Goal: Task Accomplishment & Management: Use online tool/utility

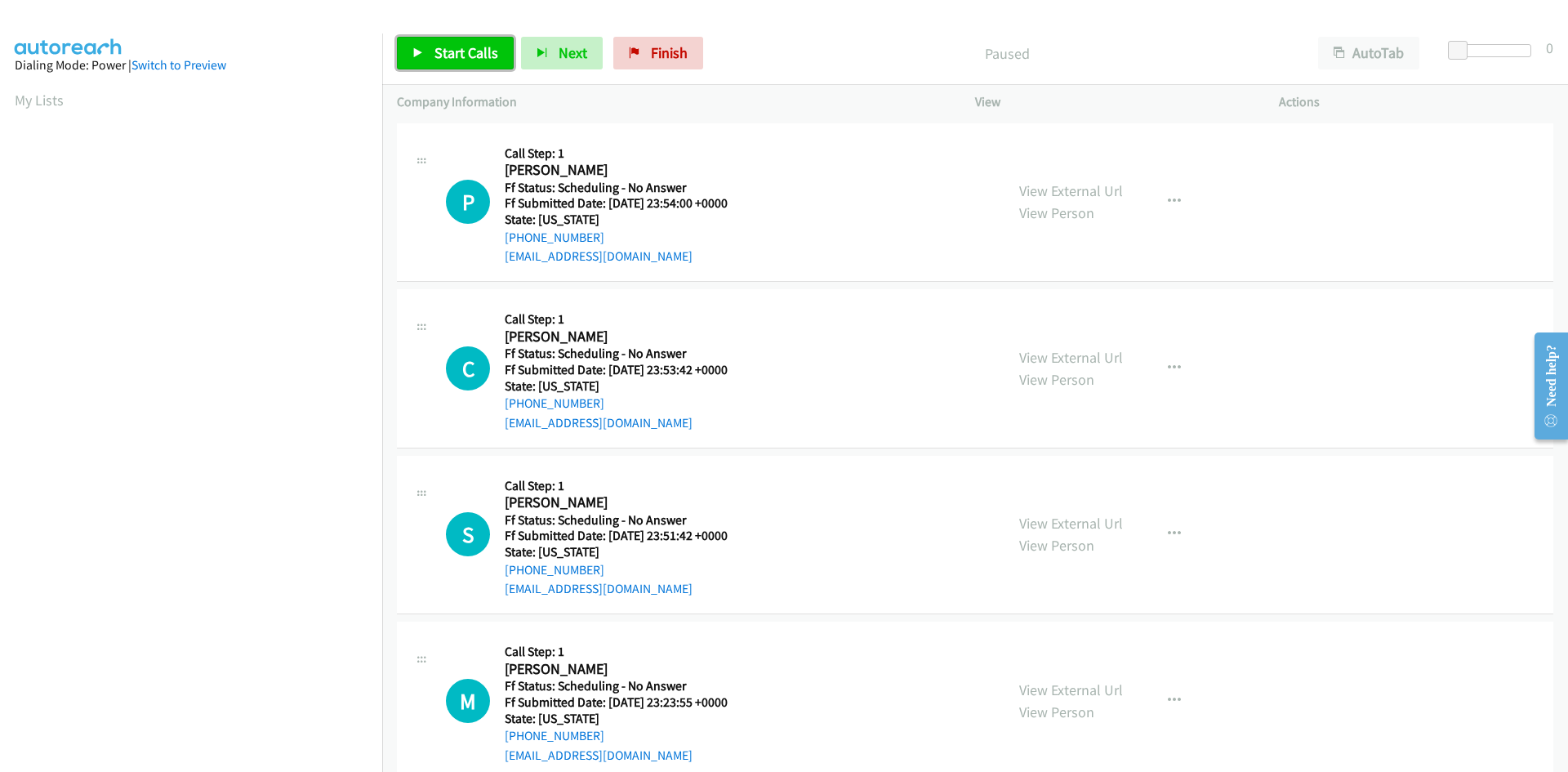
click at [441, 48] on span "Start Calls" at bounding box center [466, 52] width 63 height 19
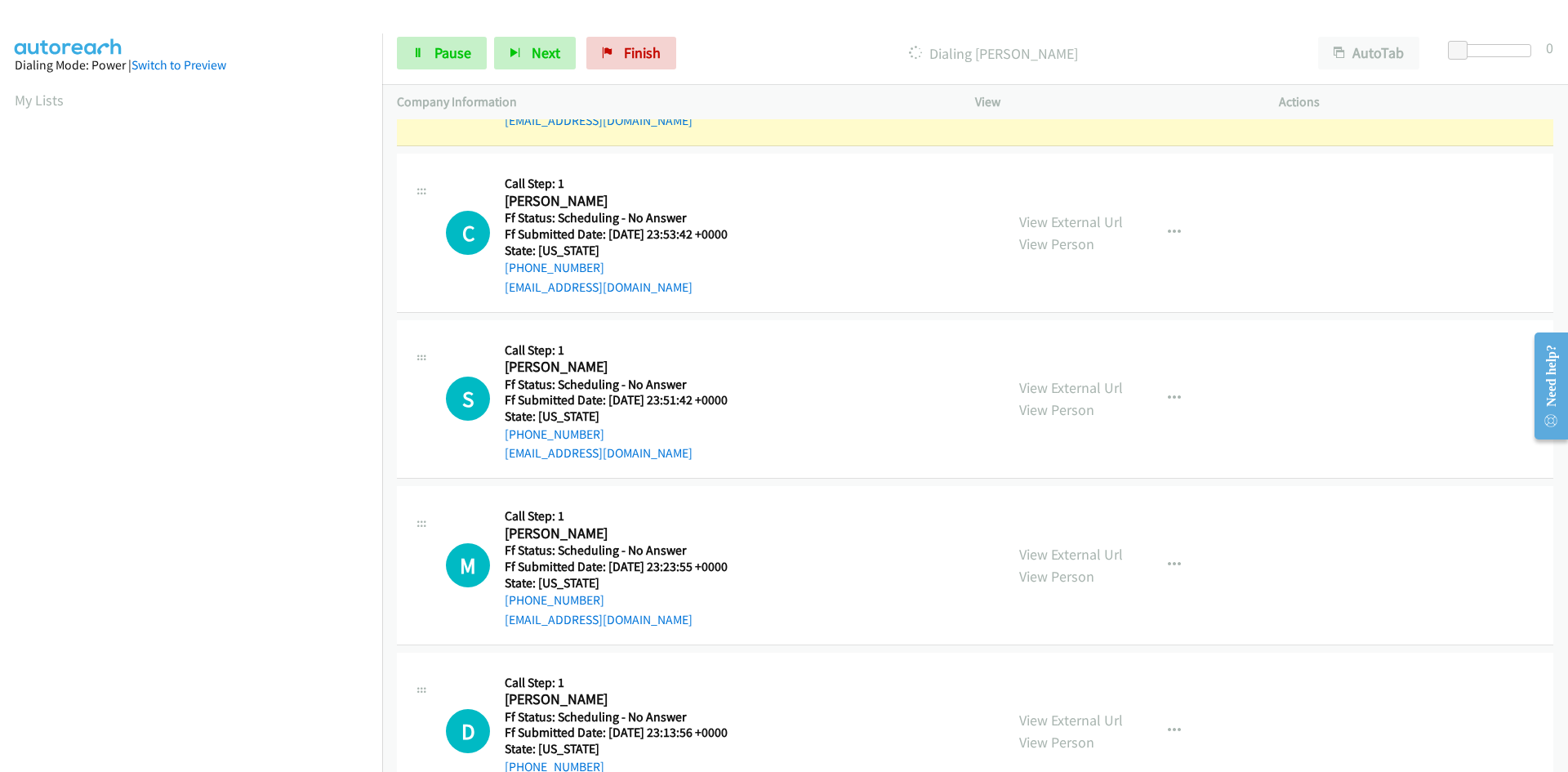
scroll to position [164, 0]
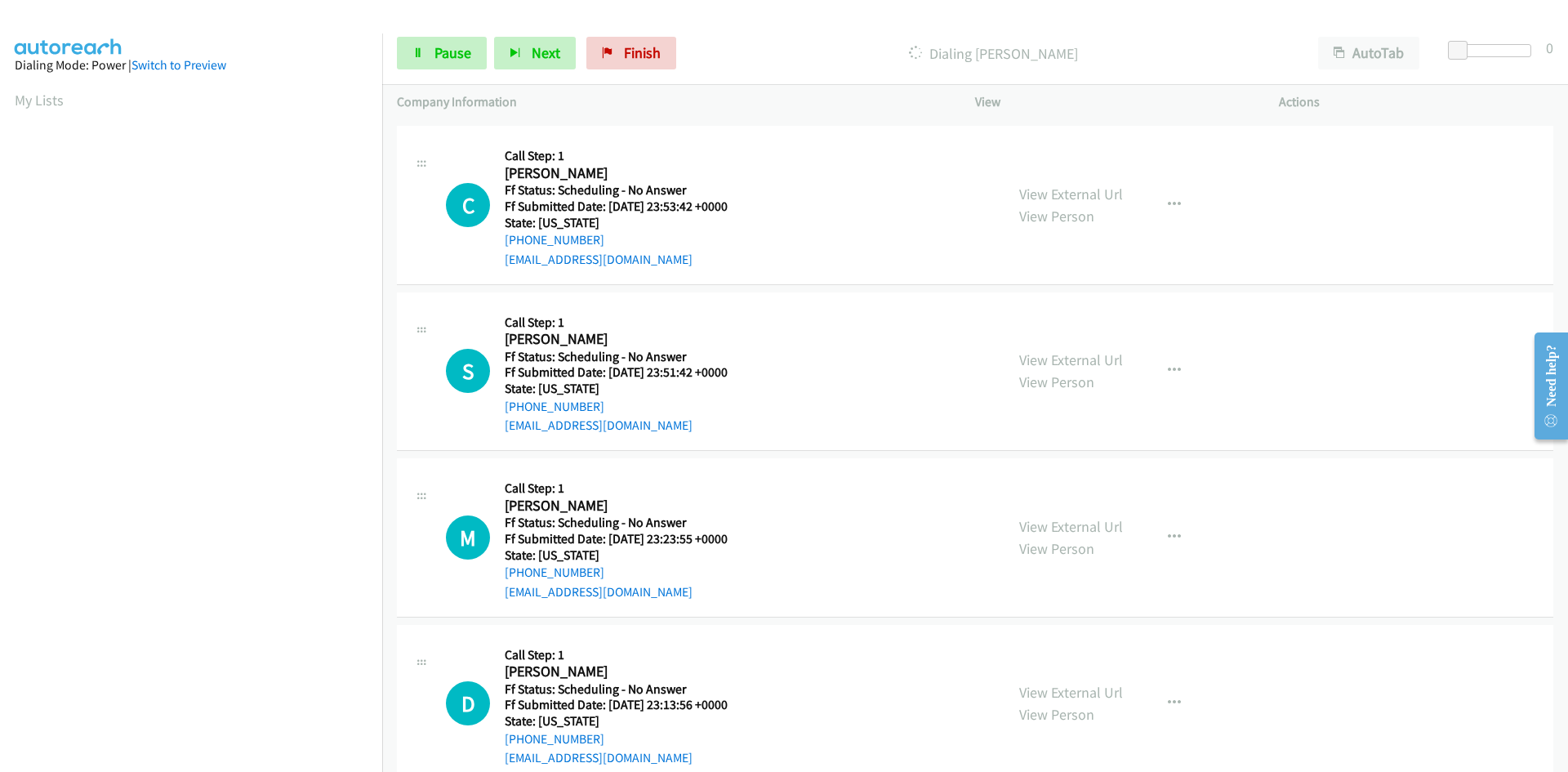
click at [744, 25] on div "Start Calls Pause Next Finish Dialing [PERSON_NAME] AutoTab AutoTab 0" at bounding box center [975, 53] width 1186 height 63
click at [1080, 194] on link "View External Url" at bounding box center [1071, 194] width 104 height 19
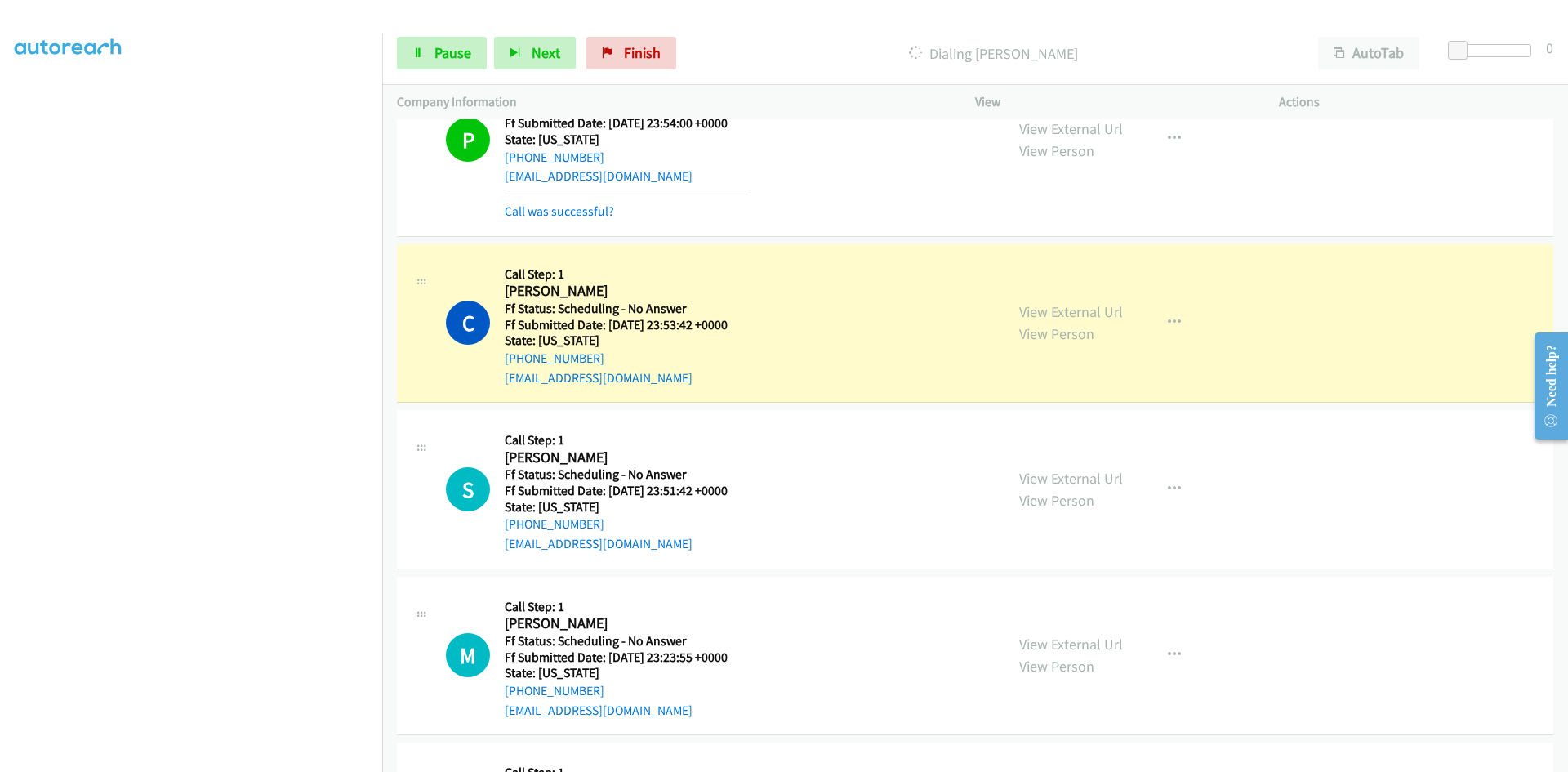
scroll to position [0, 0]
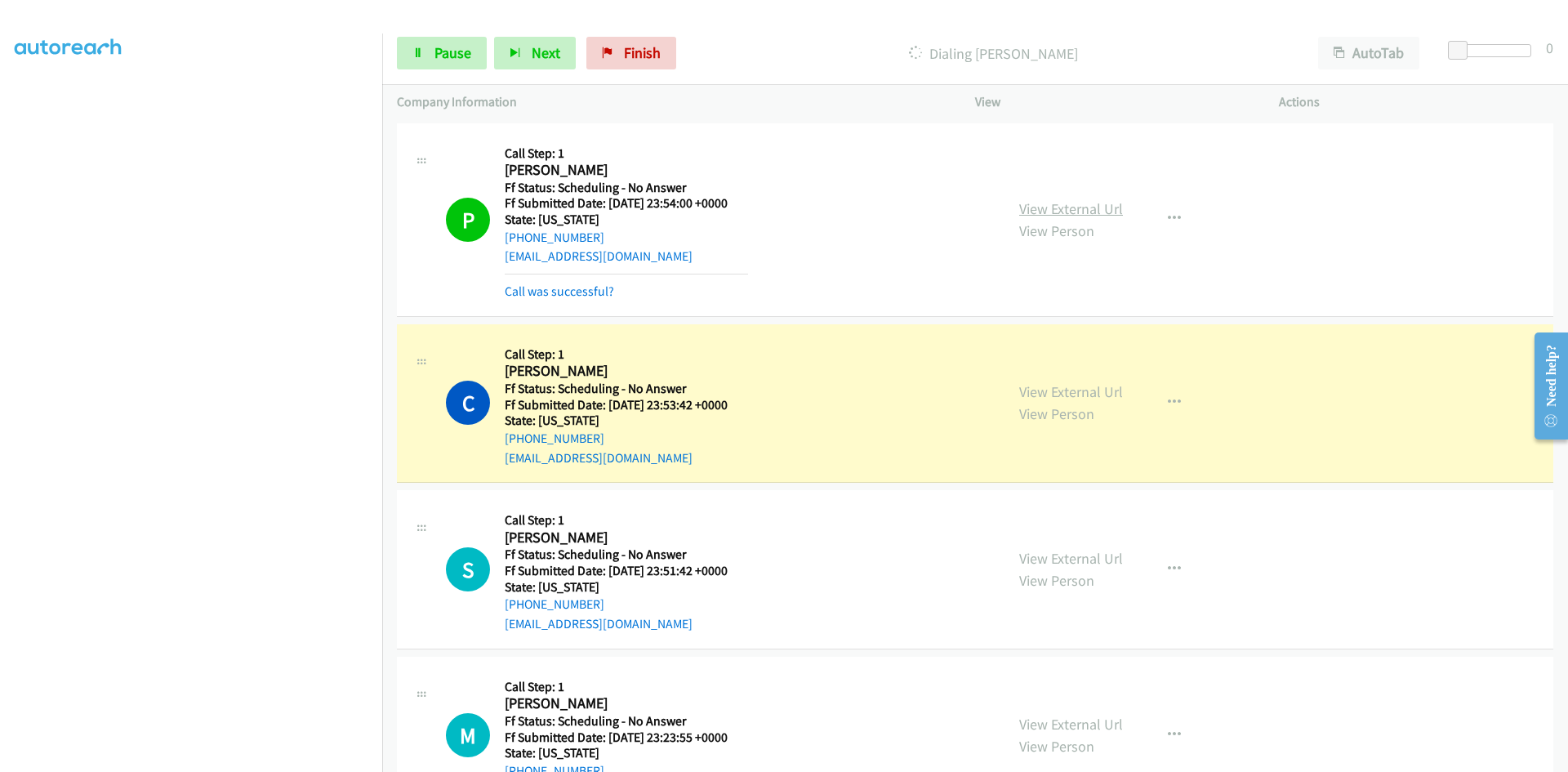
click at [1060, 205] on link "View External Url" at bounding box center [1071, 208] width 104 height 19
click at [573, 298] on link "Call was successful?" at bounding box center [559, 291] width 109 height 15
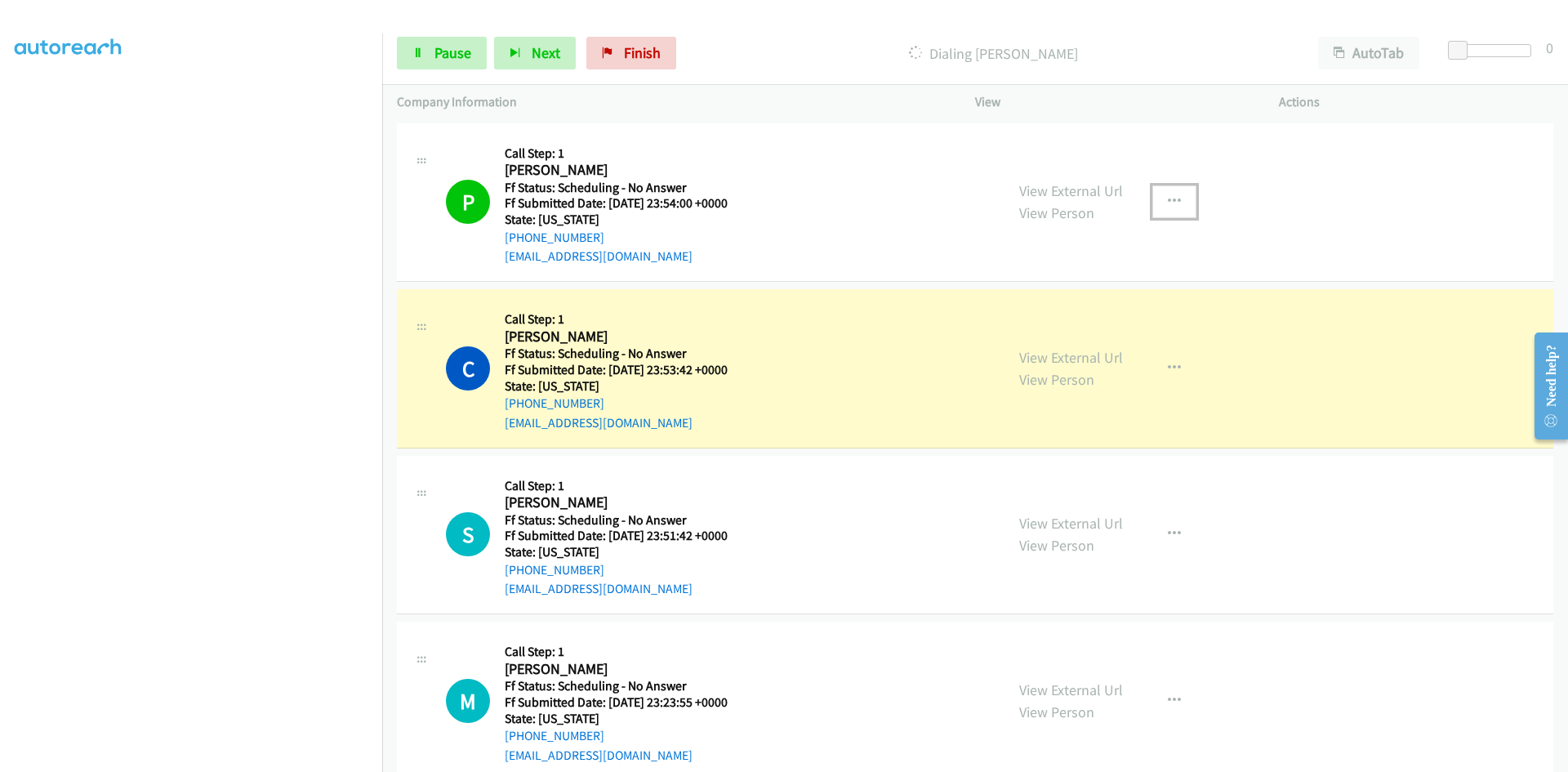
click at [1171, 195] on icon "button" at bounding box center [1174, 202] width 13 height 13
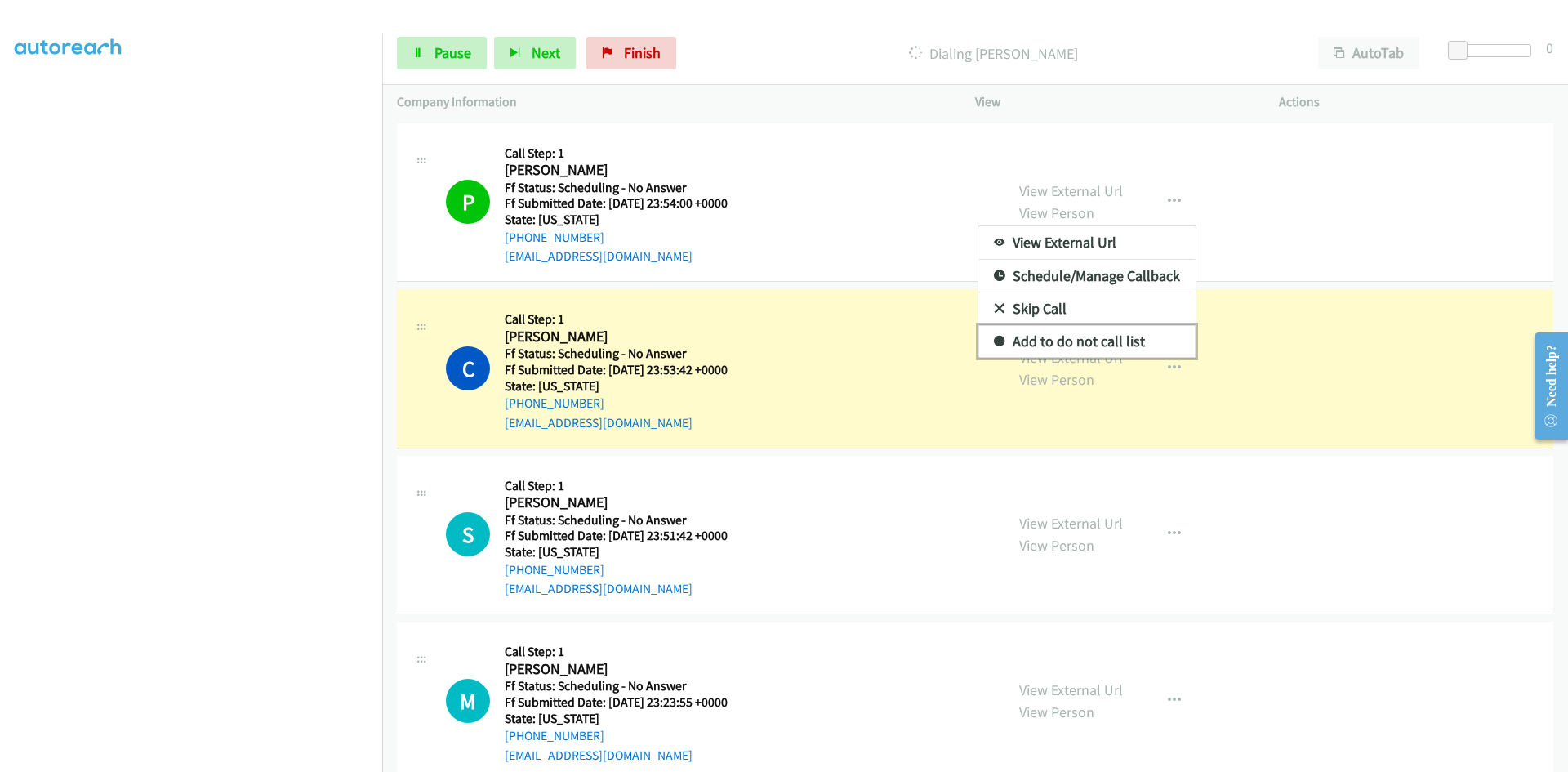
click at [1063, 336] on link "Add to do not call list" at bounding box center [1088, 341] width 217 height 33
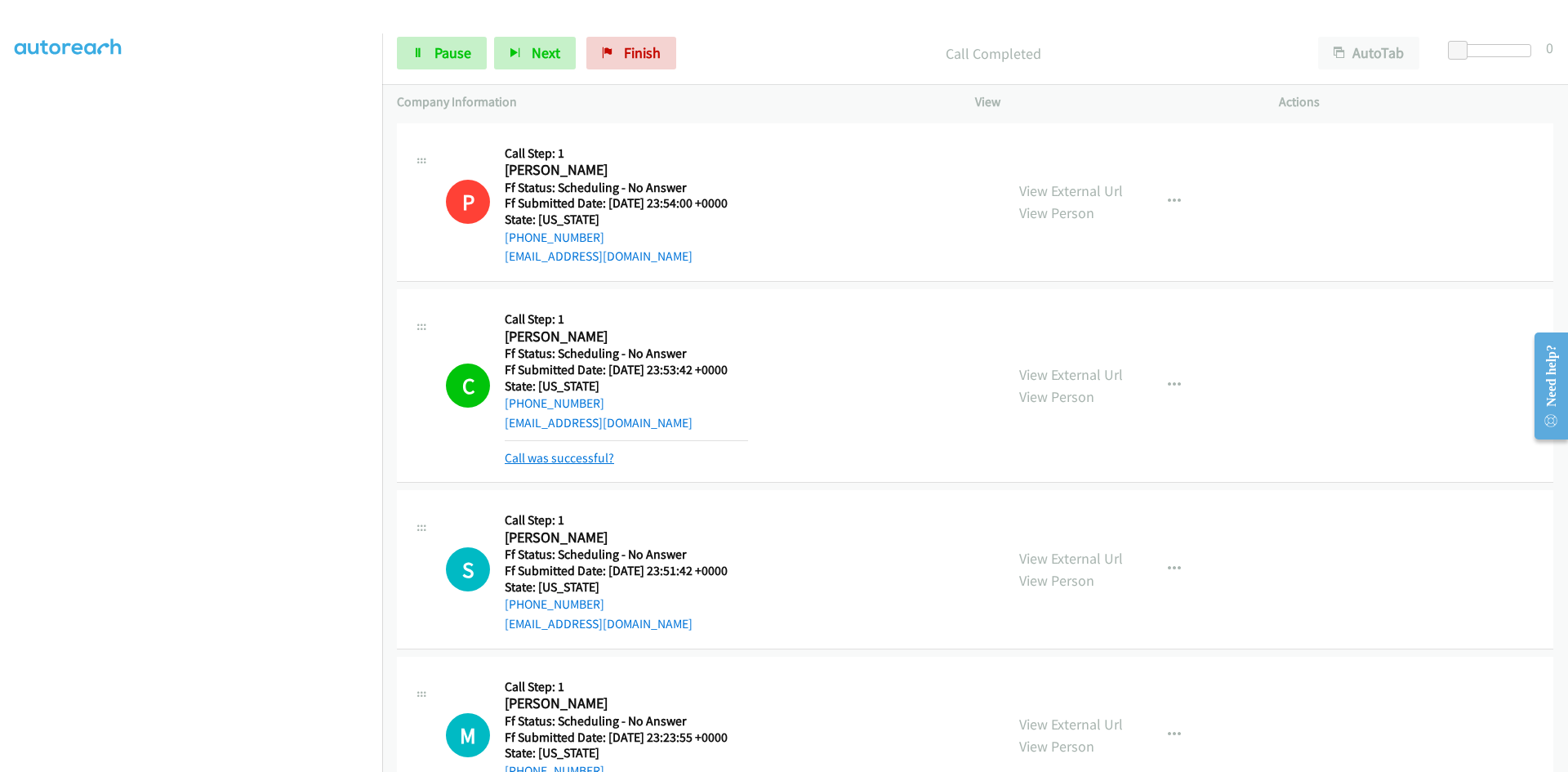
click at [575, 461] on link "Call was successful?" at bounding box center [559, 457] width 109 height 15
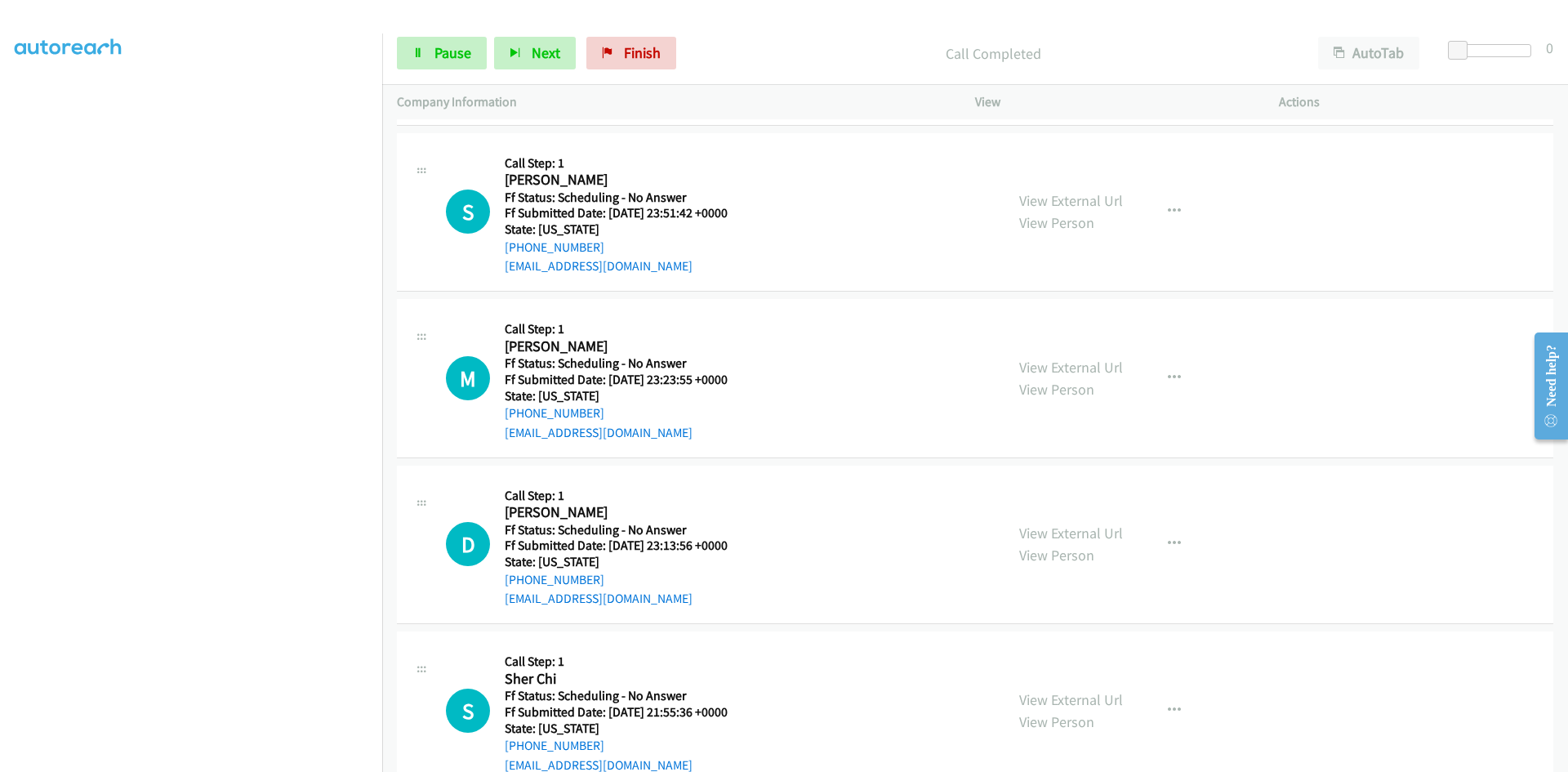
scroll to position [327, 0]
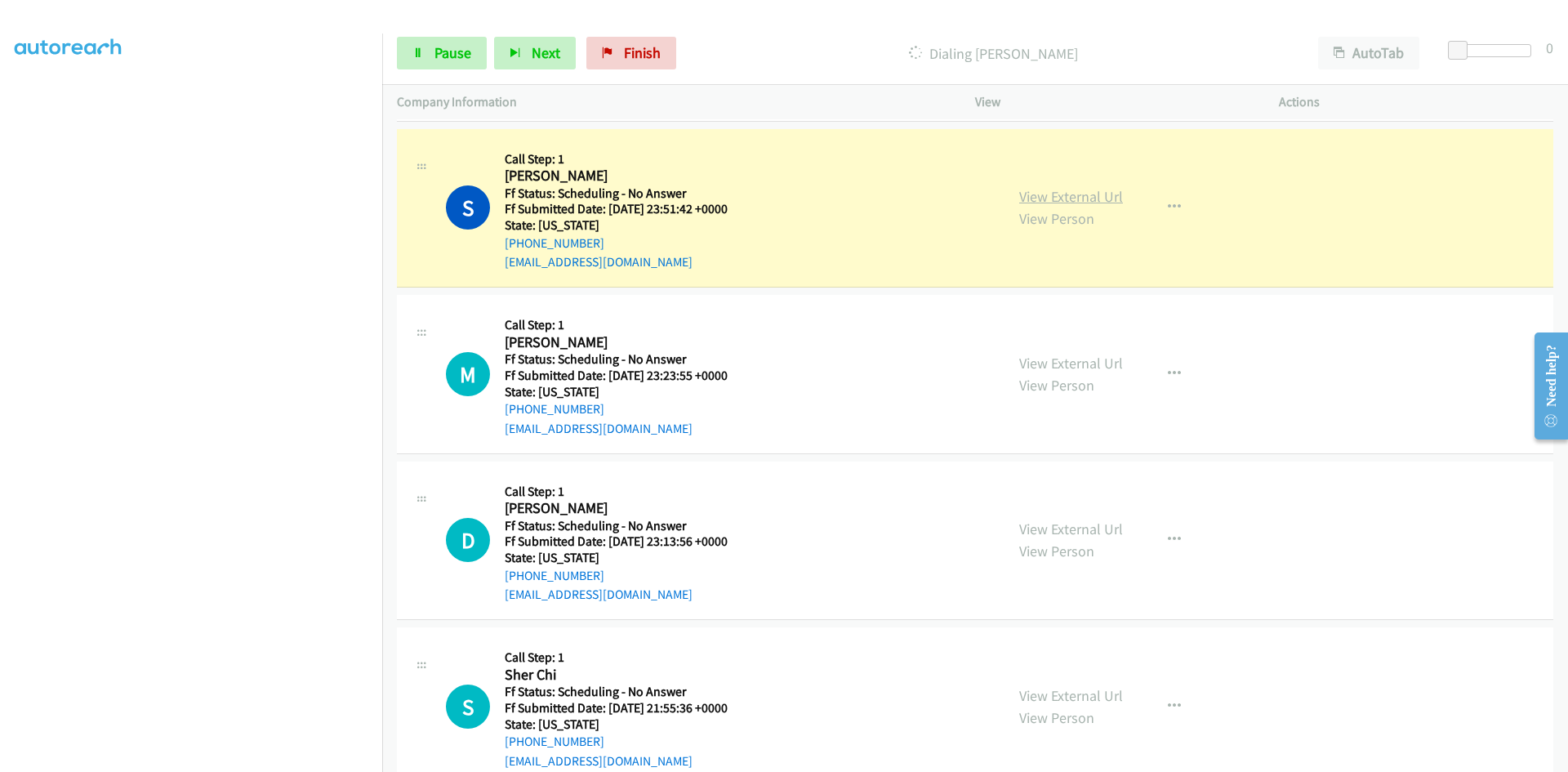
click at [1073, 190] on link "View External Url" at bounding box center [1071, 196] width 104 height 19
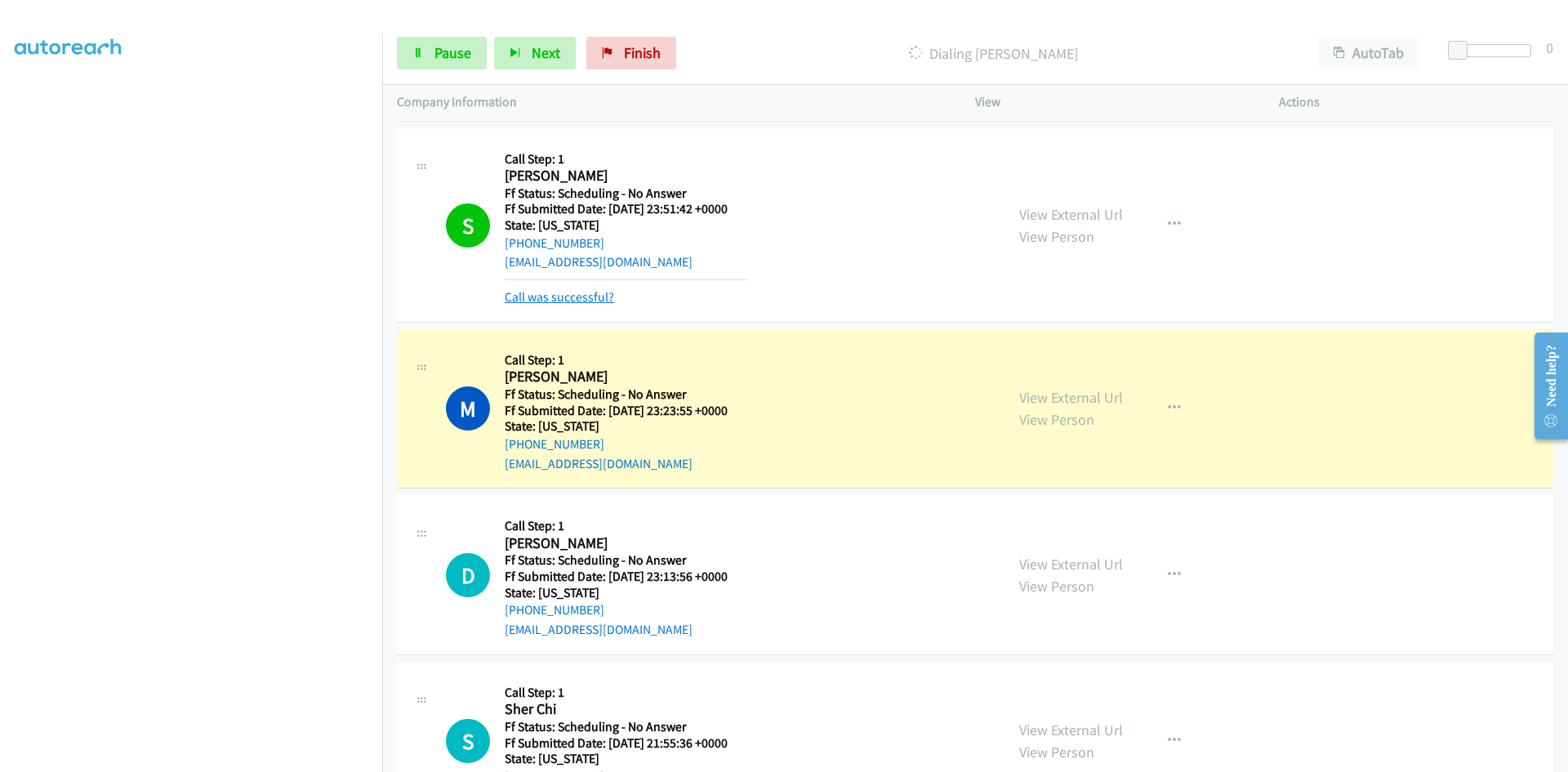
click at [572, 296] on link "Call was successful?" at bounding box center [559, 297] width 109 height 15
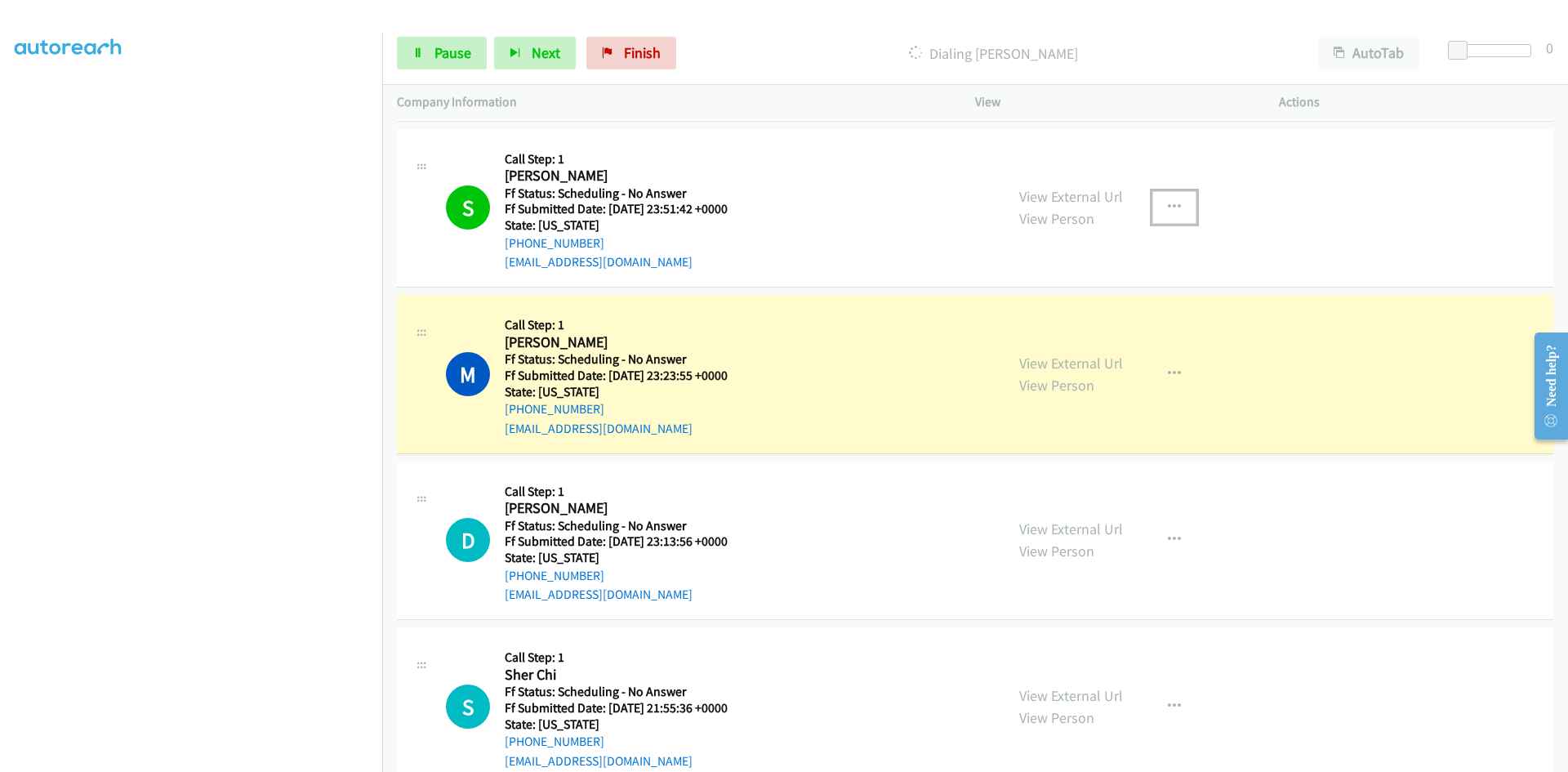
click at [1169, 206] on icon "button" at bounding box center [1174, 207] width 13 height 13
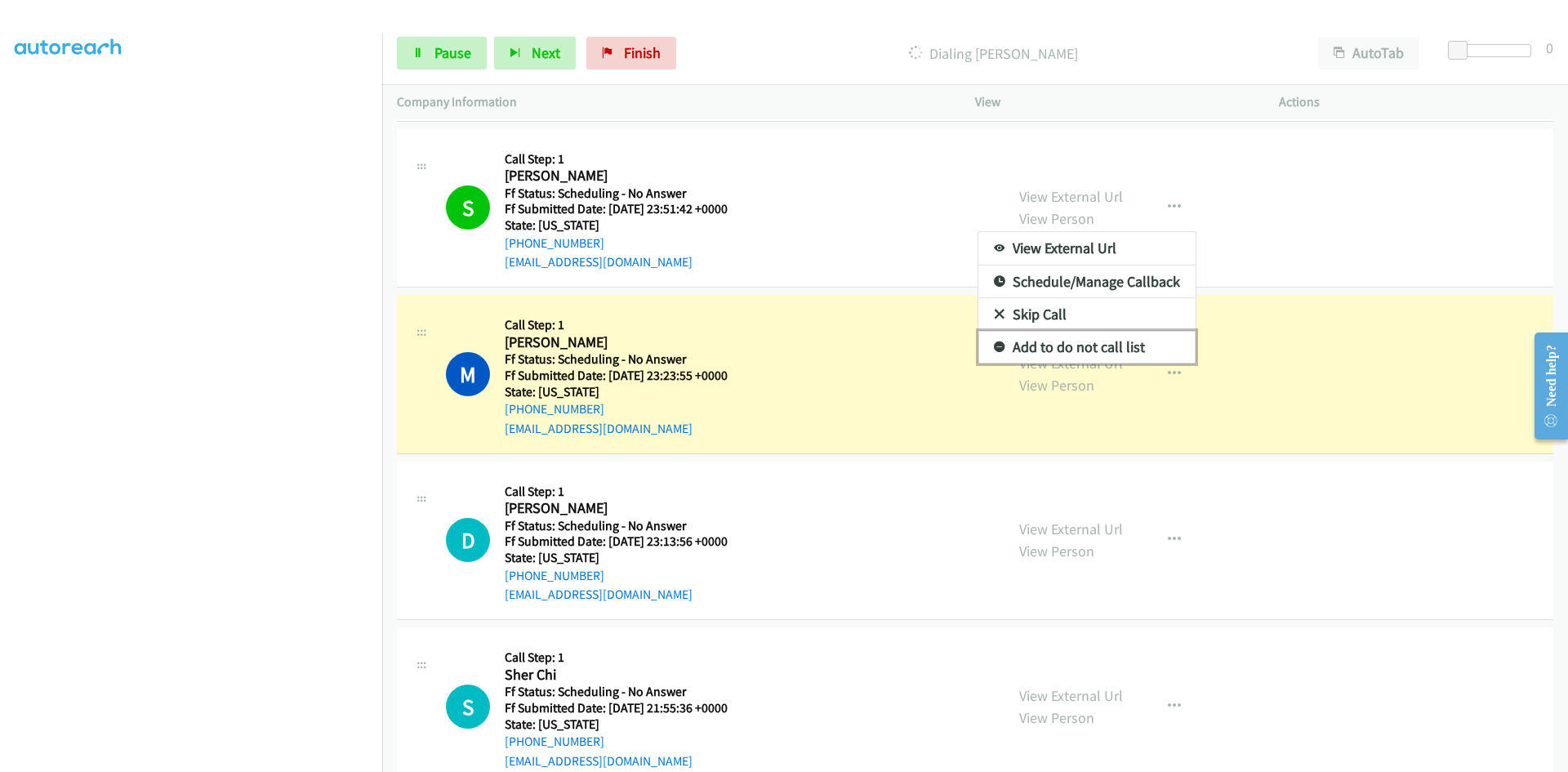
click at [1071, 348] on link "Add to do not call list" at bounding box center [1088, 348] width 217 height 33
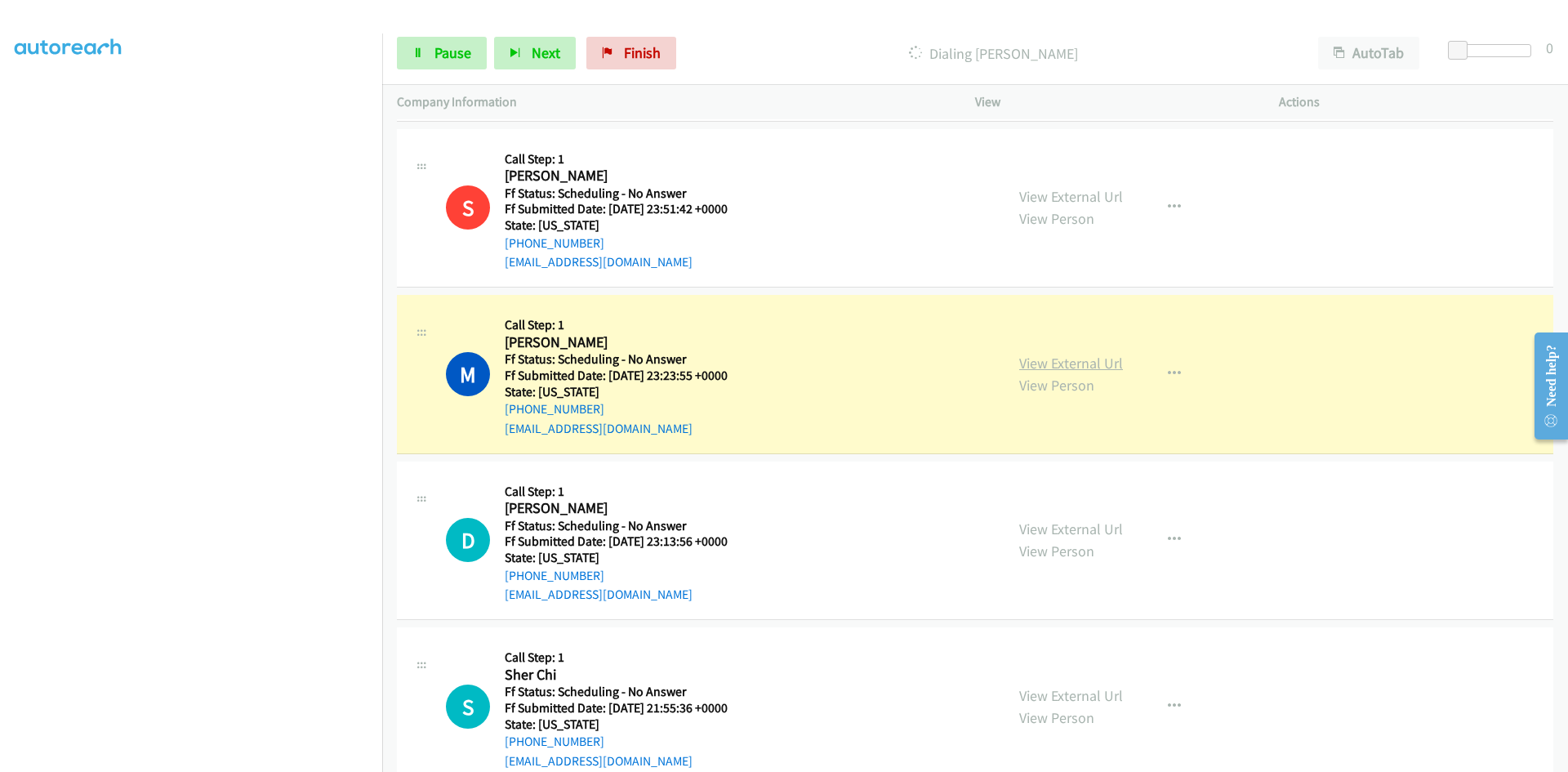
click at [1028, 371] on link "View External Url" at bounding box center [1071, 363] width 104 height 19
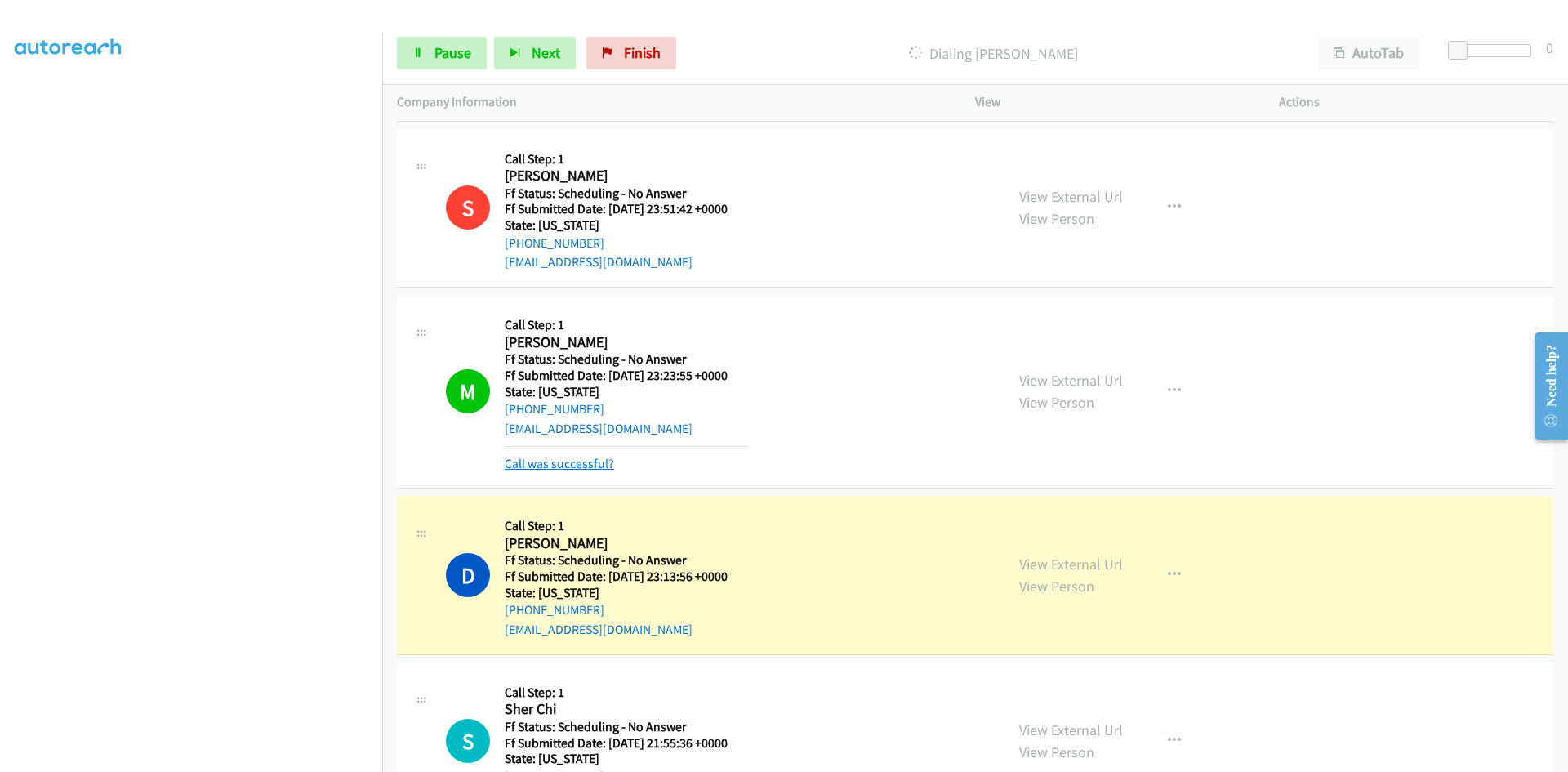
click at [587, 464] on link "Call was successful?" at bounding box center [559, 463] width 109 height 15
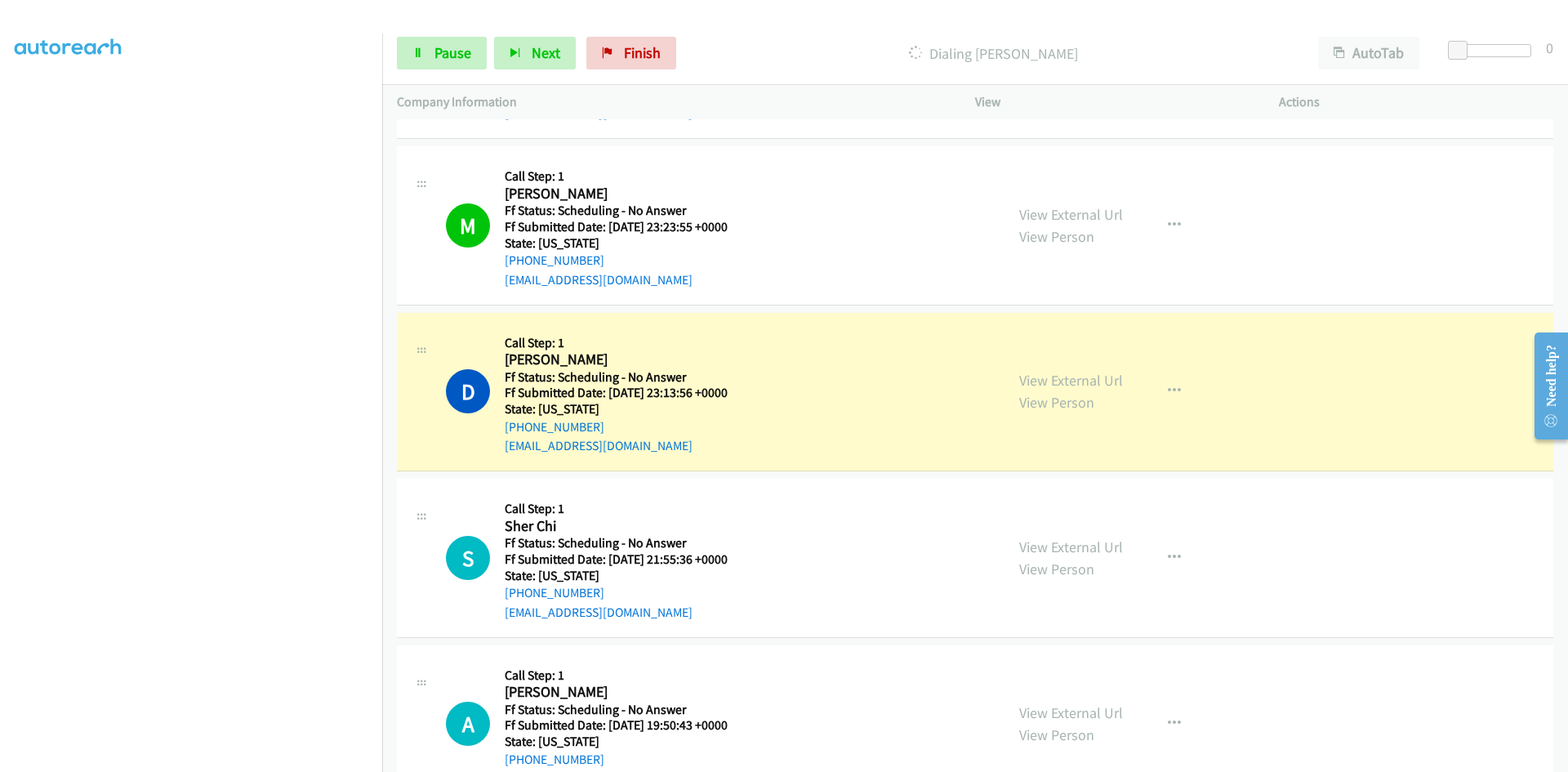
scroll to position [653, 0]
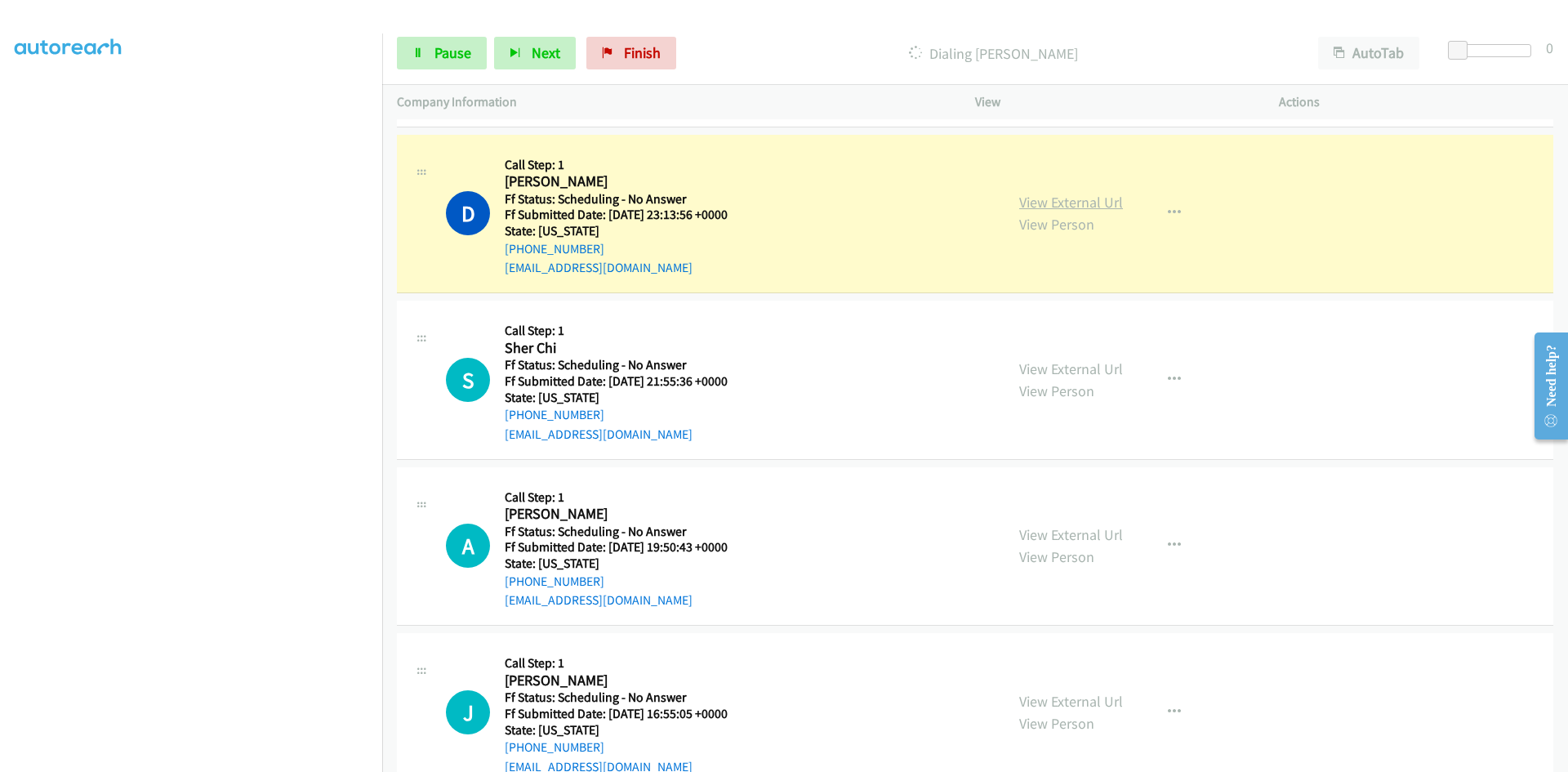
click at [1050, 205] on link "View External Url" at bounding box center [1071, 202] width 104 height 19
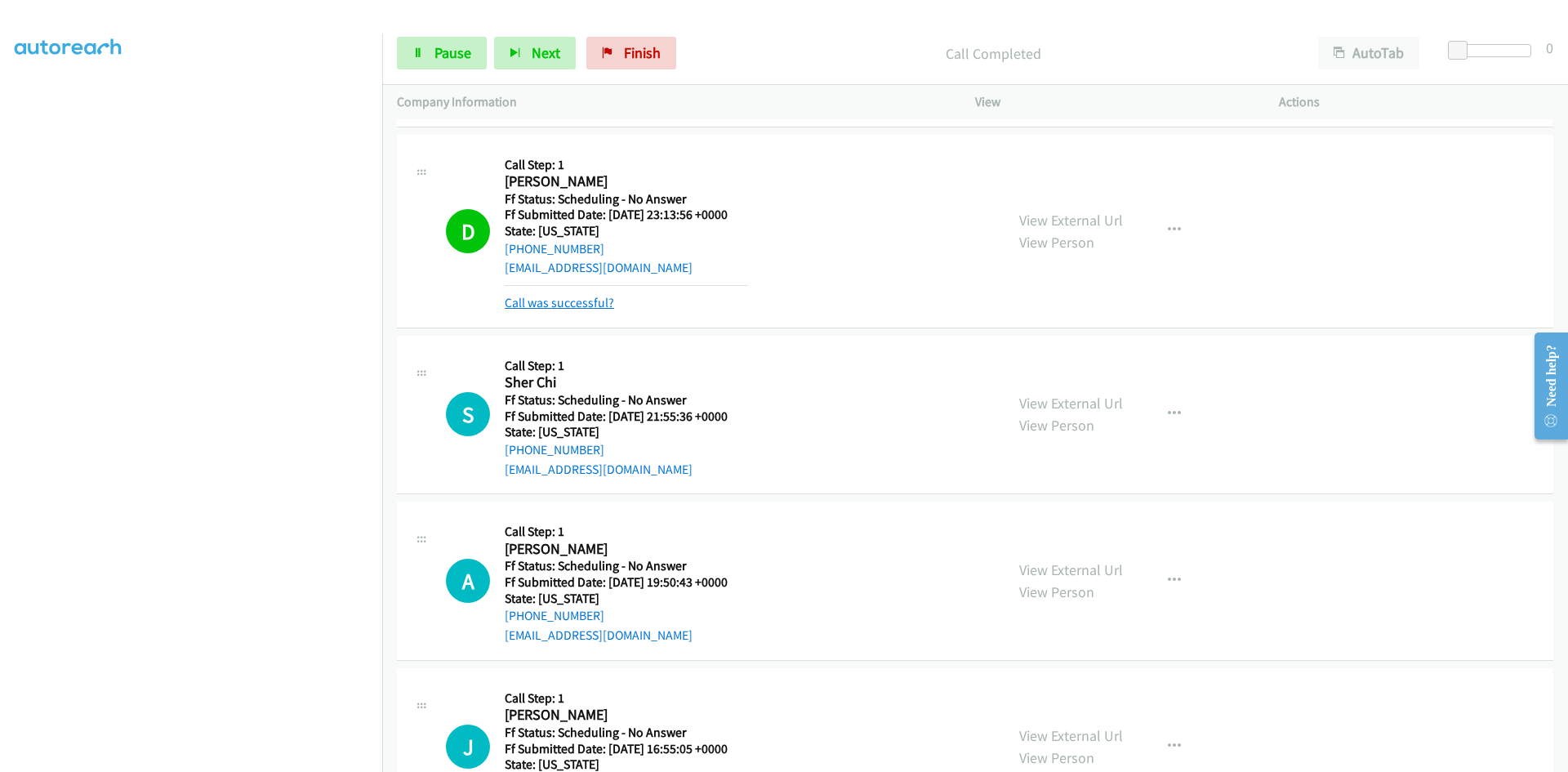
click at [609, 307] on link "Call was successful?" at bounding box center [559, 302] width 109 height 15
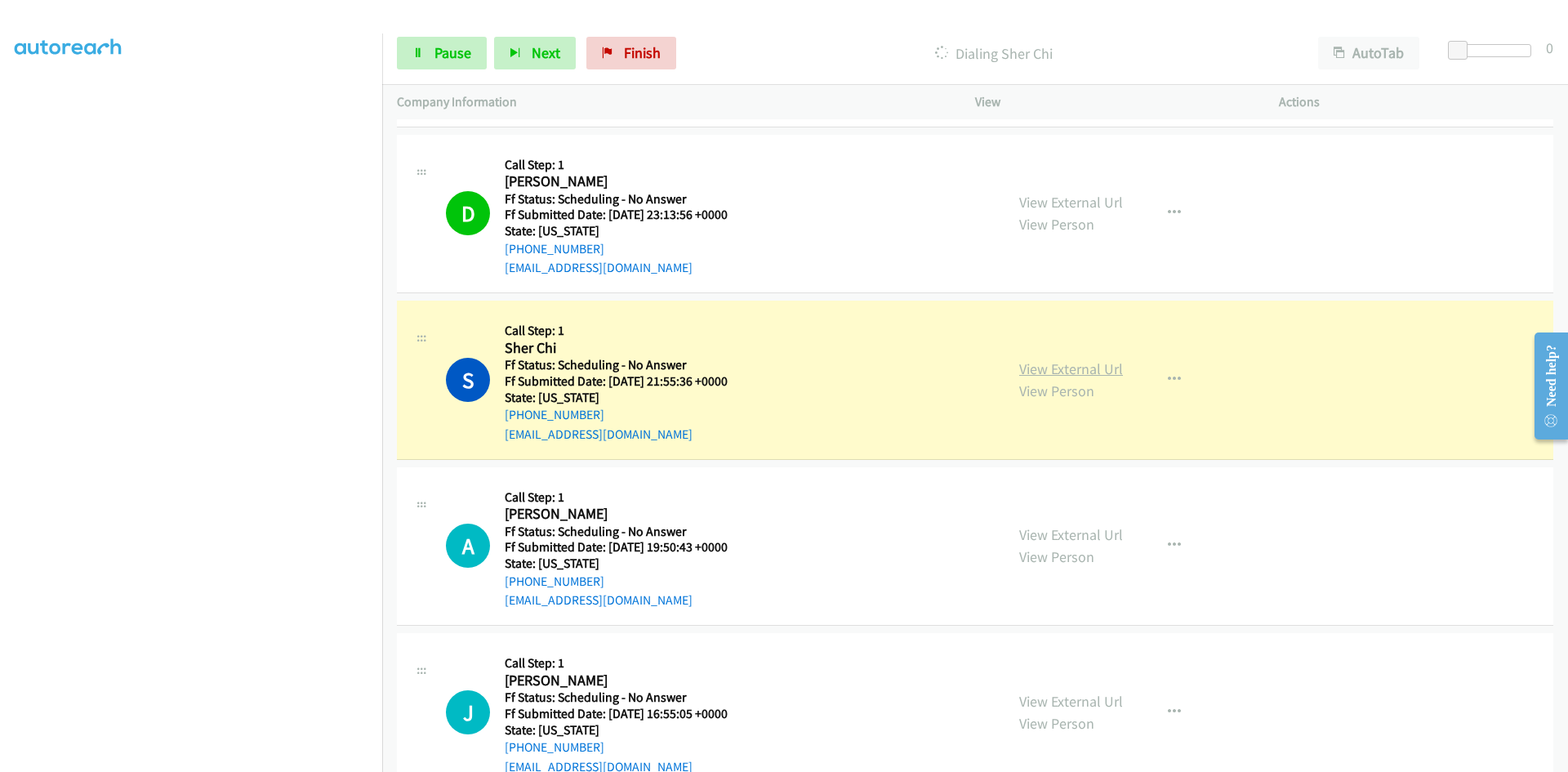
click at [1060, 366] on link "View External Url" at bounding box center [1071, 368] width 104 height 19
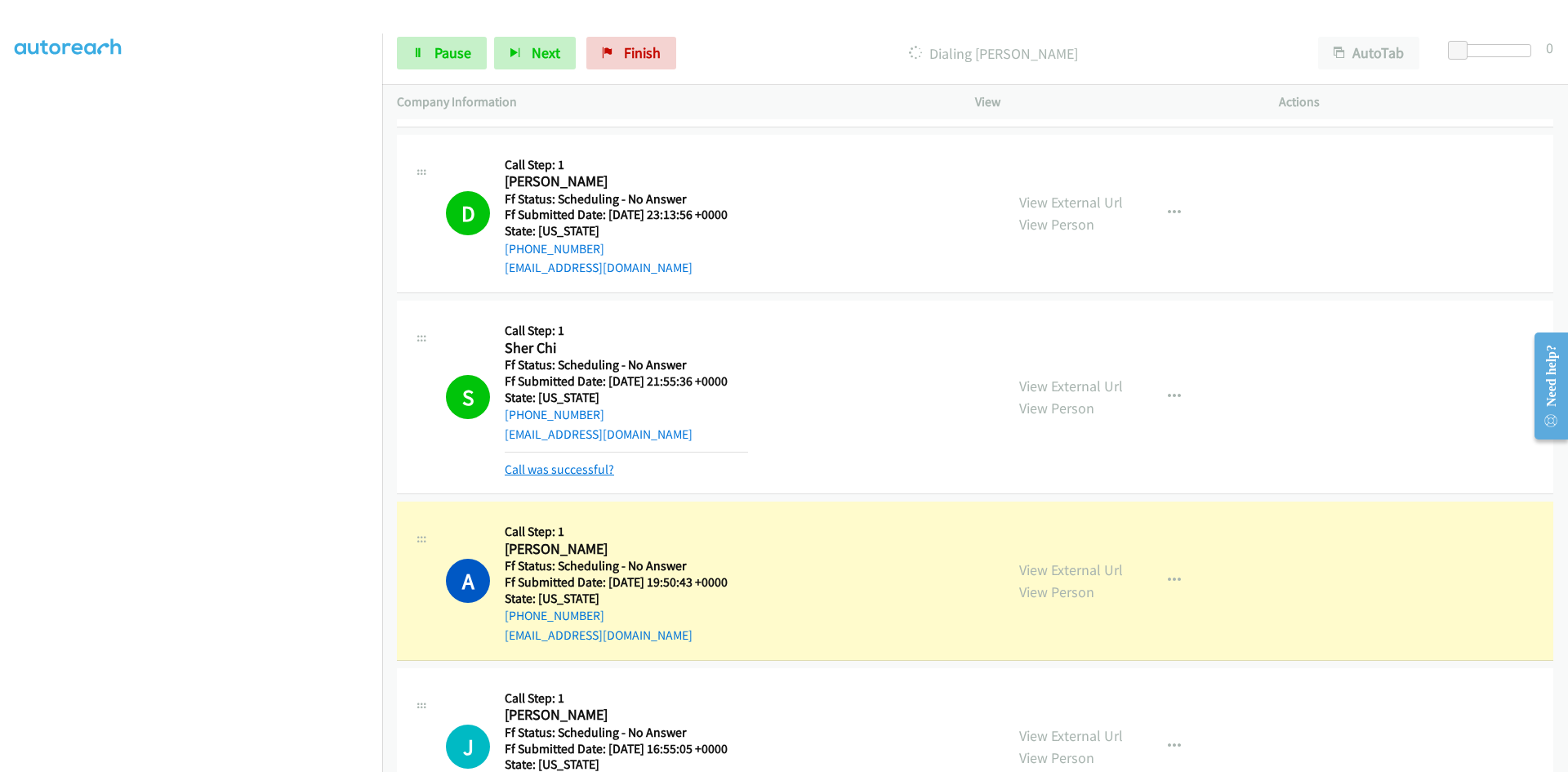
click at [581, 474] on link "Call was successful?" at bounding box center [559, 469] width 109 height 15
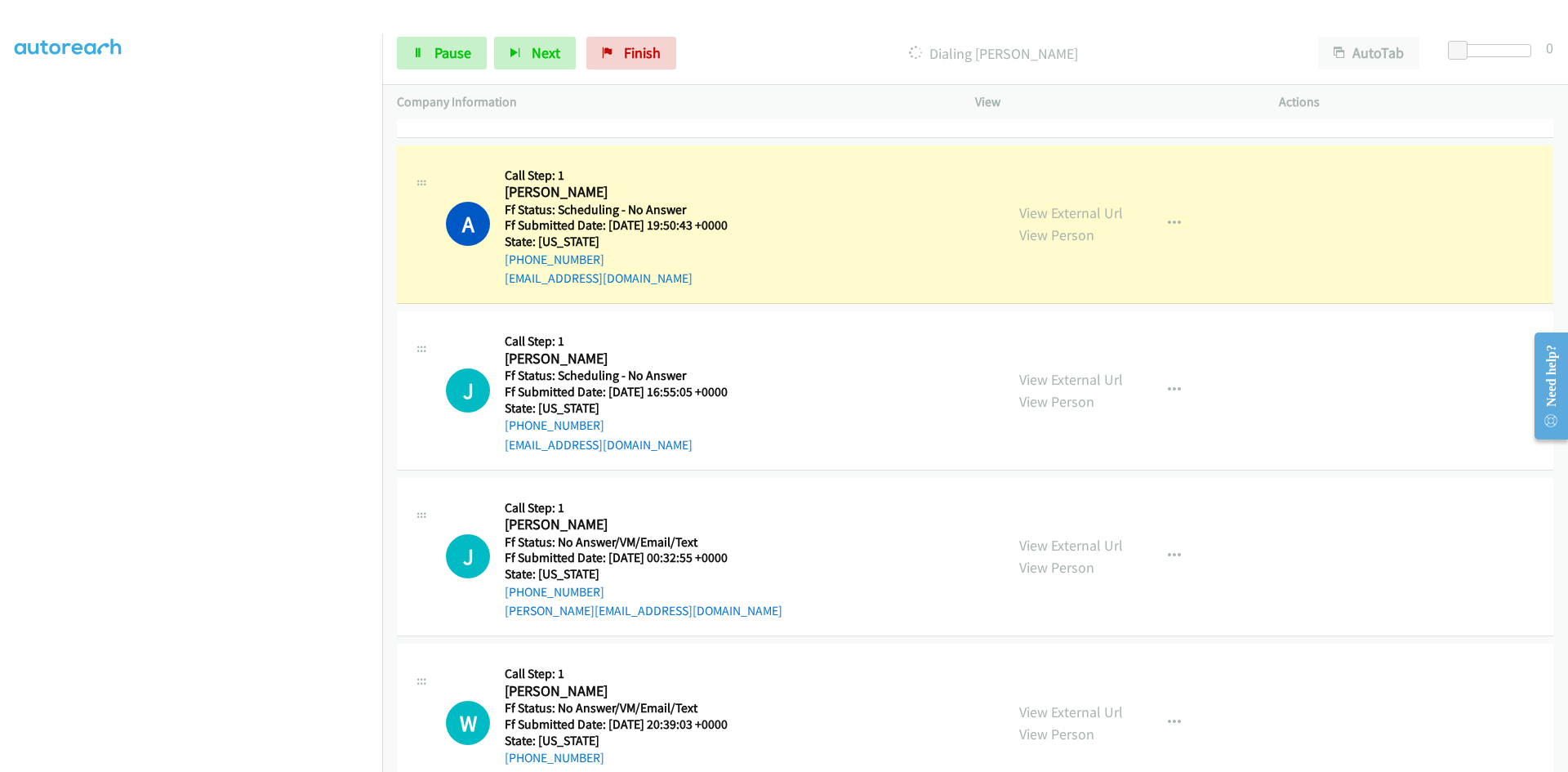
scroll to position [980, 0]
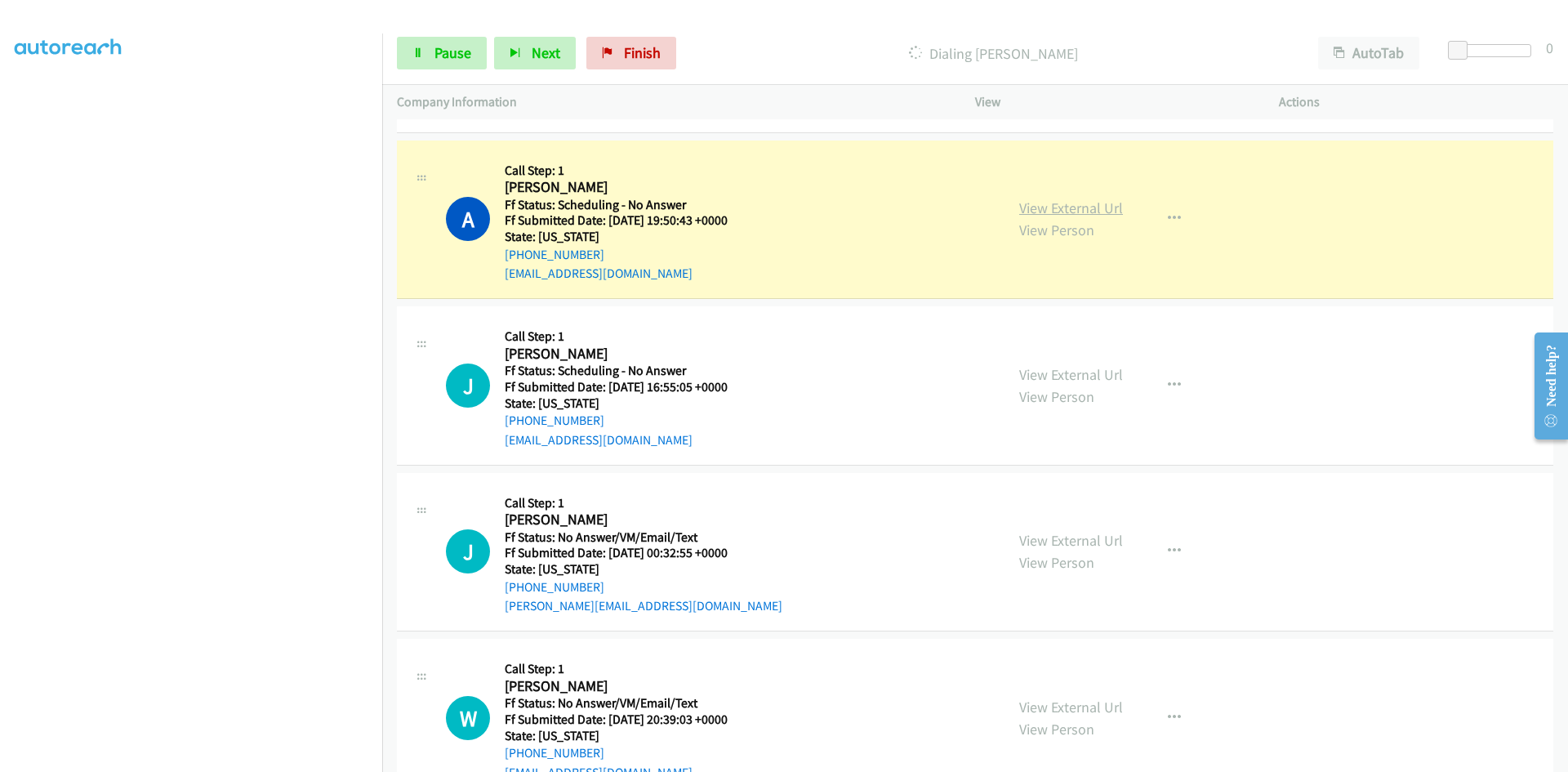
click at [1069, 205] on link "View External Url" at bounding box center [1071, 207] width 104 height 19
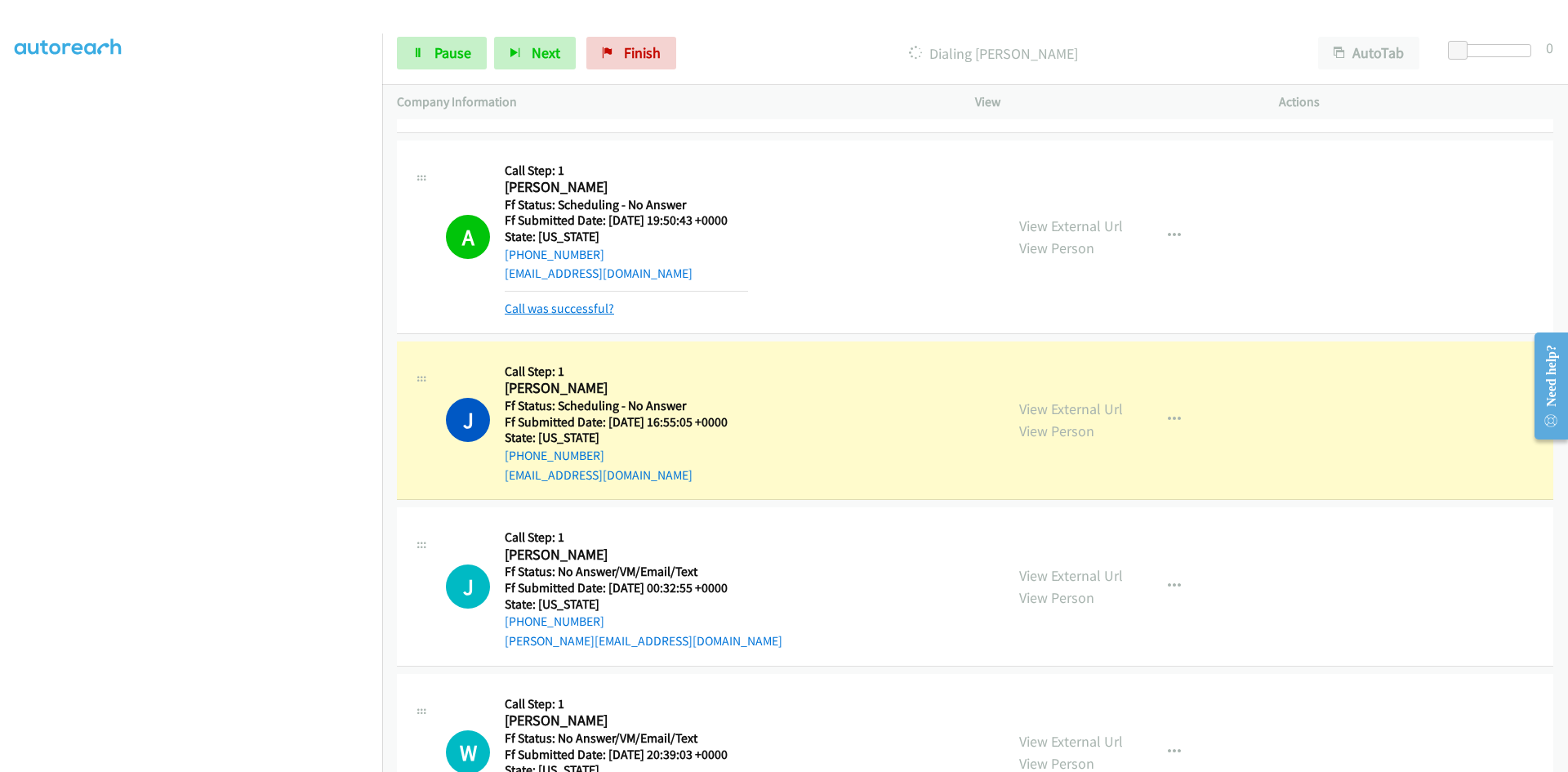
click at [573, 312] on link "Call was successful?" at bounding box center [559, 308] width 109 height 15
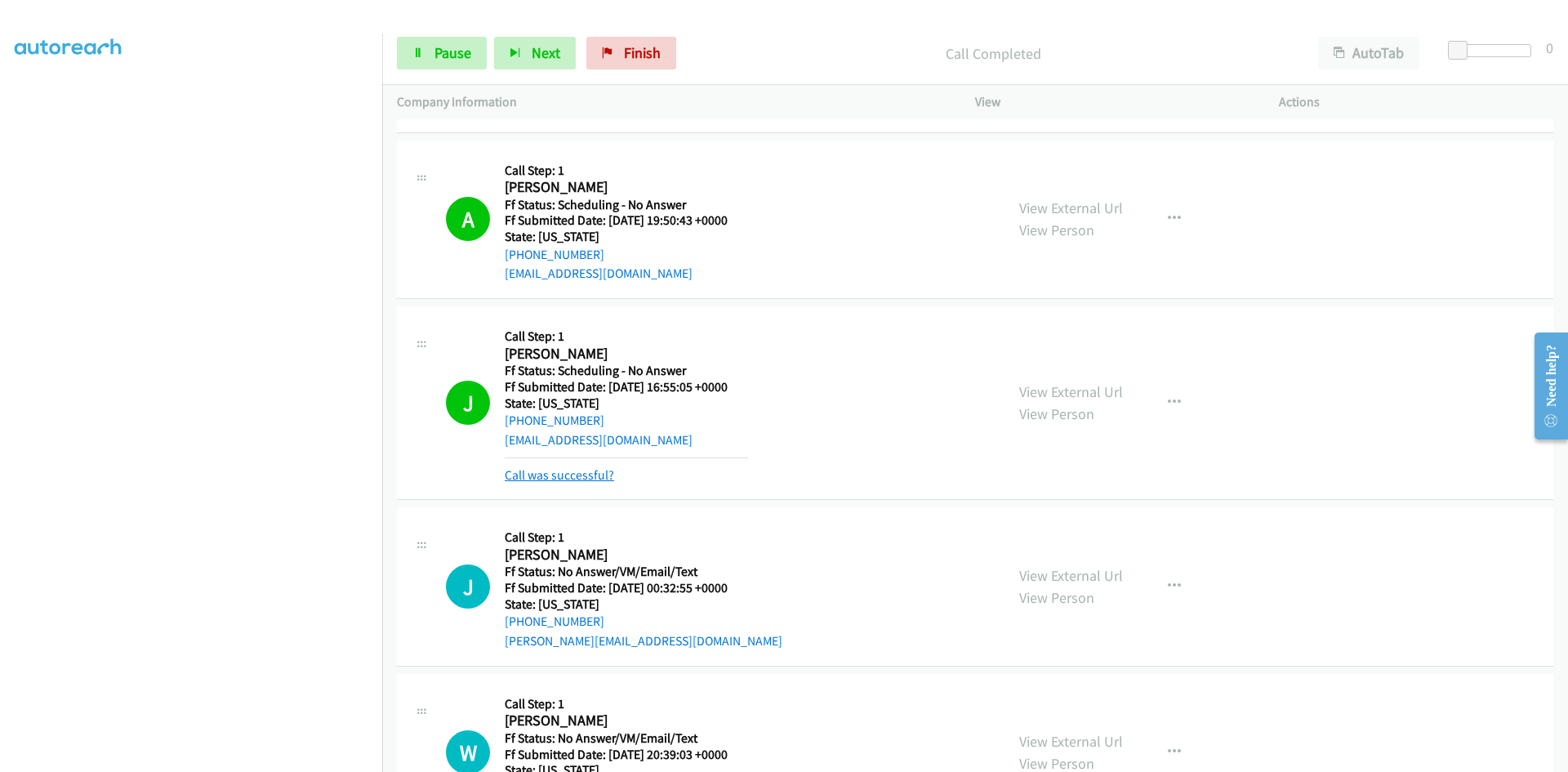
click at [584, 472] on link "Call was successful?" at bounding box center [559, 474] width 109 height 15
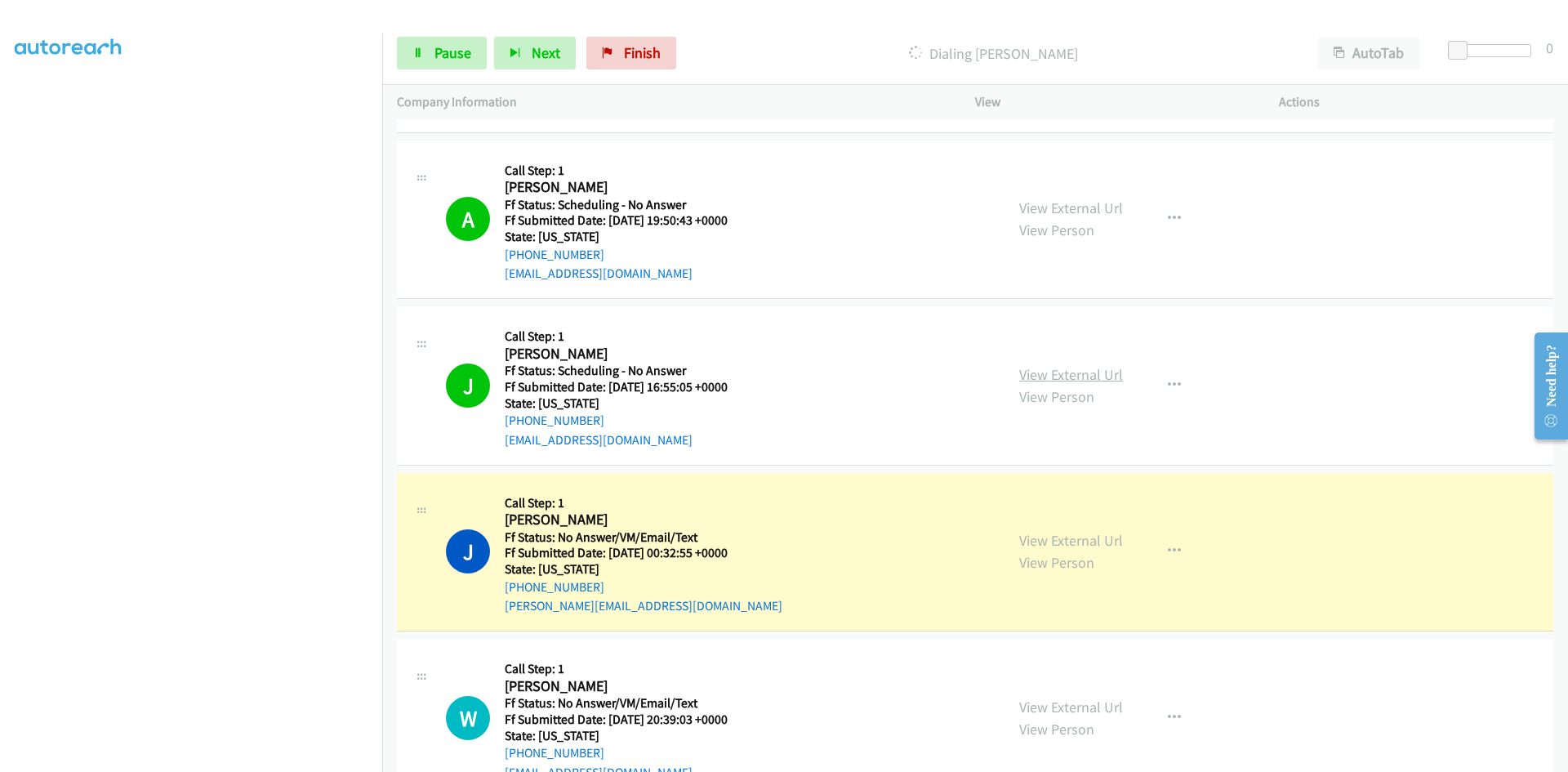
click at [1087, 376] on link "View External Url" at bounding box center [1071, 375] width 104 height 19
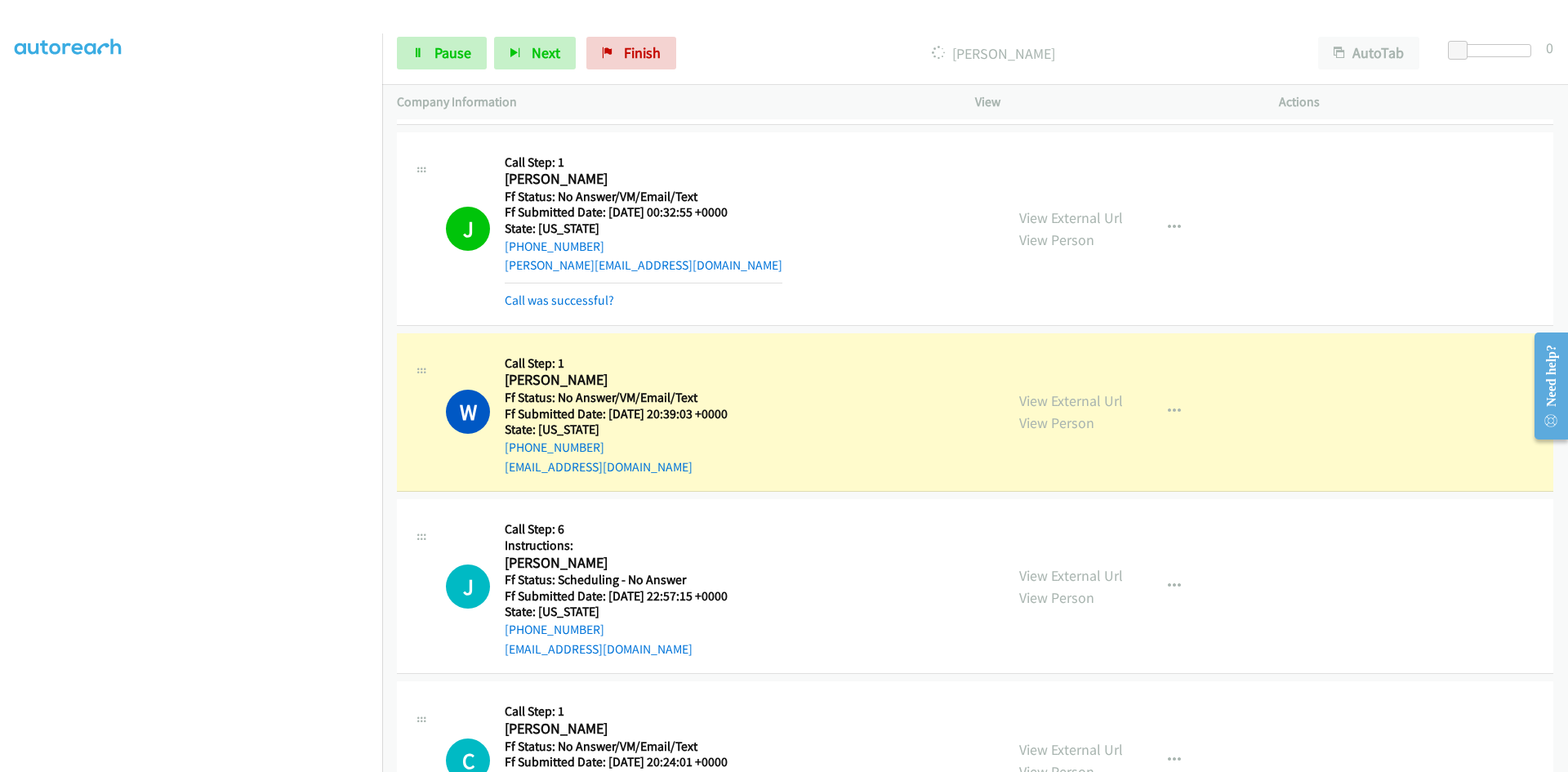
scroll to position [1389, 0]
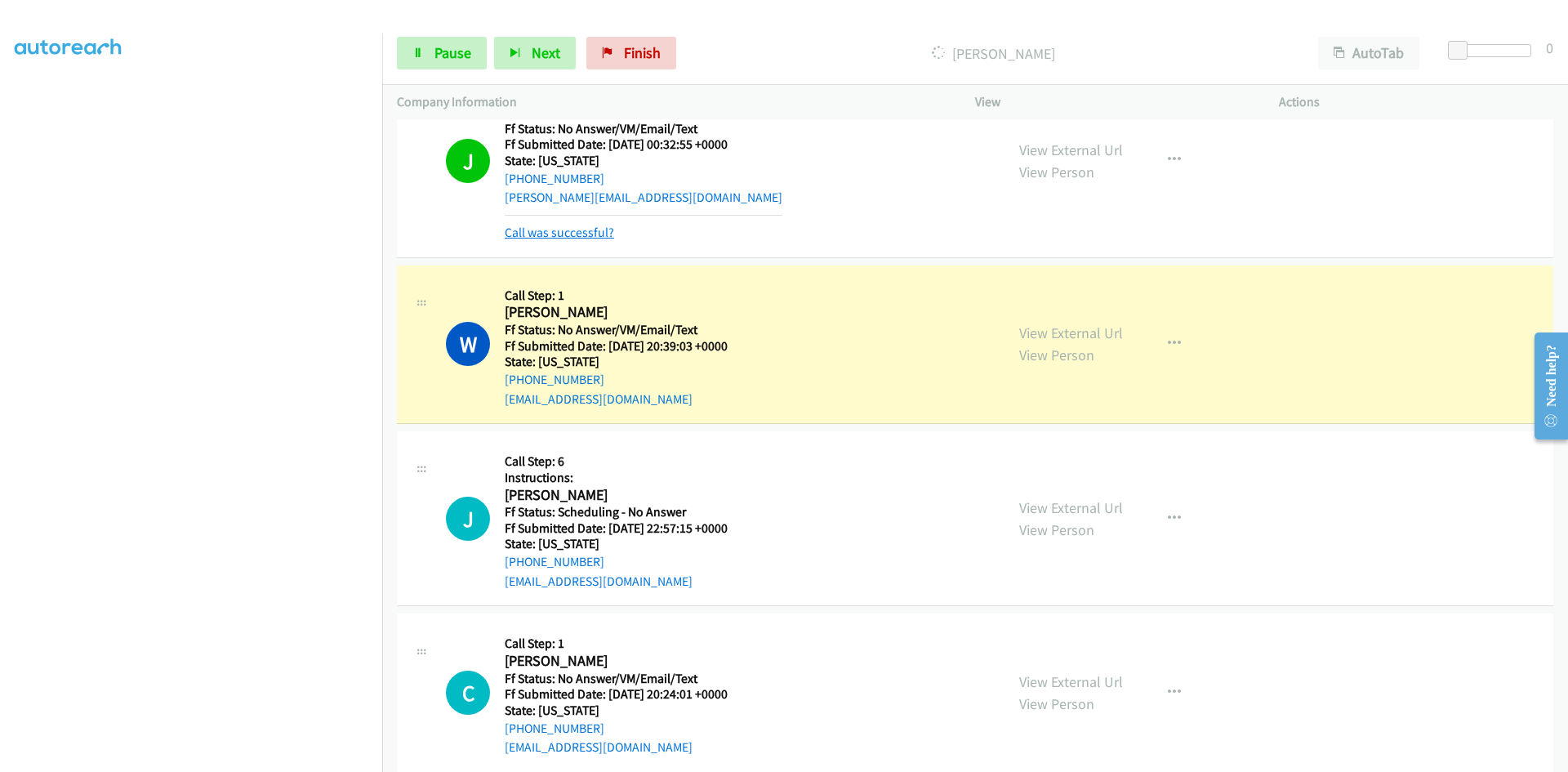
click at [590, 232] on link "Call was successful?" at bounding box center [559, 232] width 109 height 15
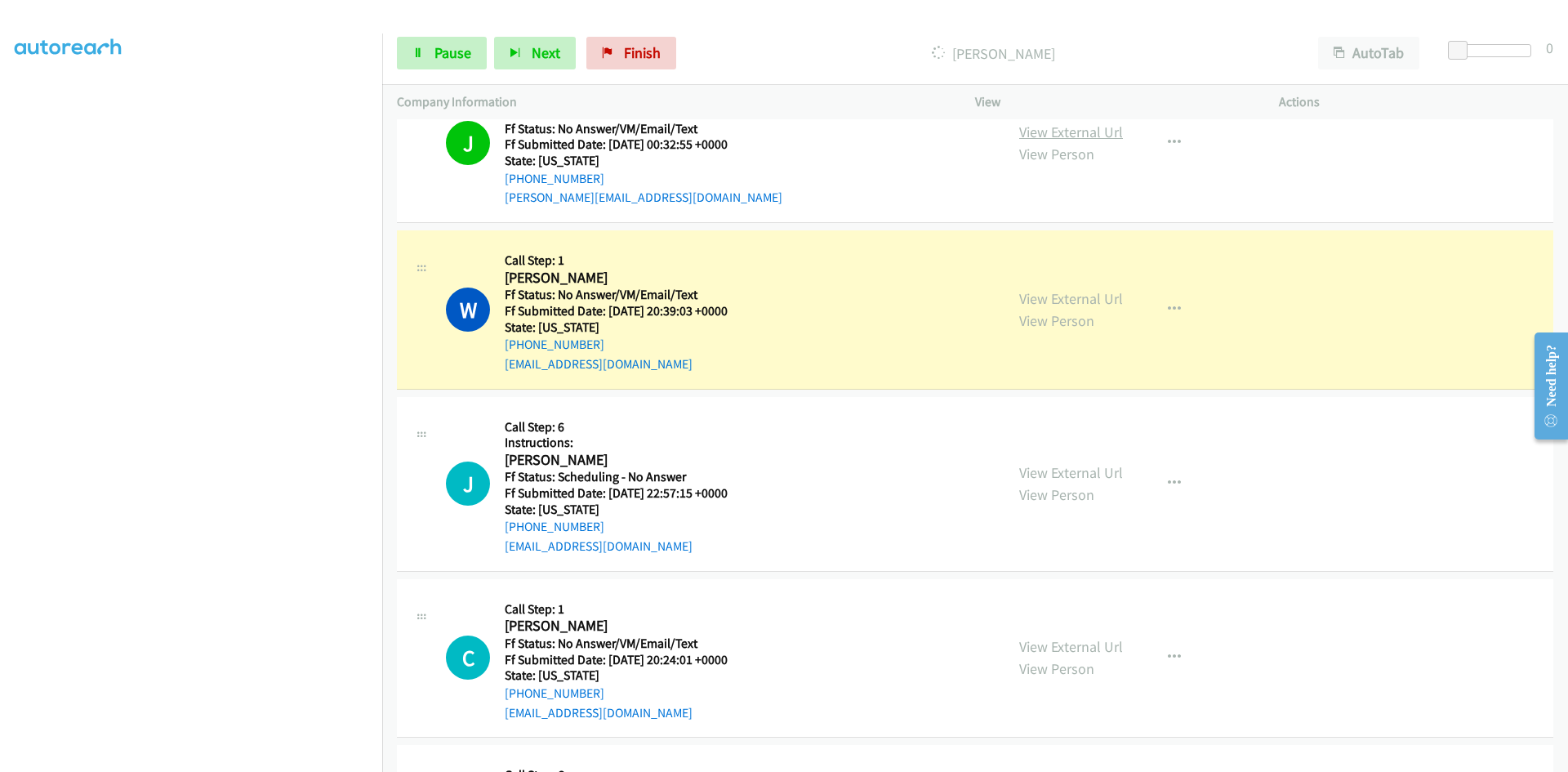
click at [1111, 129] on link "View External Url" at bounding box center [1071, 131] width 104 height 19
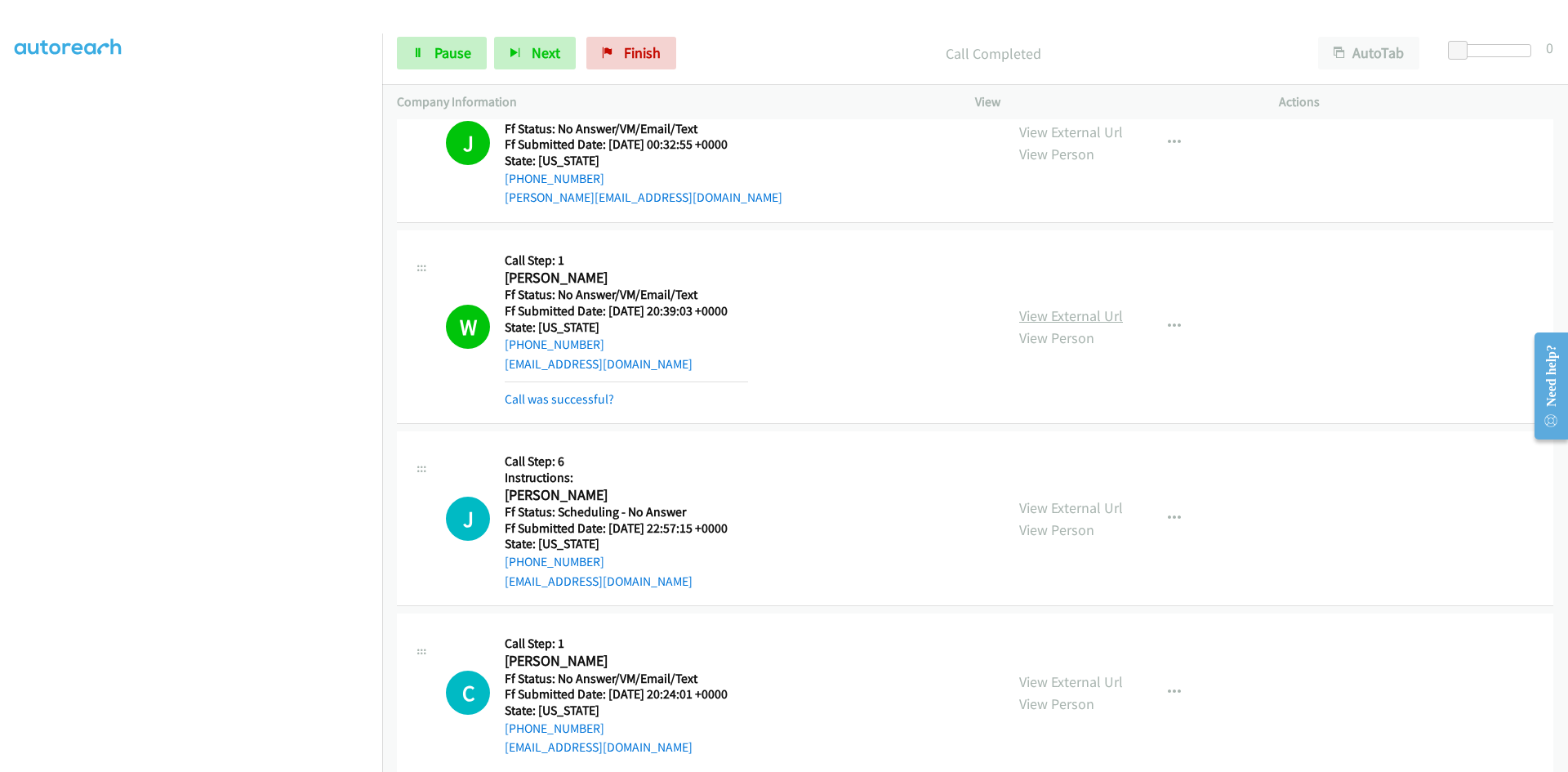
click at [1080, 317] on link "View External Url" at bounding box center [1071, 316] width 104 height 19
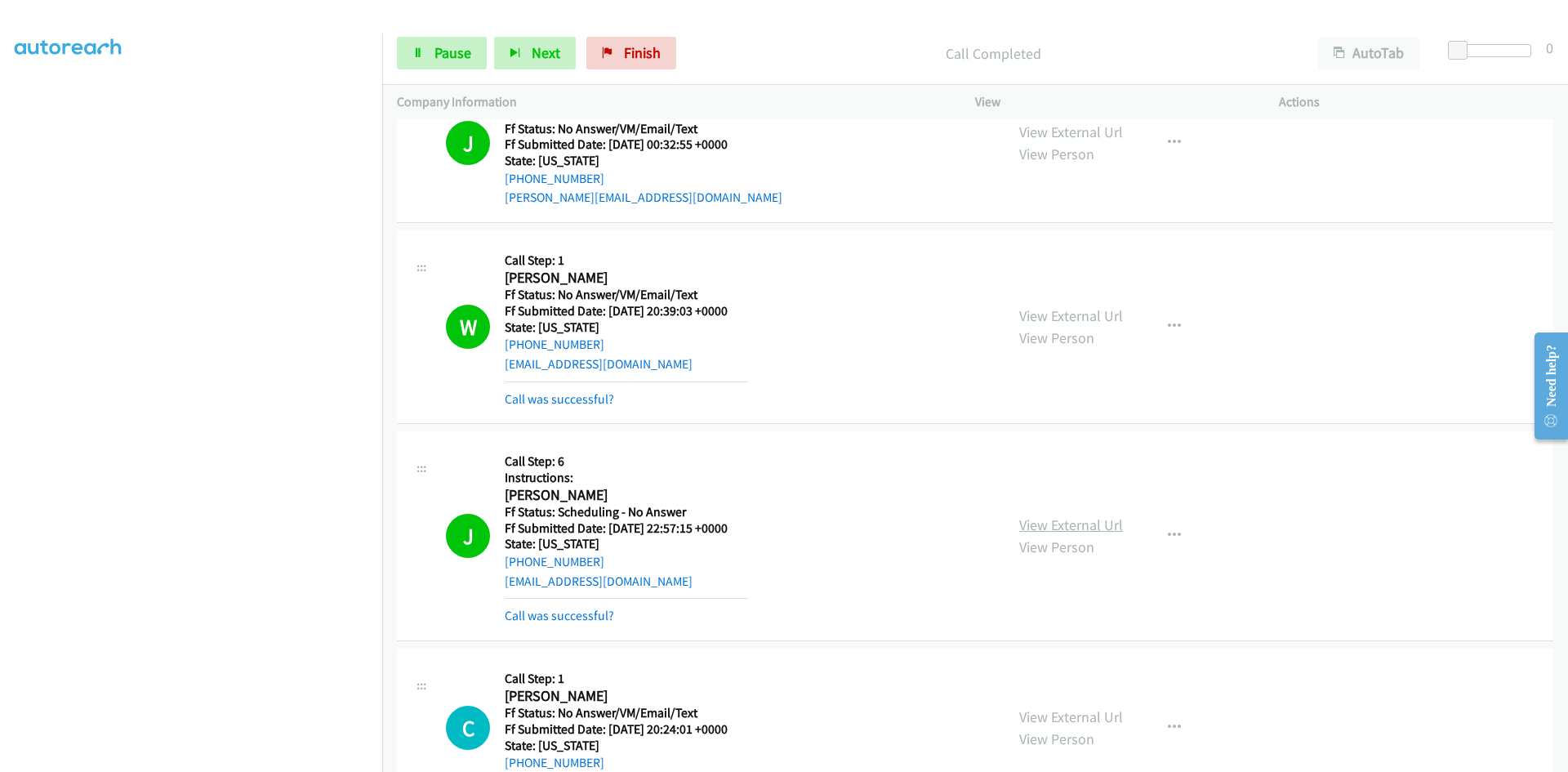
click at [1112, 529] on link "View External Url" at bounding box center [1071, 525] width 104 height 19
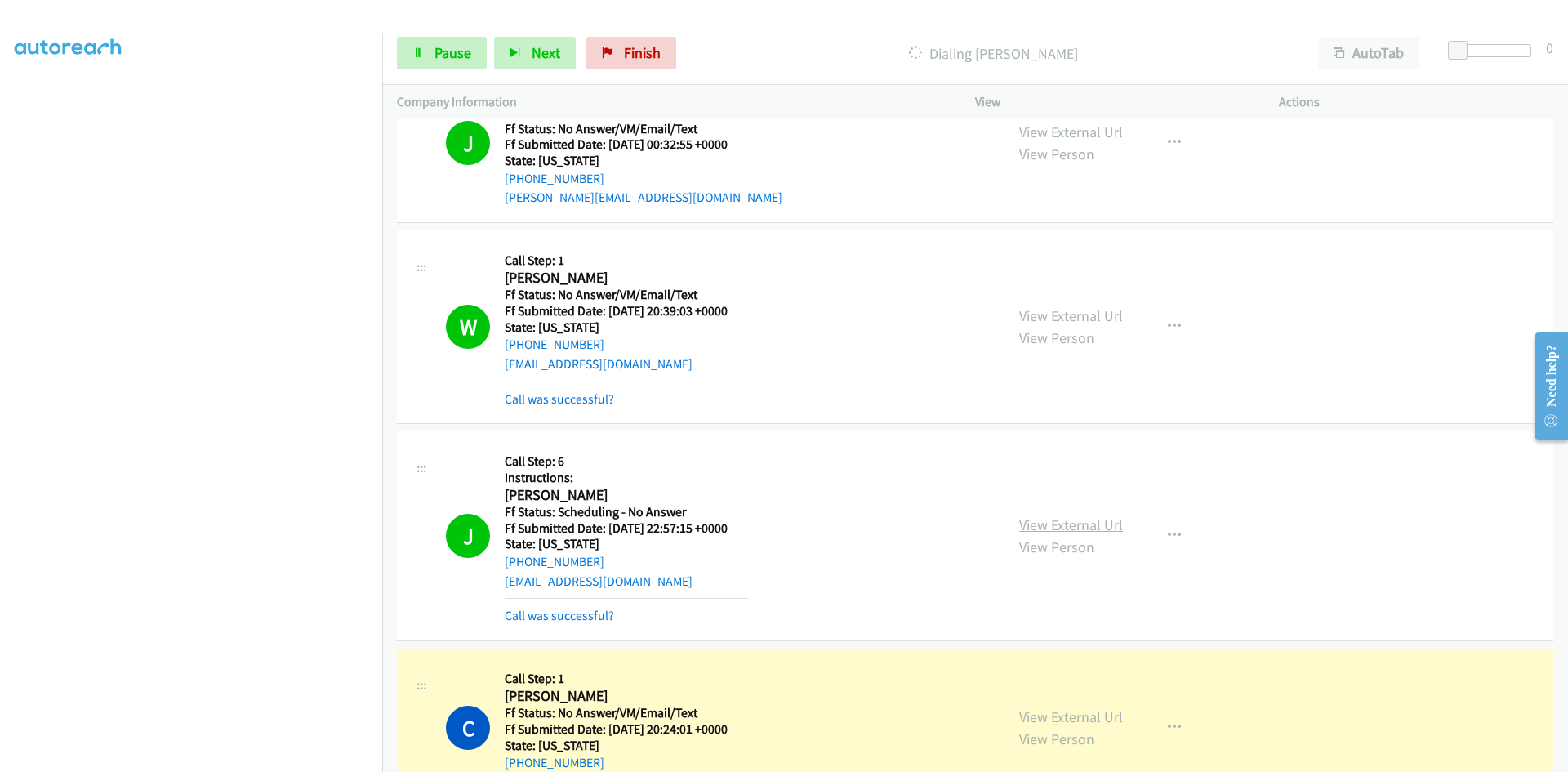
click at [1050, 522] on link "View External Url" at bounding box center [1071, 525] width 104 height 19
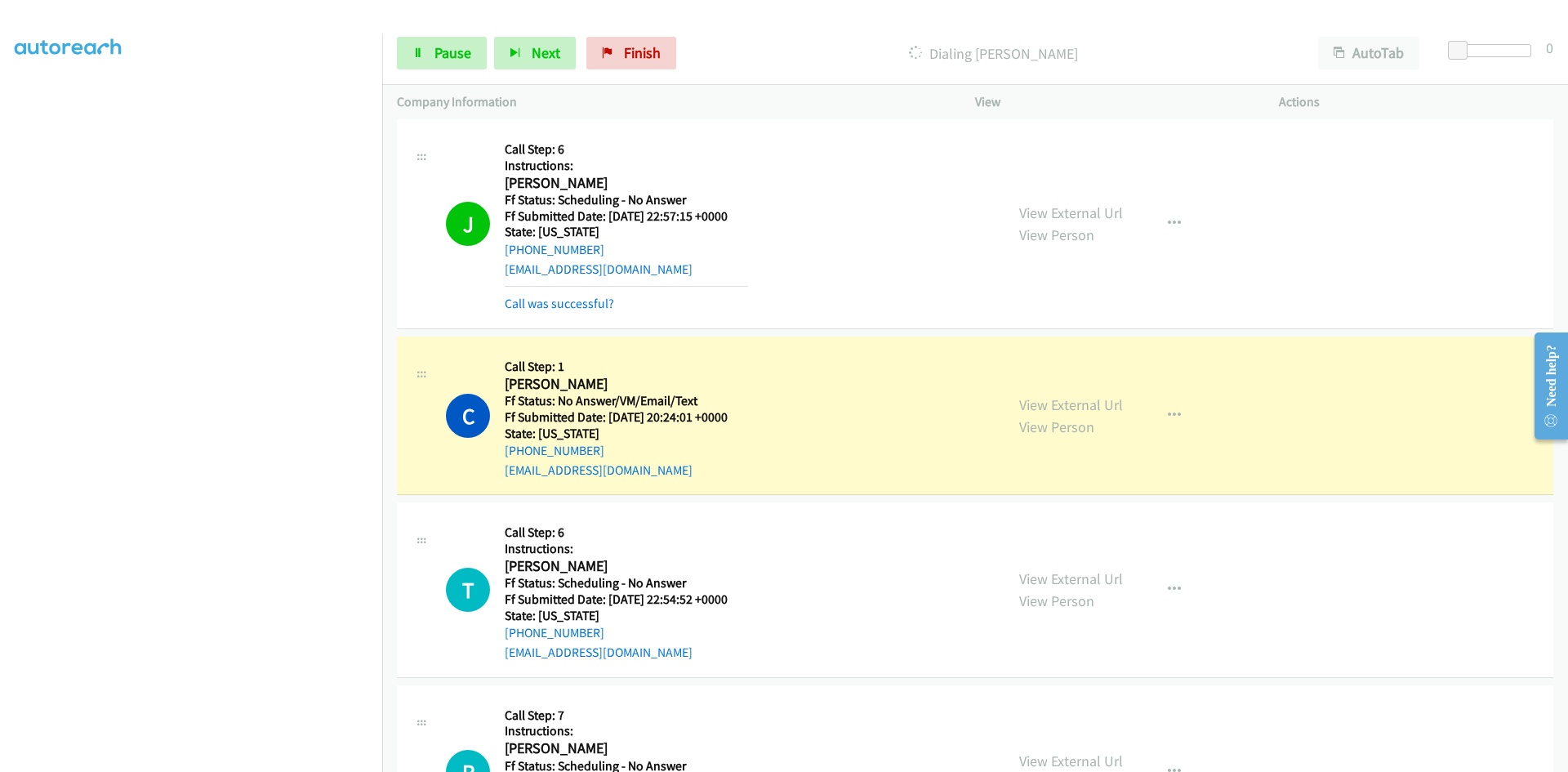
scroll to position [1716, 0]
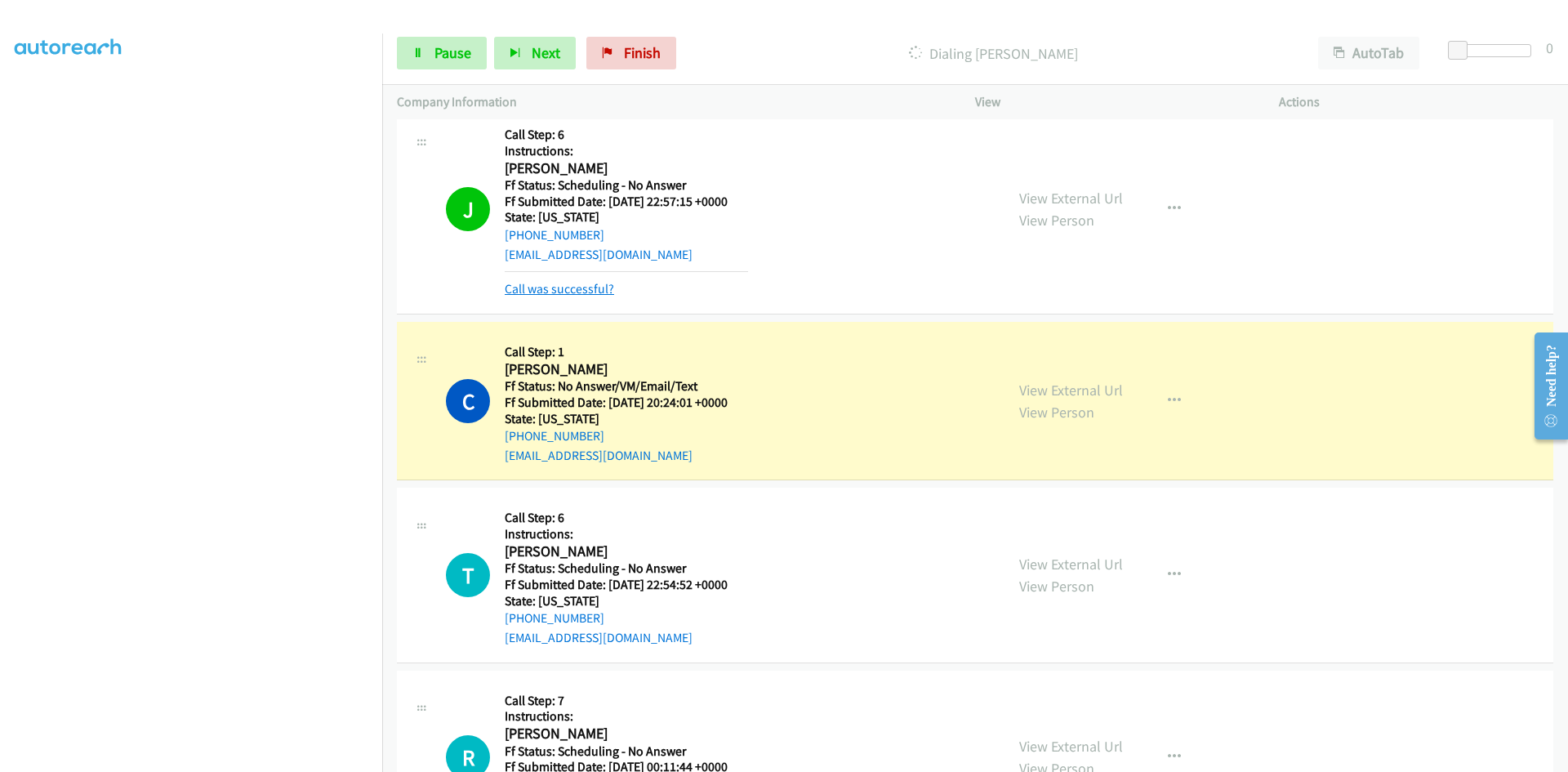
click at [589, 290] on link "Call was successful?" at bounding box center [559, 289] width 109 height 15
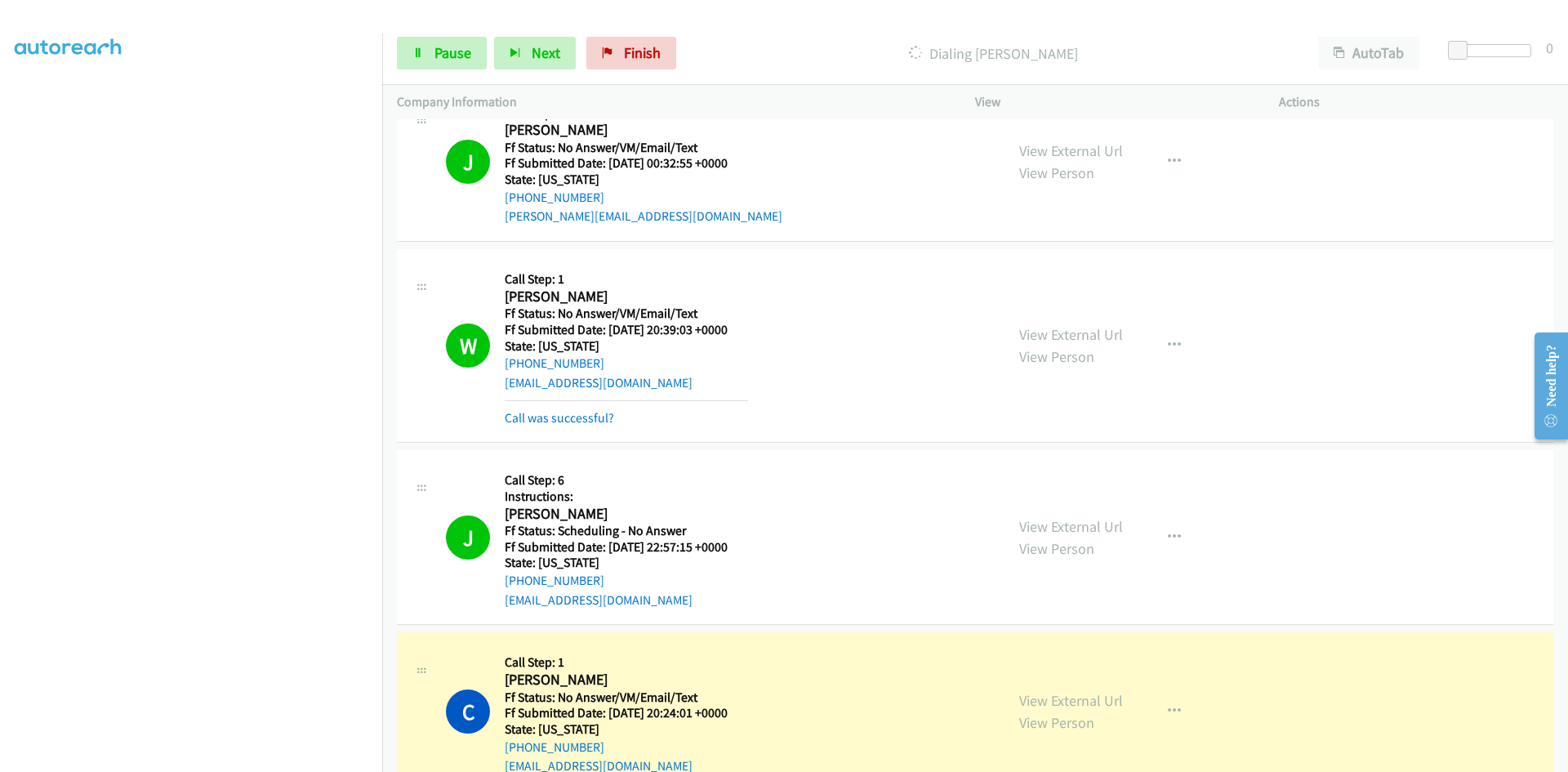
scroll to position [1308, 0]
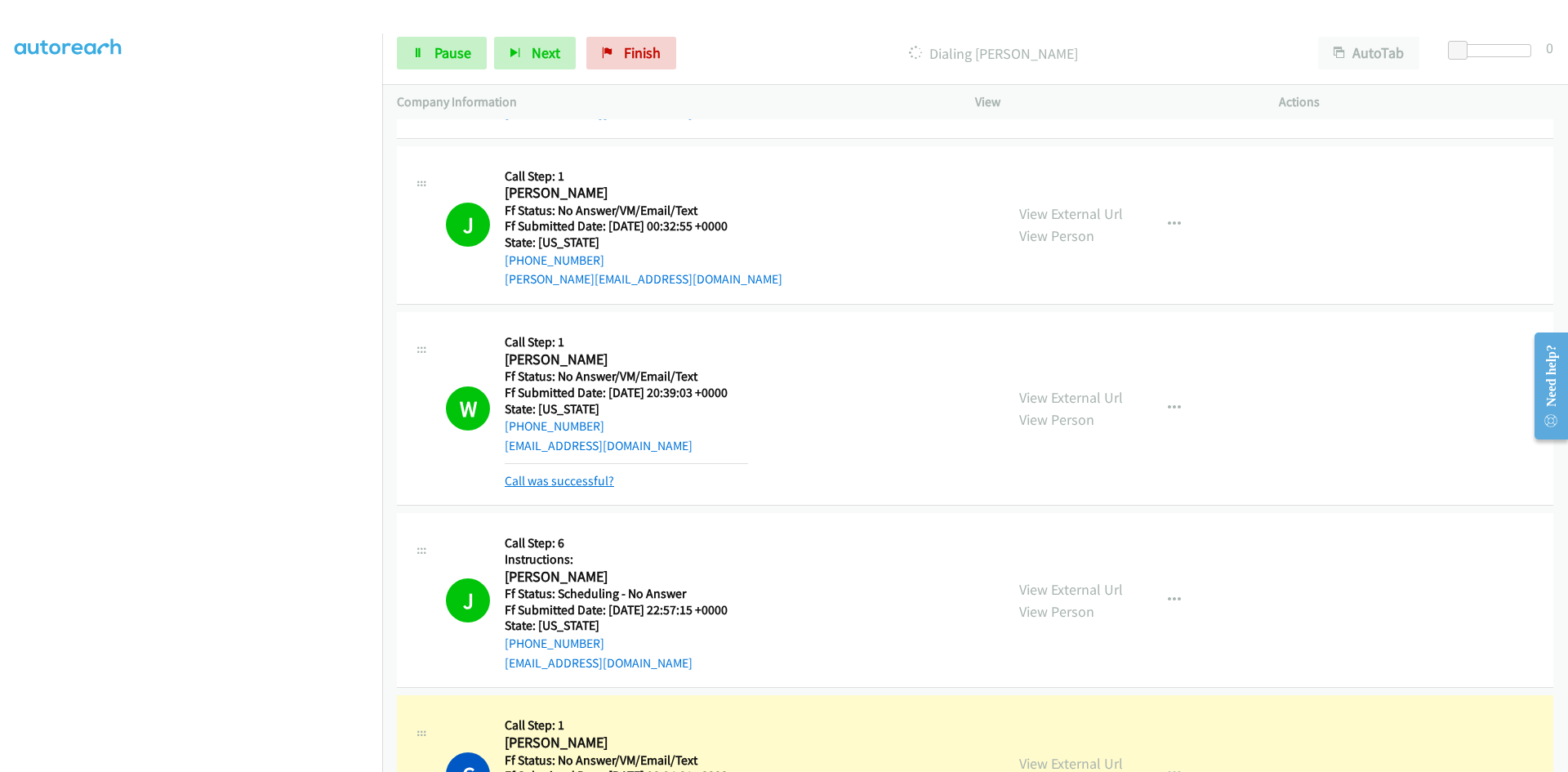
click at [580, 475] on link "Call was successful?" at bounding box center [559, 481] width 109 height 15
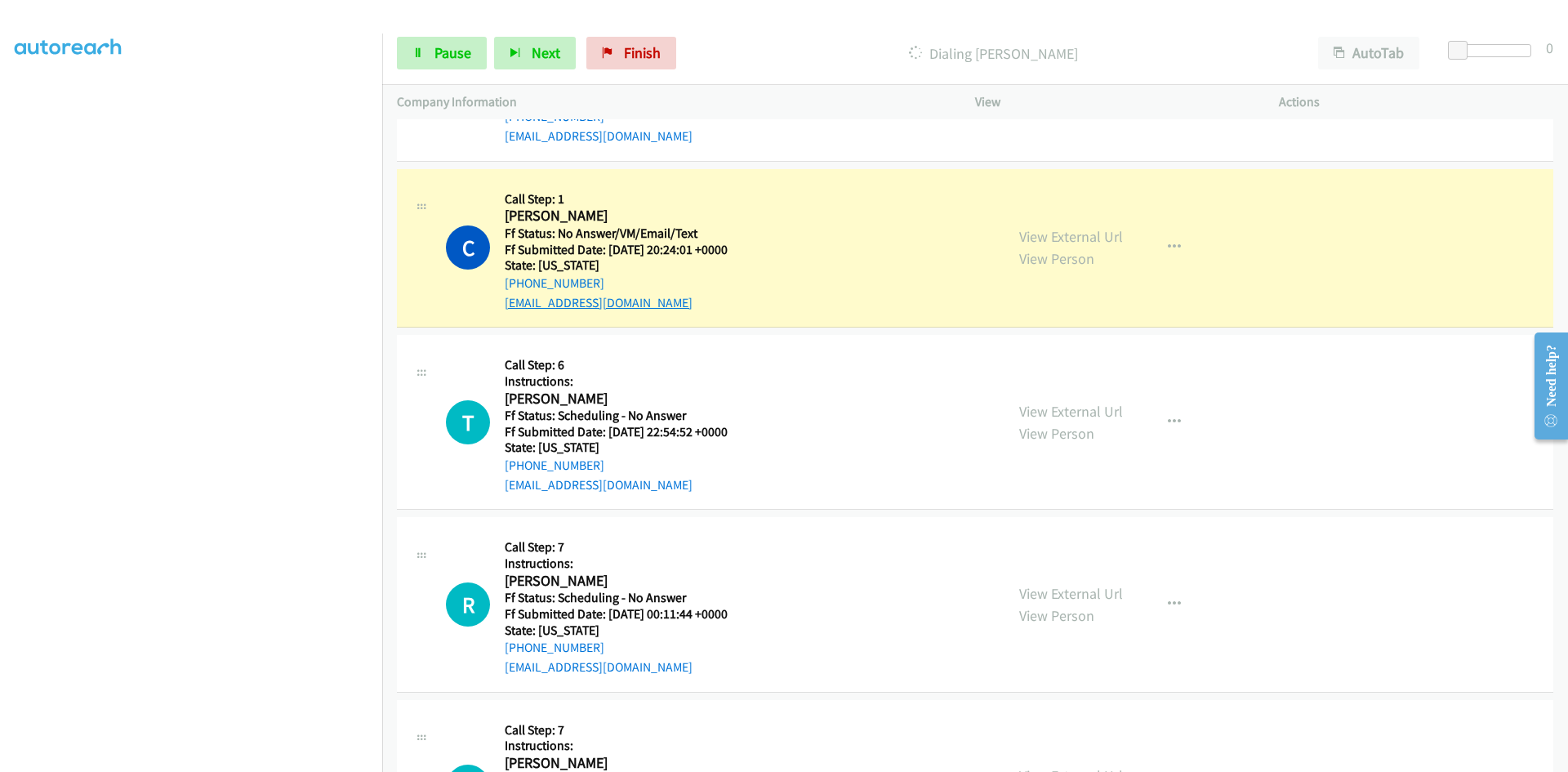
scroll to position [1797, 0]
click at [1079, 238] on link "View External Url" at bounding box center [1071, 238] width 104 height 19
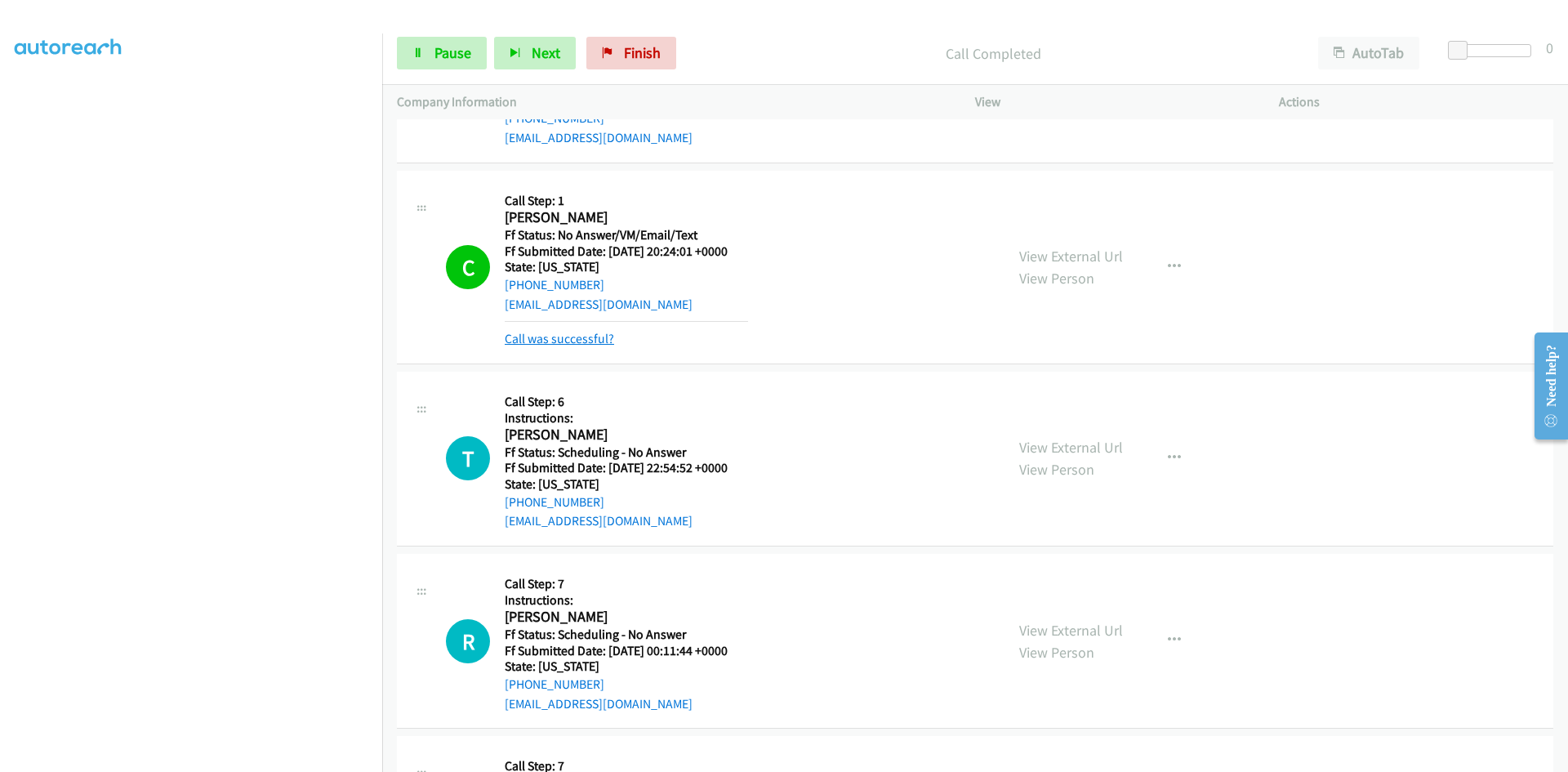
click at [605, 337] on link "Call was successful?" at bounding box center [559, 338] width 109 height 15
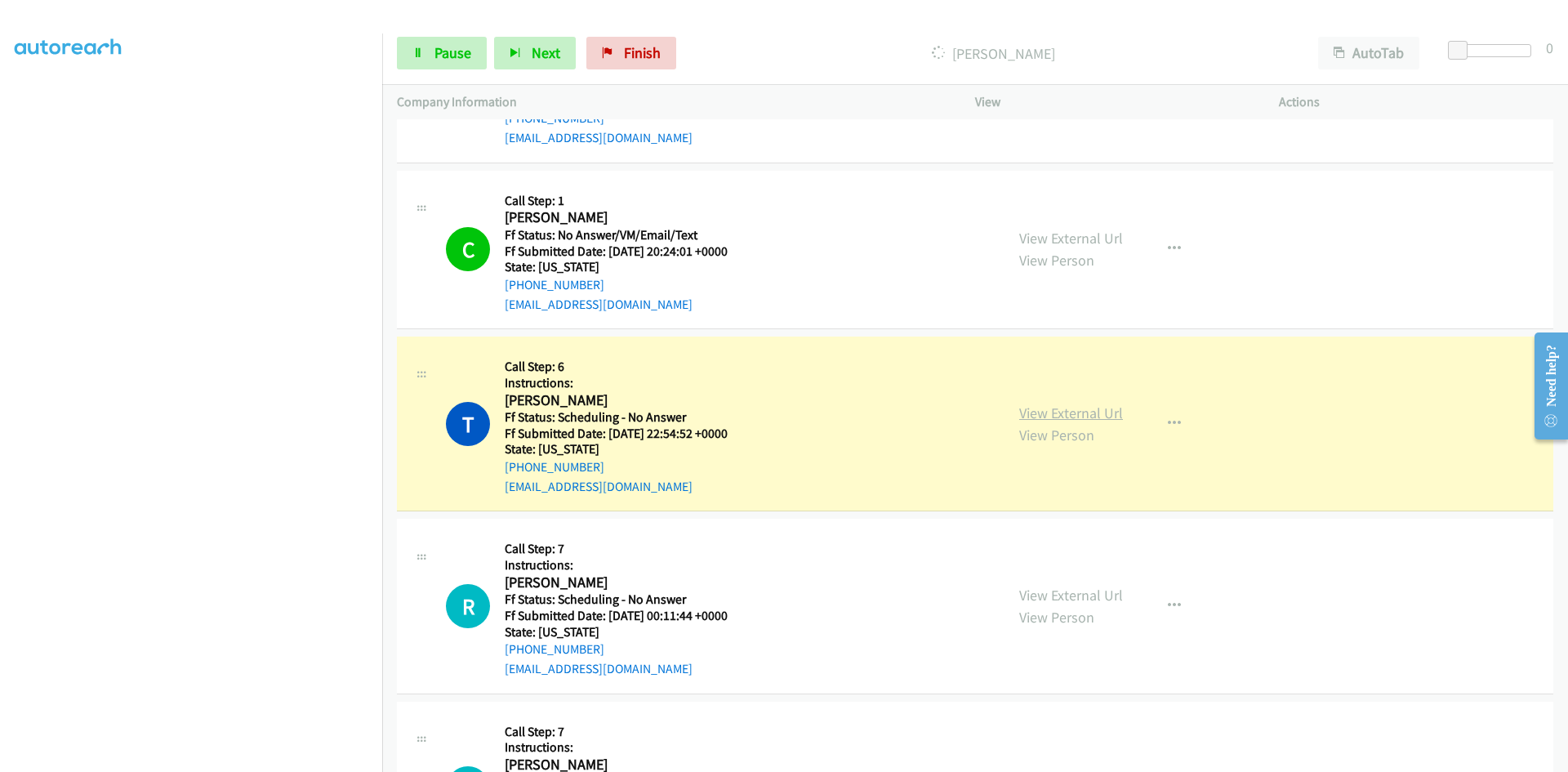
click at [1104, 415] on link "View External Url" at bounding box center [1071, 413] width 104 height 19
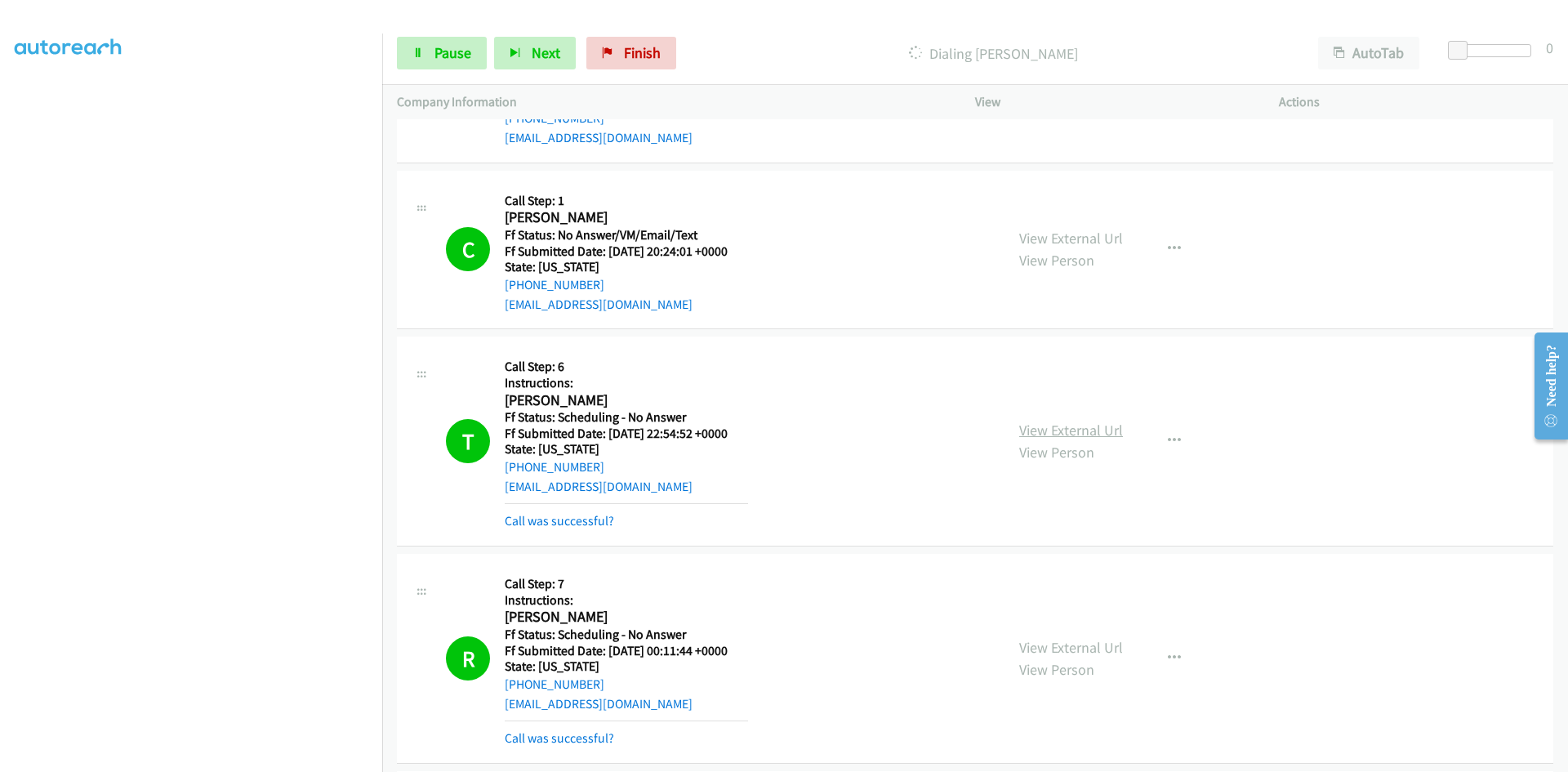
click at [1095, 427] on link "View External Url" at bounding box center [1071, 430] width 104 height 19
click at [1107, 647] on link "View External Url" at bounding box center [1071, 647] width 104 height 19
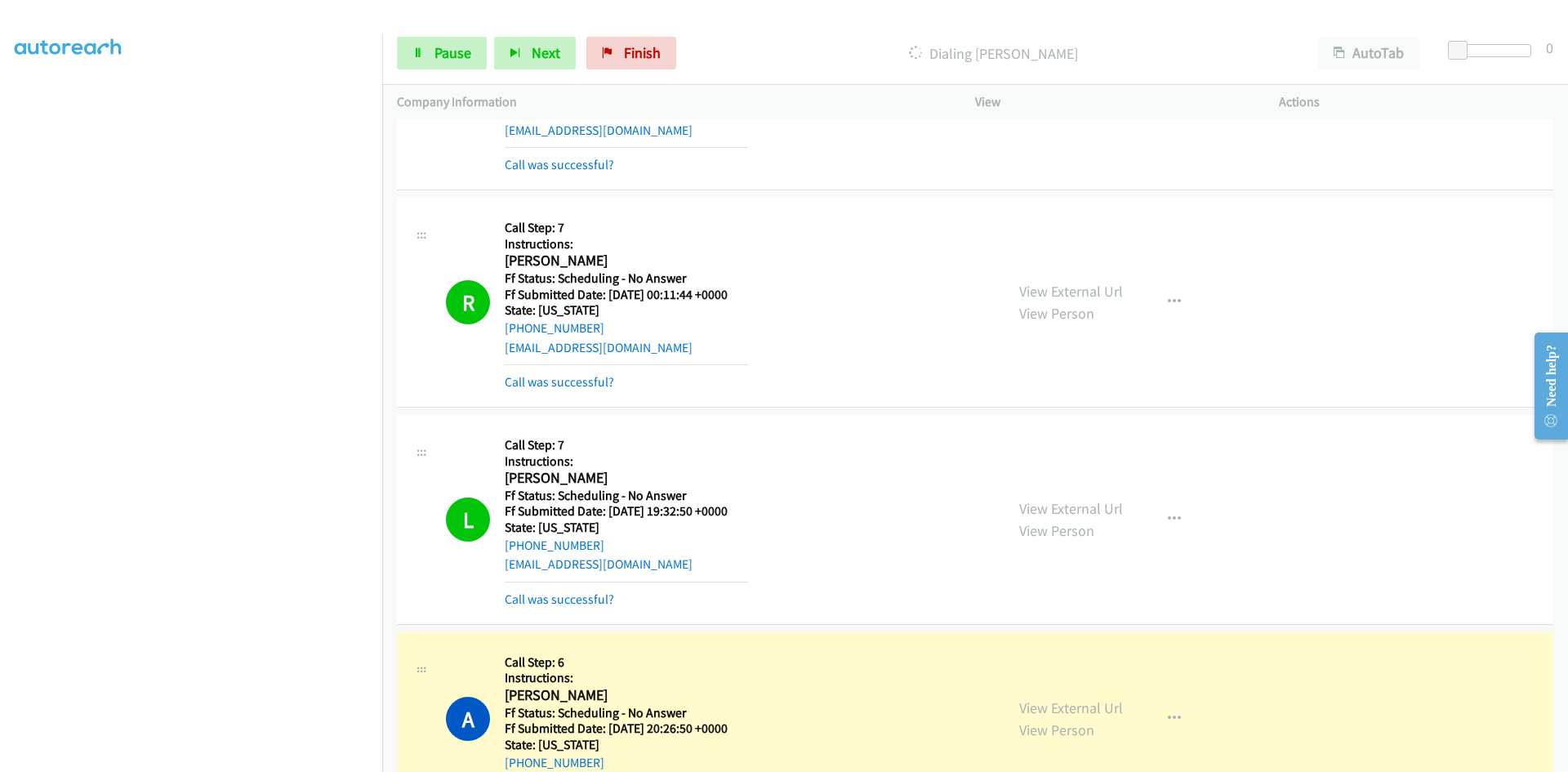
scroll to position [2206, 0]
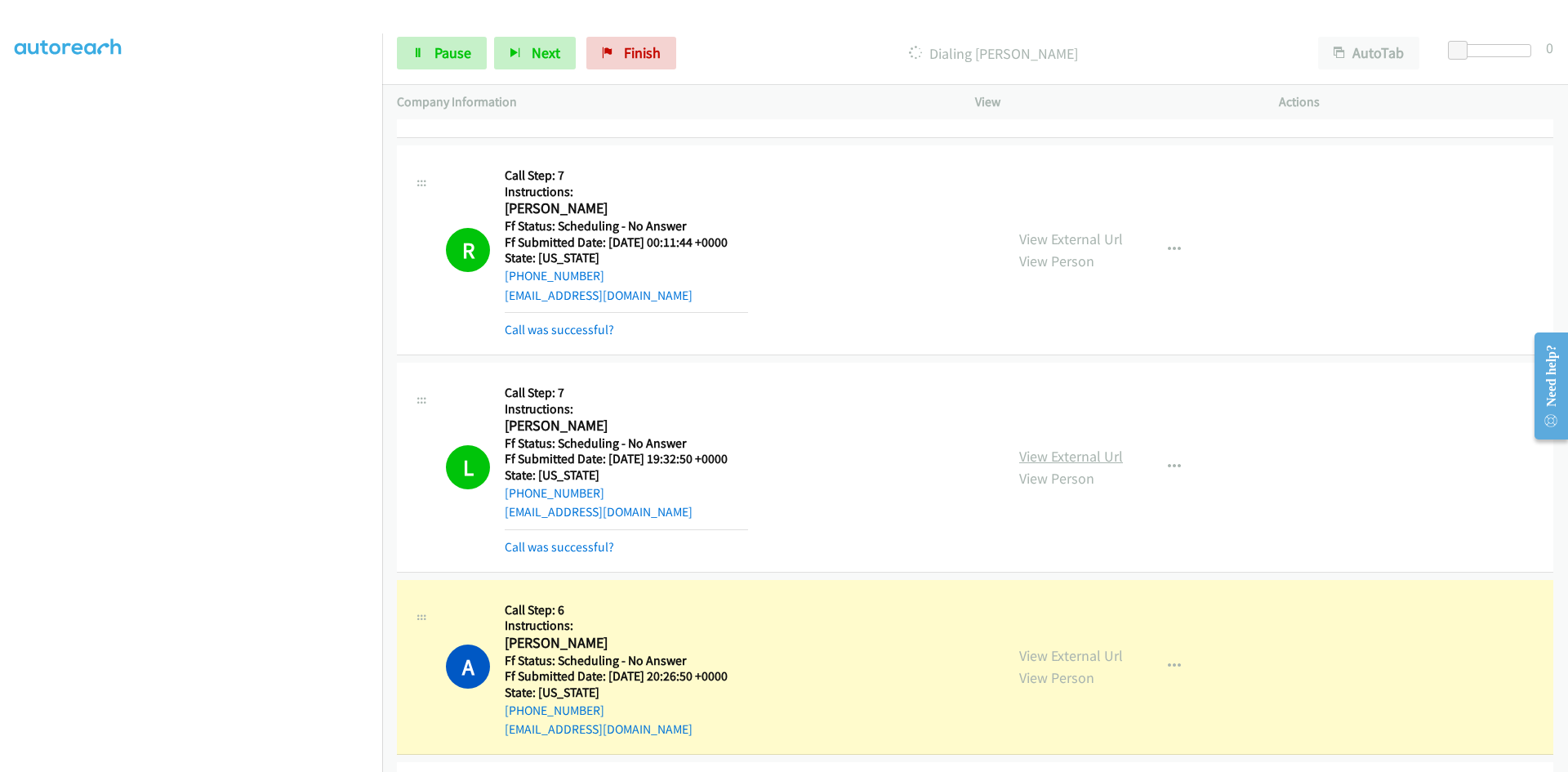
click at [1069, 452] on link "View External Url" at bounding box center [1071, 456] width 104 height 19
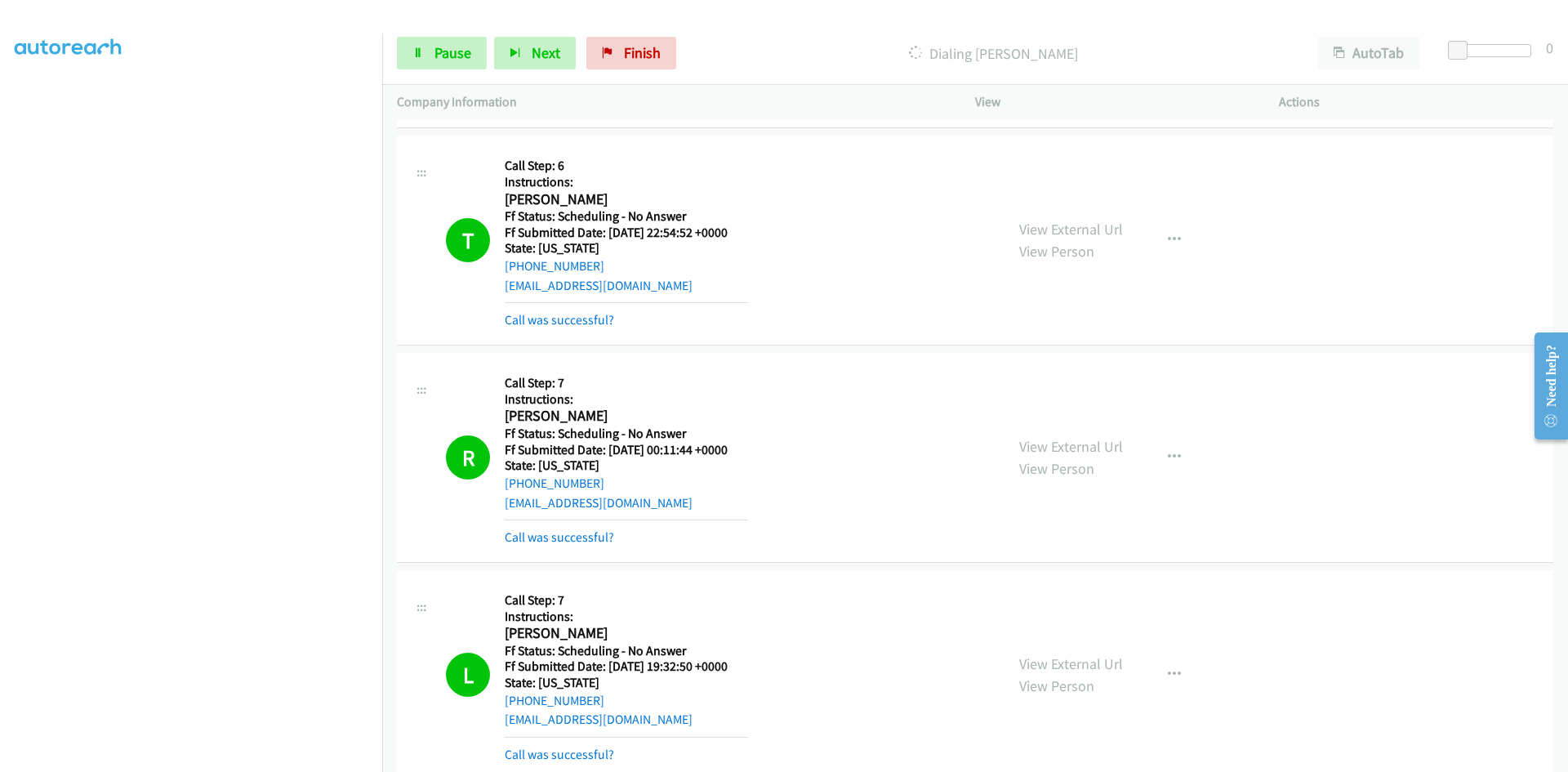
scroll to position [1961, 0]
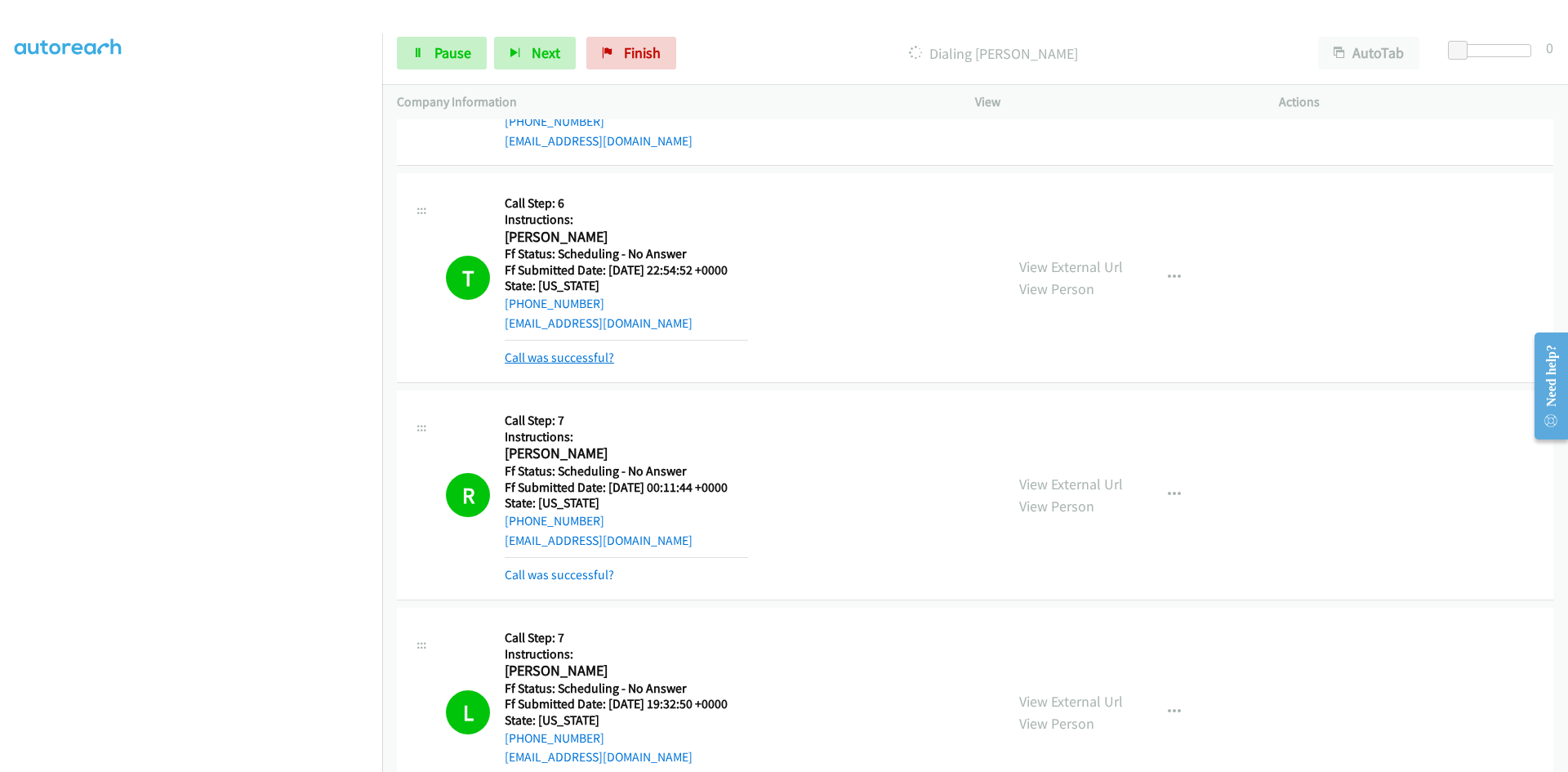
click at [591, 353] on link "Call was successful?" at bounding box center [559, 357] width 109 height 15
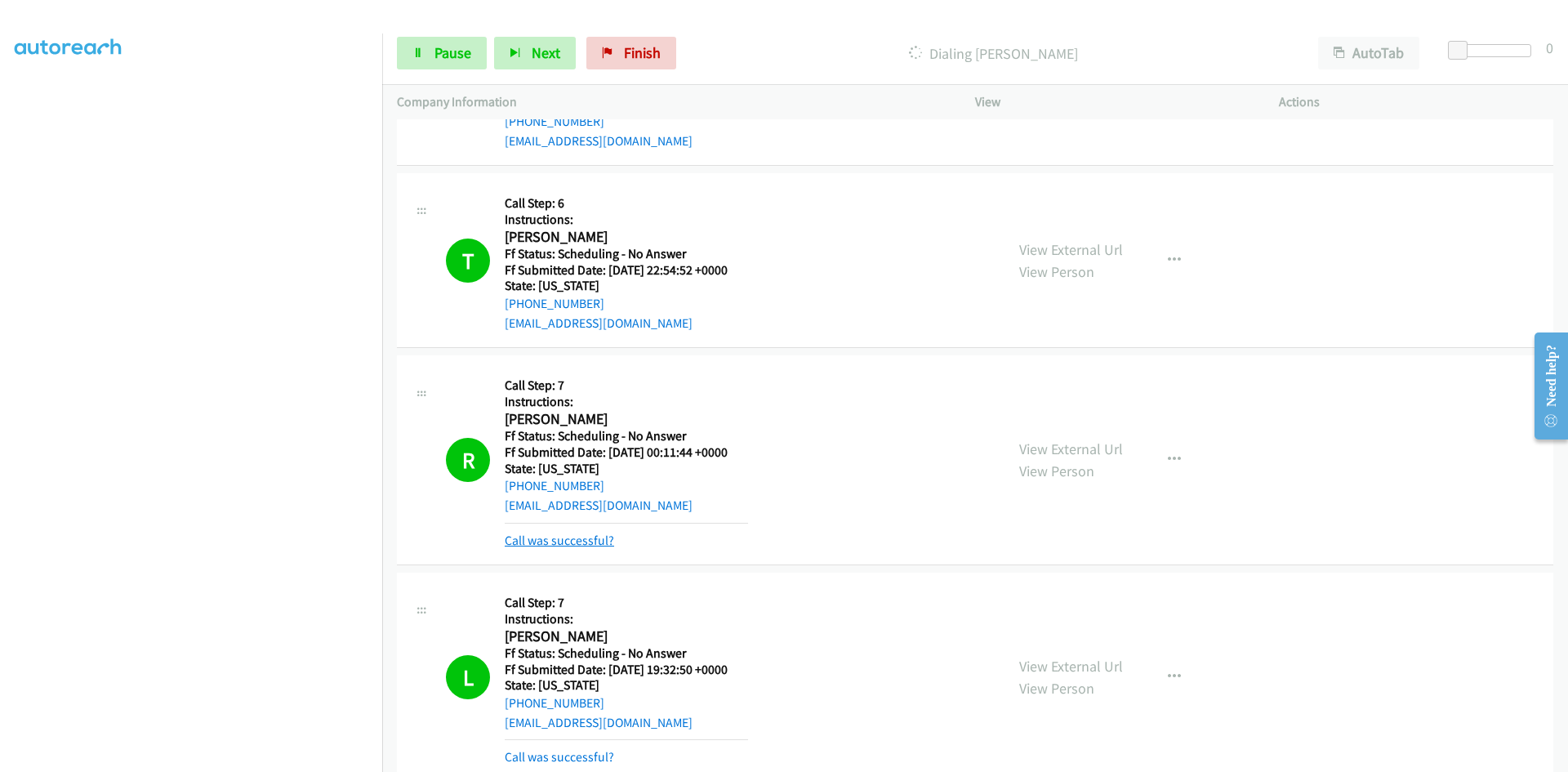
click at [601, 539] on link "Call was successful?" at bounding box center [559, 540] width 109 height 15
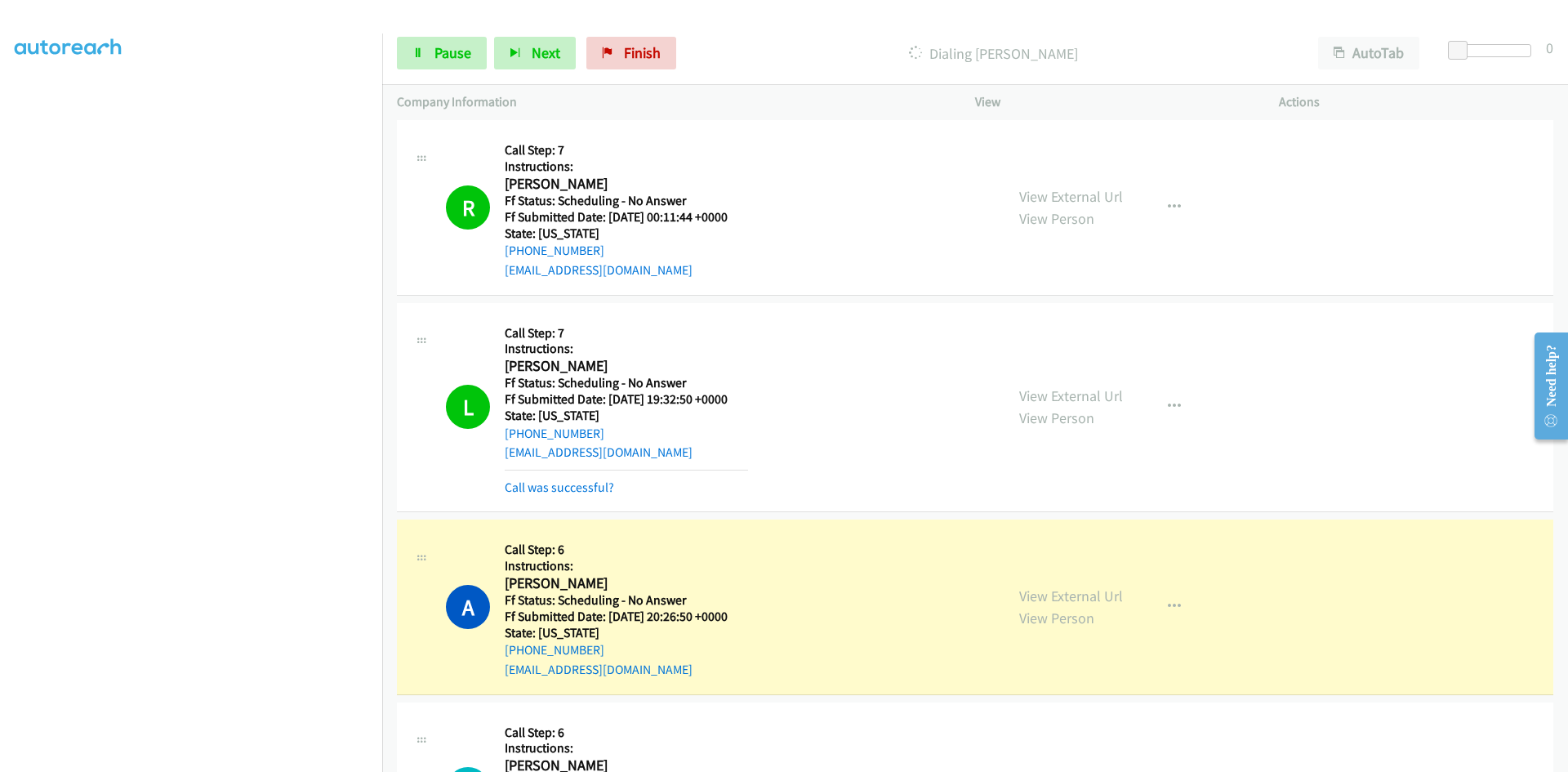
scroll to position [2206, 0]
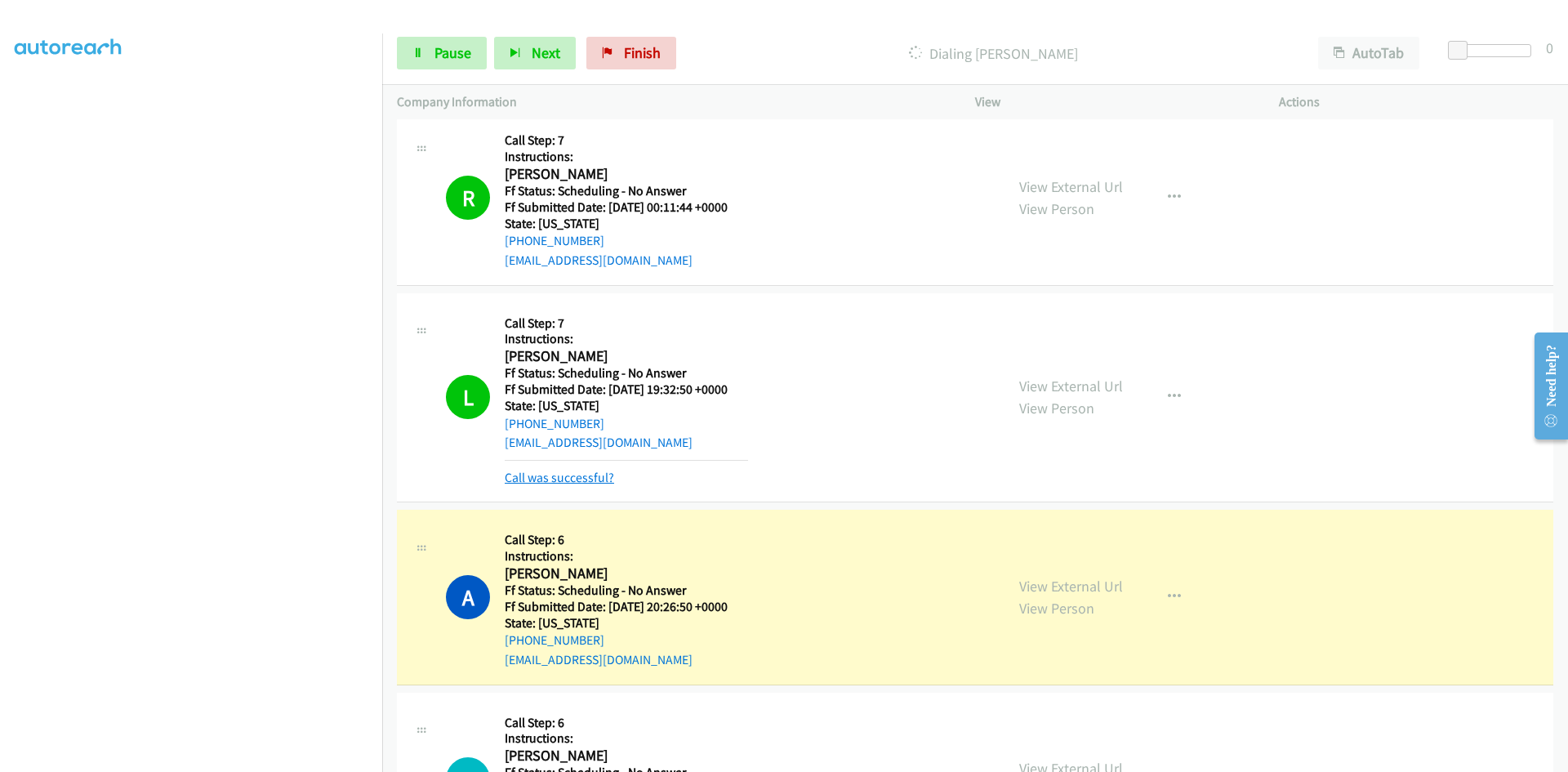
click at [589, 477] on link "Call was successful?" at bounding box center [559, 477] width 109 height 15
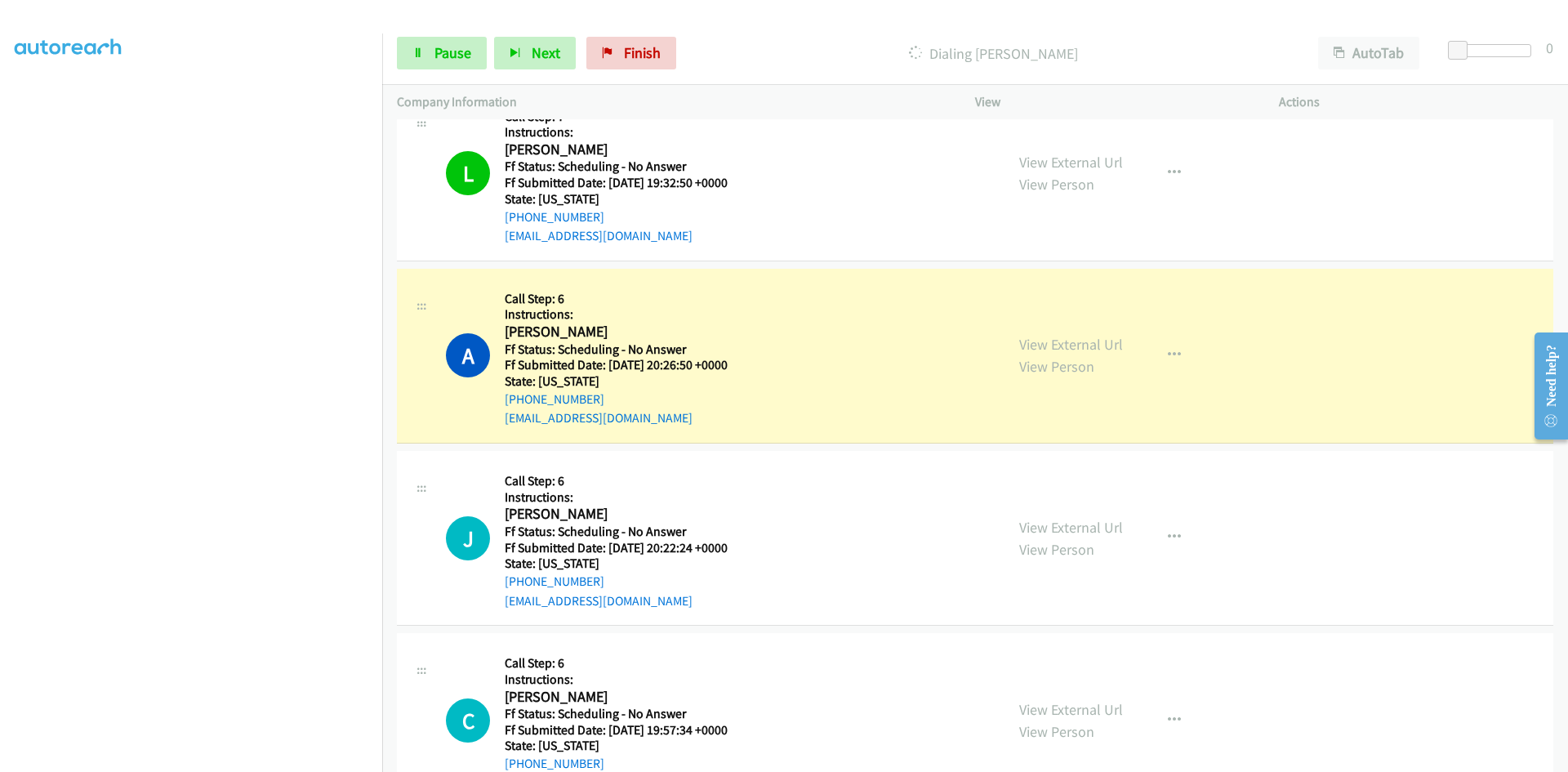
scroll to position [2533, 0]
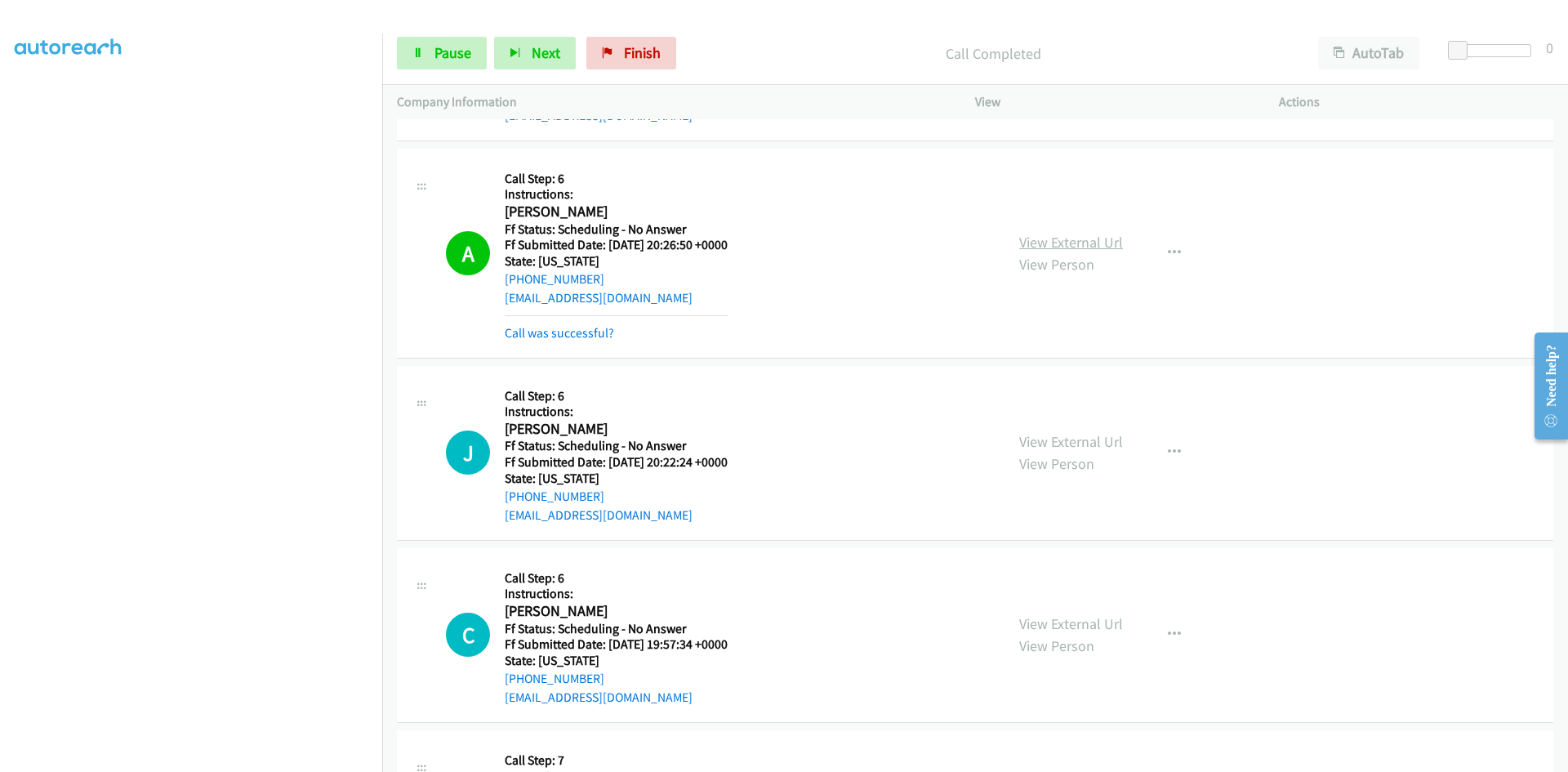
click at [1106, 239] on link "View External Url" at bounding box center [1071, 242] width 104 height 19
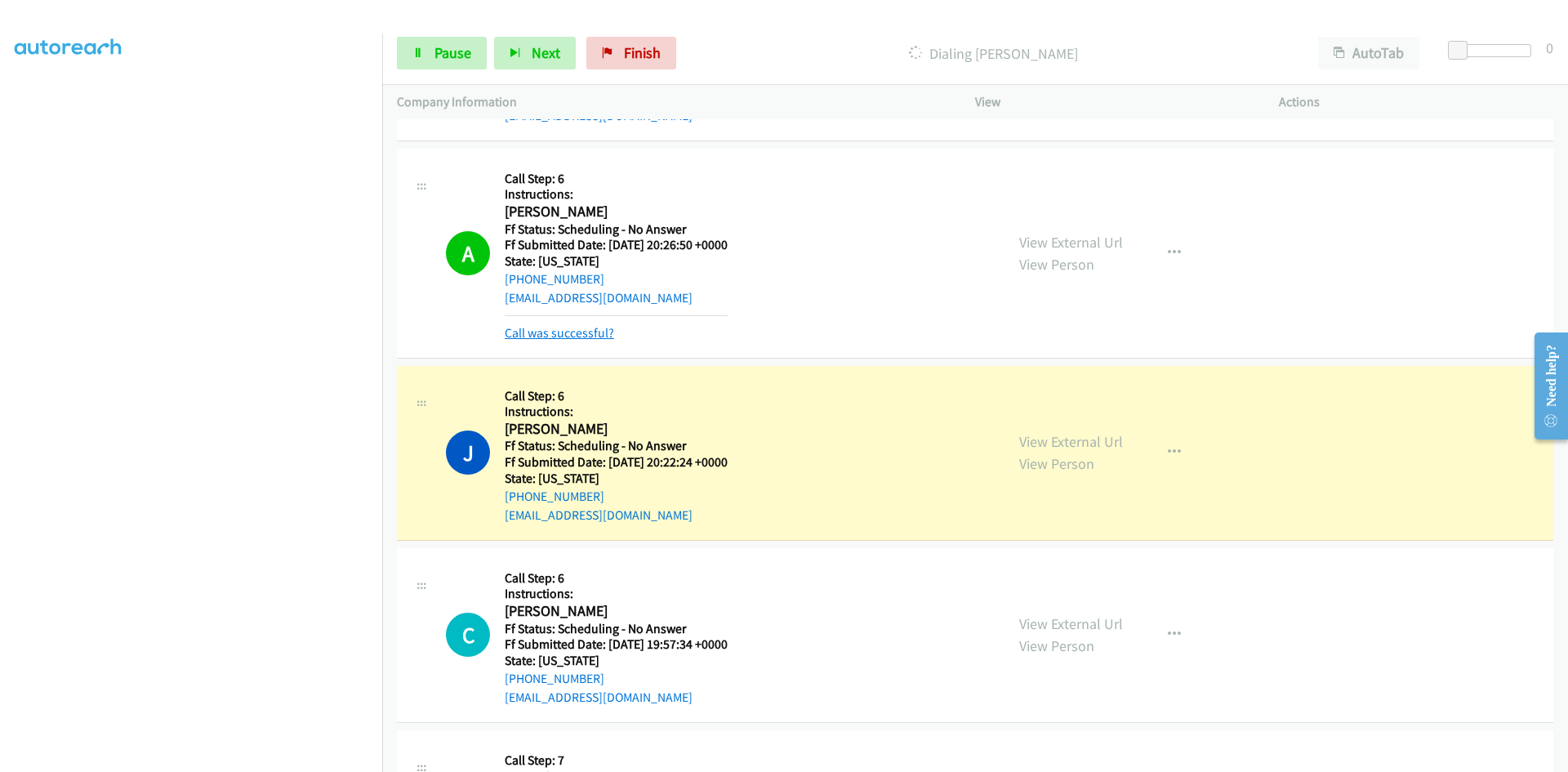
click at [562, 329] on link "Call was successful?" at bounding box center [559, 332] width 109 height 15
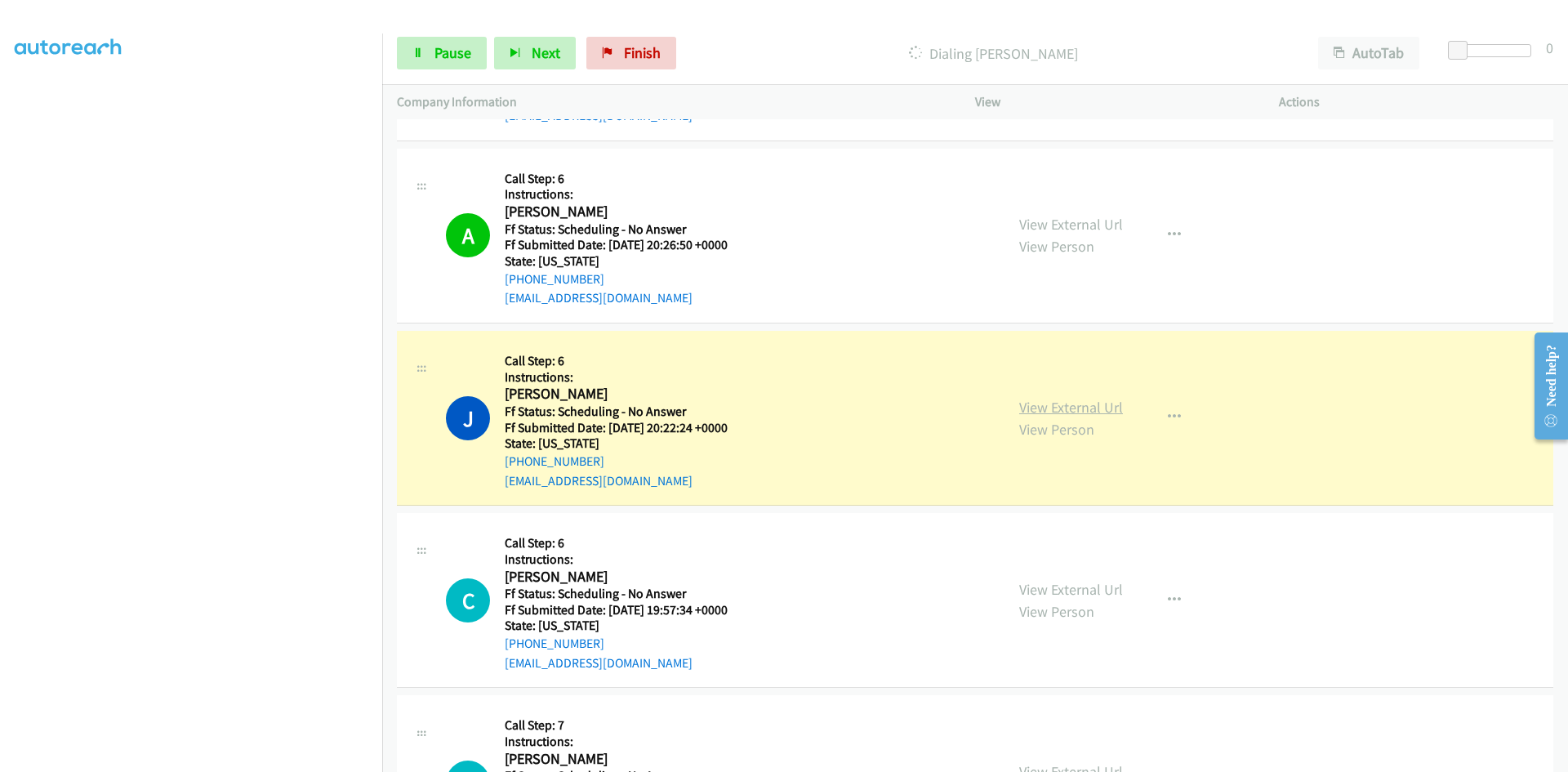
click at [1074, 406] on link "View External Url" at bounding box center [1071, 407] width 104 height 19
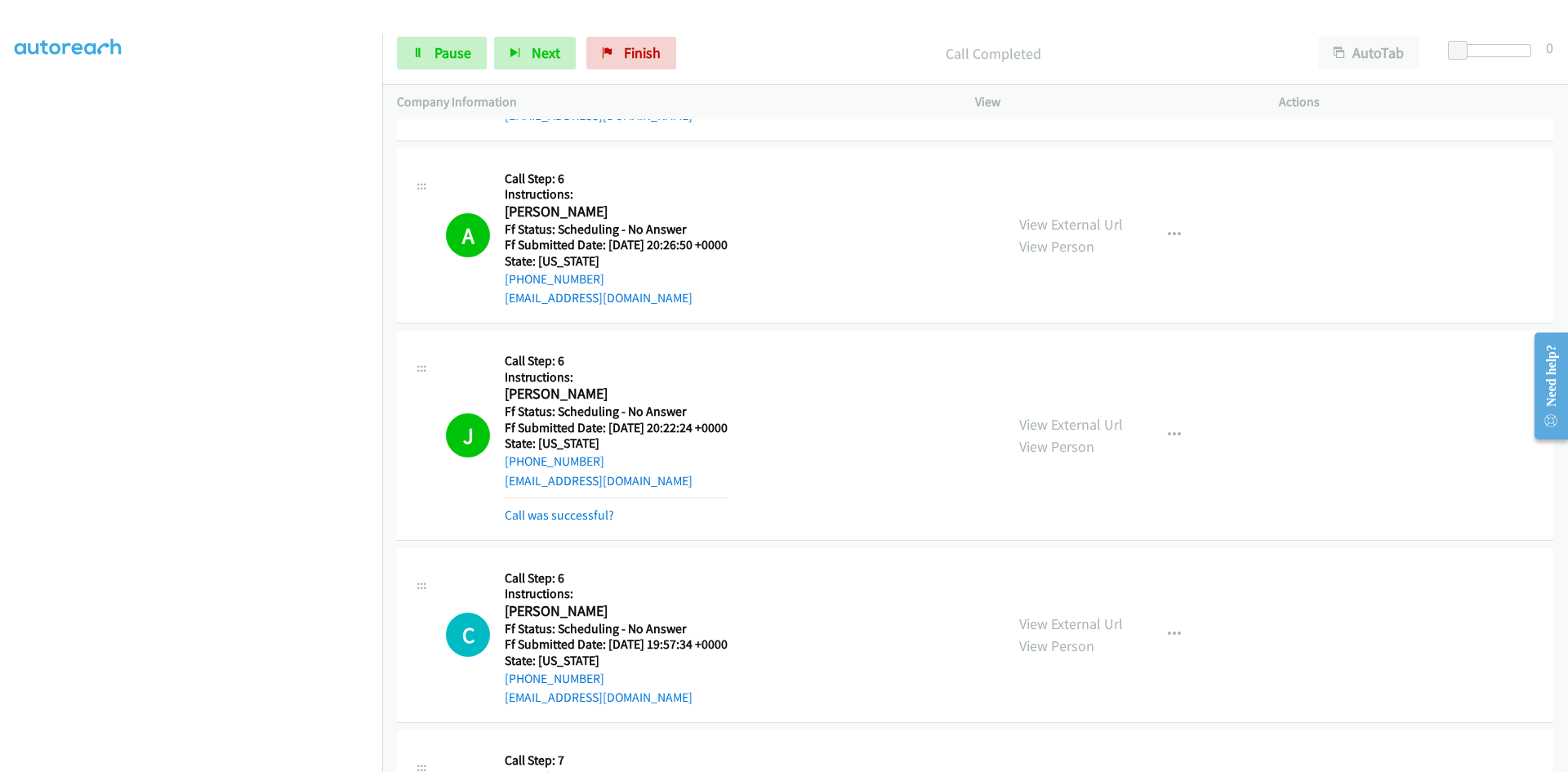
click at [540, 510] on link "Call was successful?" at bounding box center [559, 515] width 109 height 15
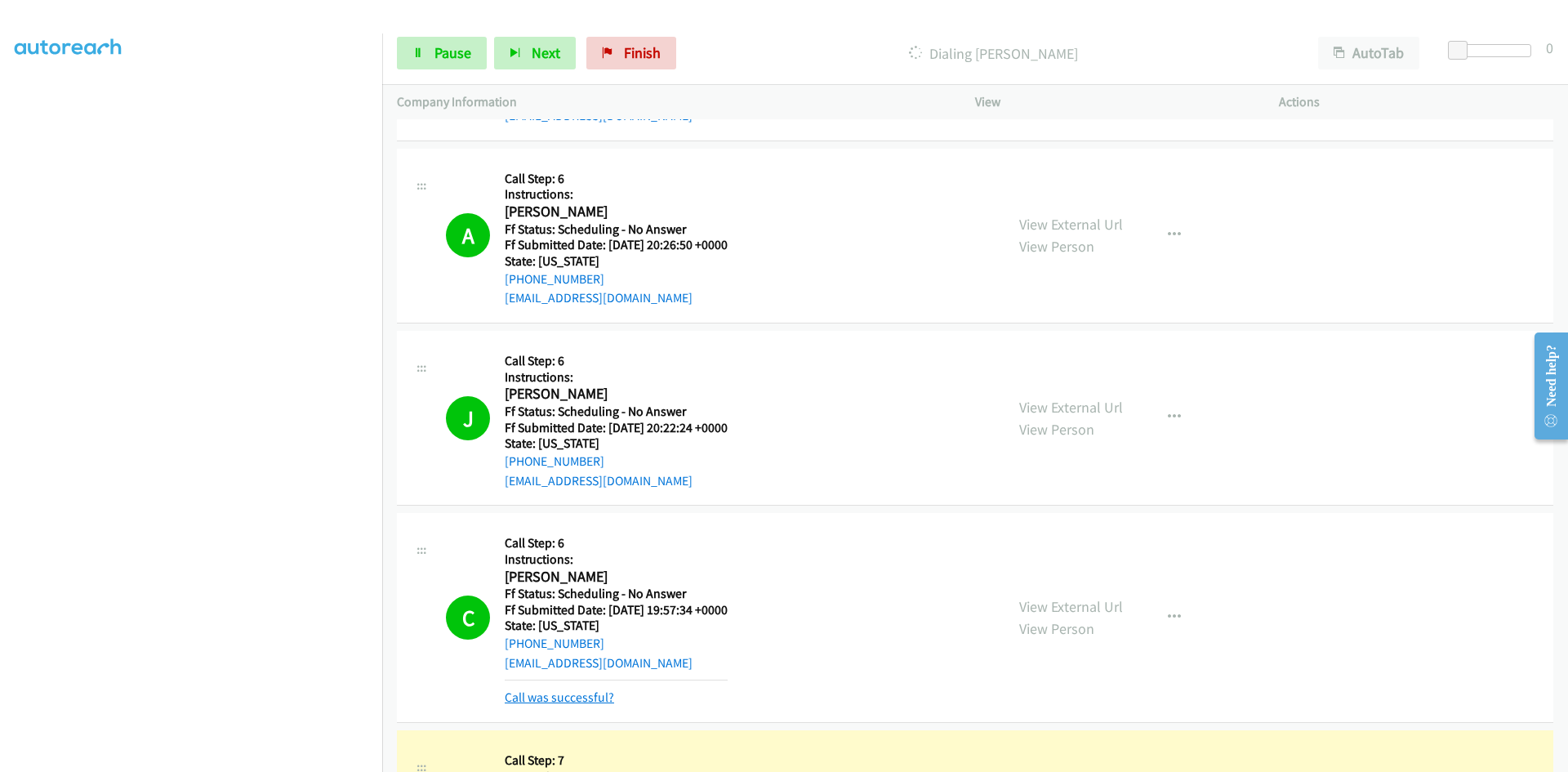
click at [602, 691] on link "Call was successful?" at bounding box center [559, 697] width 109 height 15
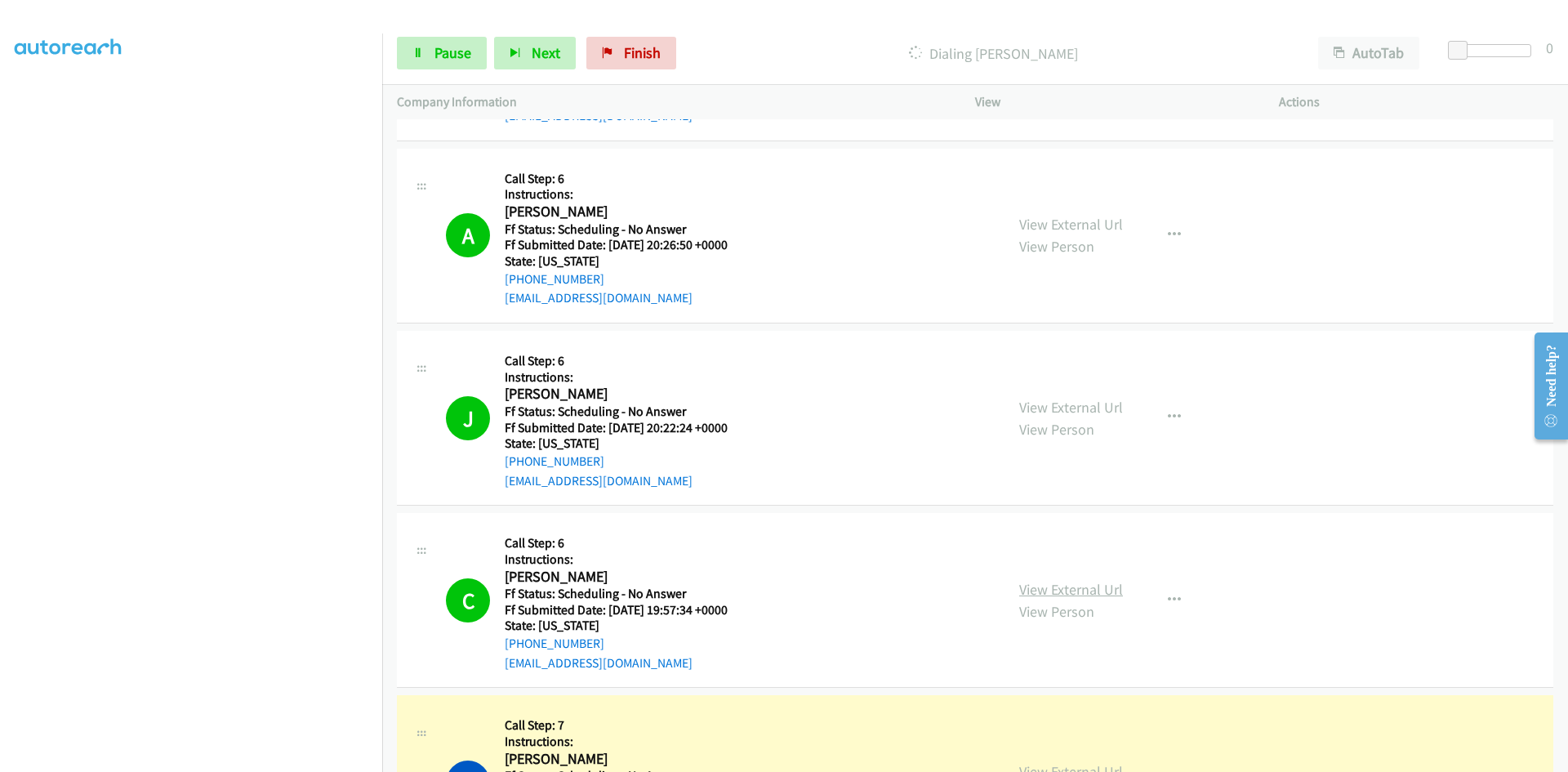
click at [1067, 586] on link "View External Url" at bounding box center [1071, 589] width 104 height 19
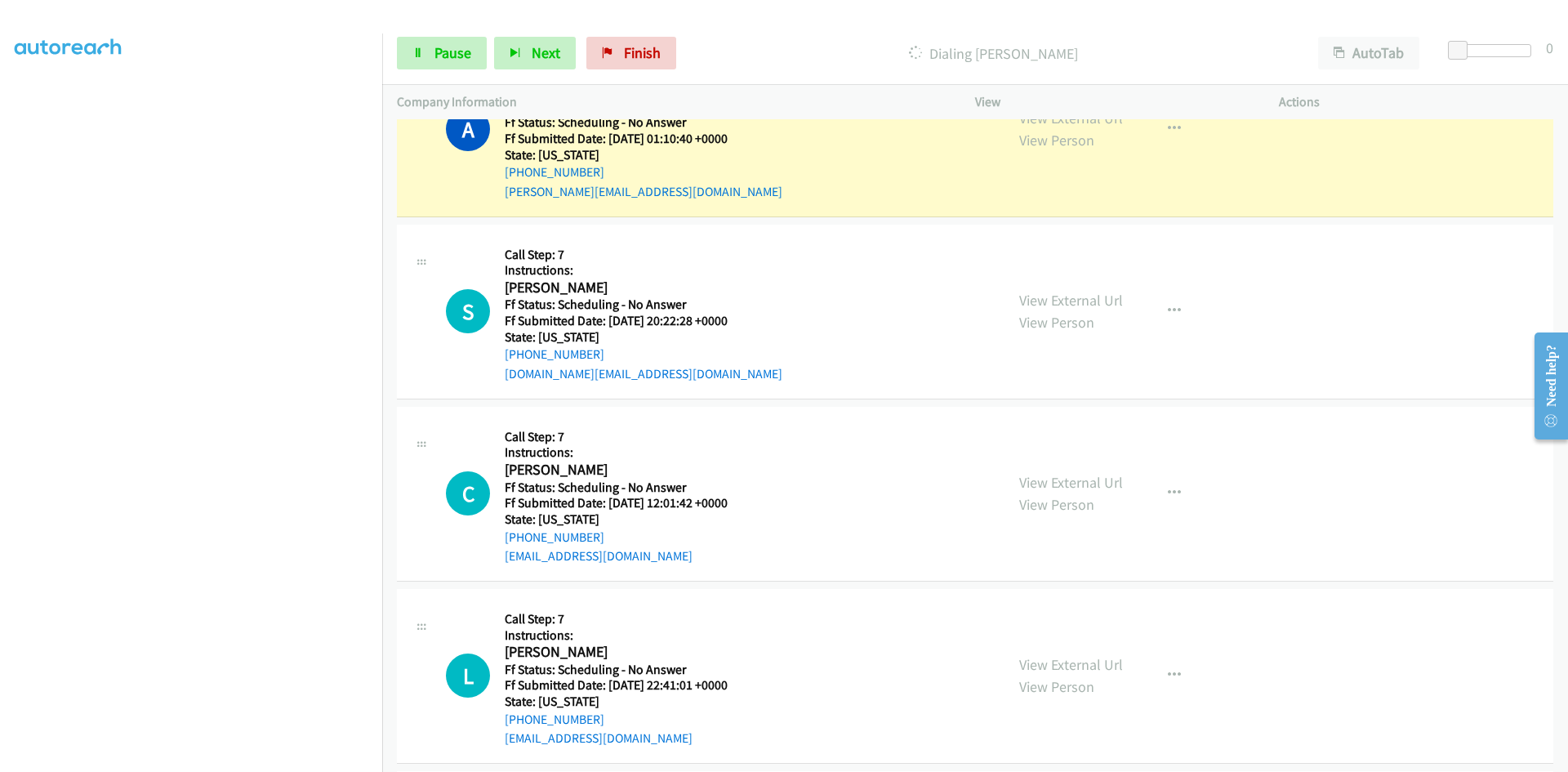
scroll to position [3105, 0]
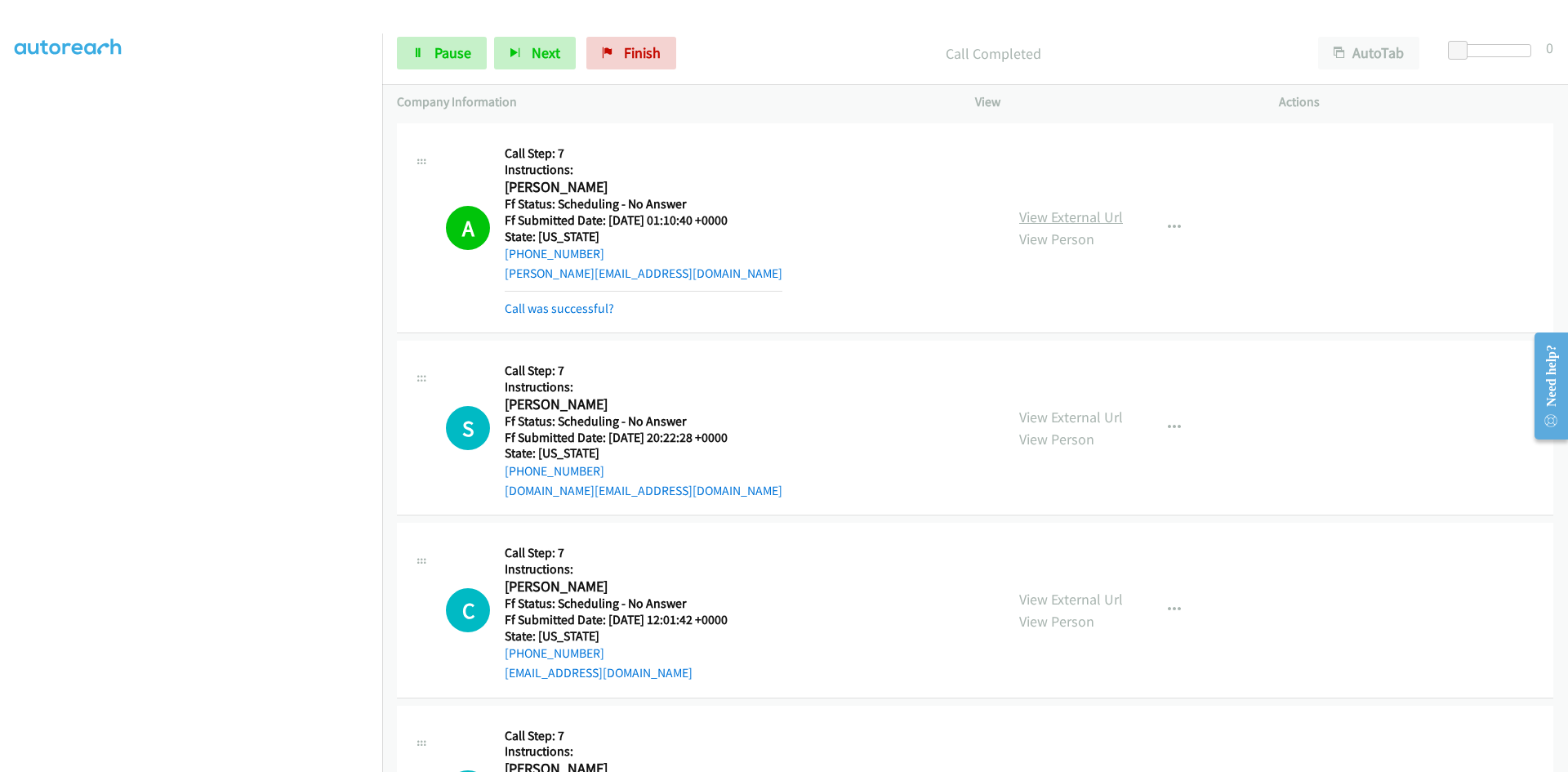
click at [1109, 214] on link "View External Url" at bounding box center [1071, 216] width 104 height 19
click at [534, 305] on link "Call was successful?" at bounding box center [559, 308] width 109 height 15
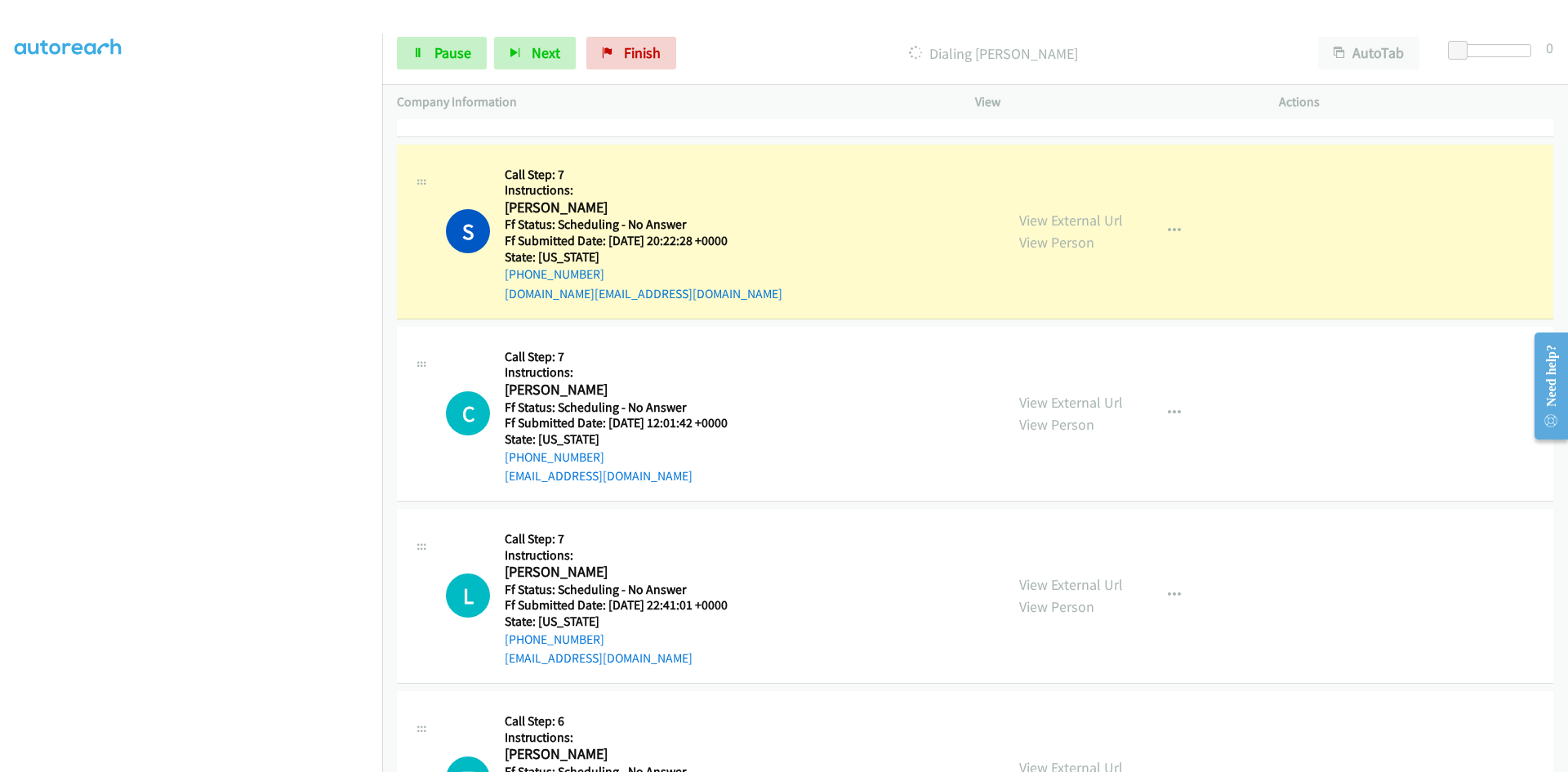
scroll to position [3268, 0]
click at [1107, 225] on link "View External Url" at bounding box center [1071, 218] width 104 height 19
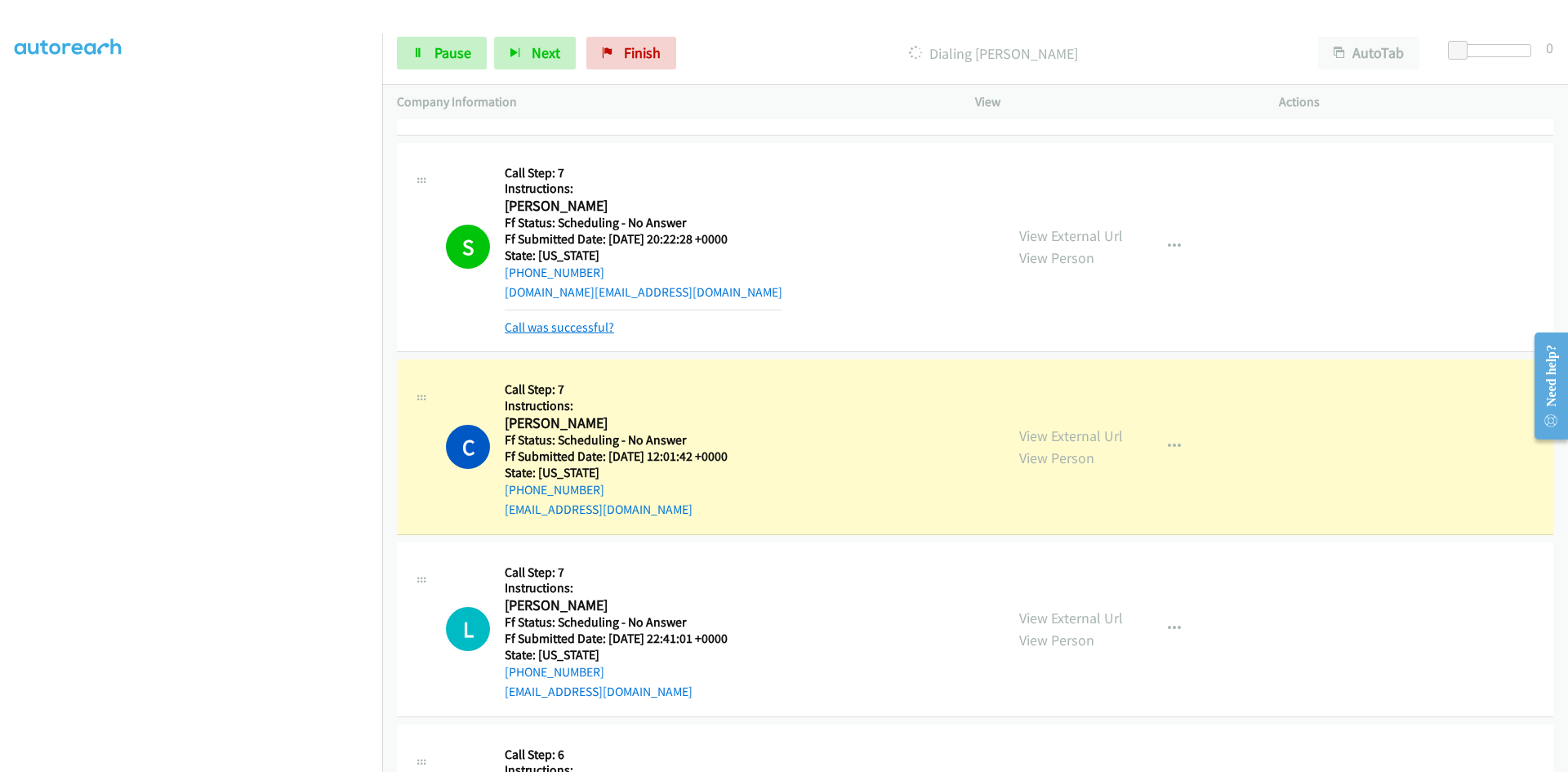
click at [555, 330] on link "Call was successful?" at bounding box center [559, 327] width 109 height 15
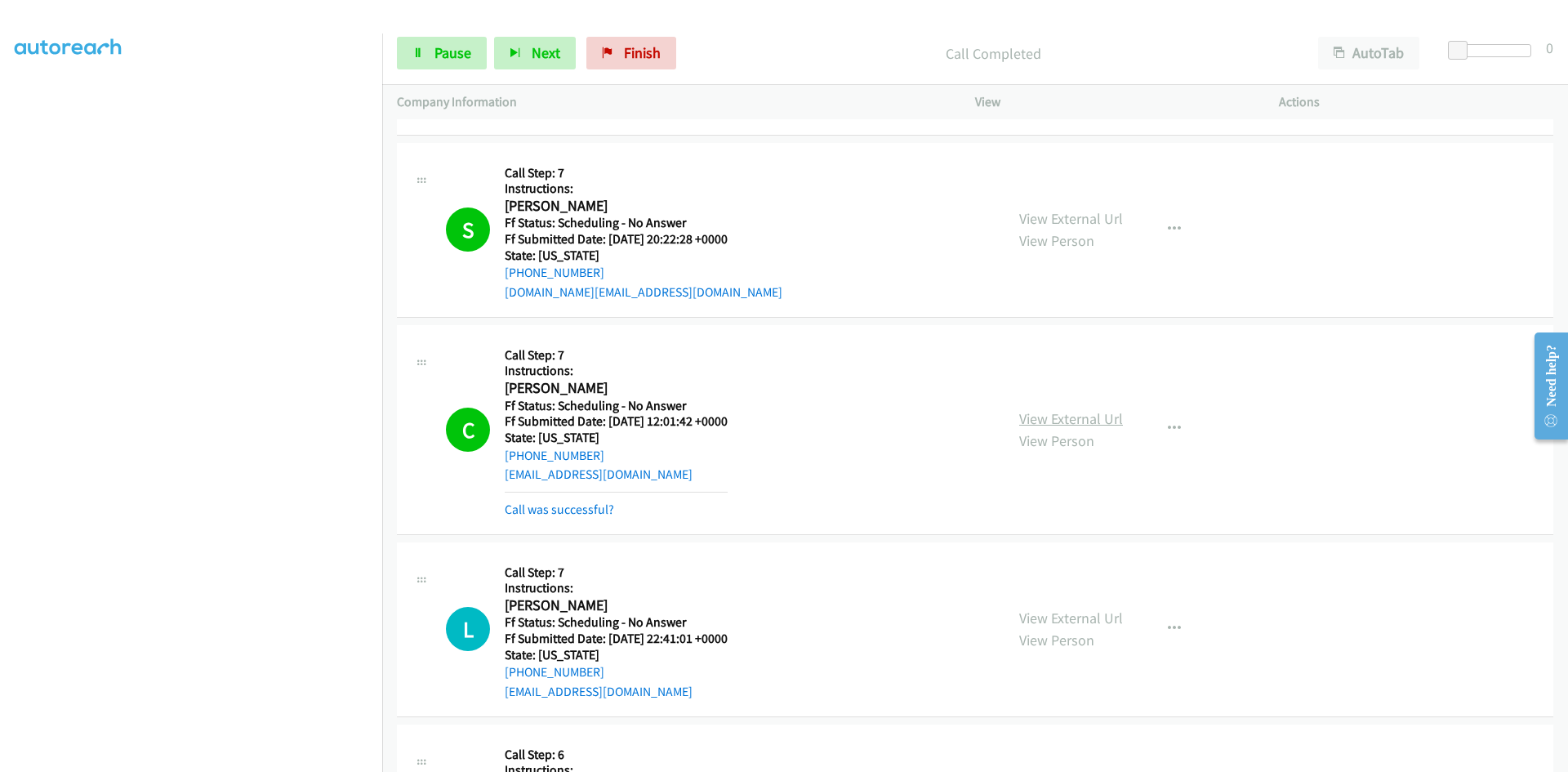
click at [1070, 418] on link "View External Url" at bounding box center [1071, 418] width 104 height 19
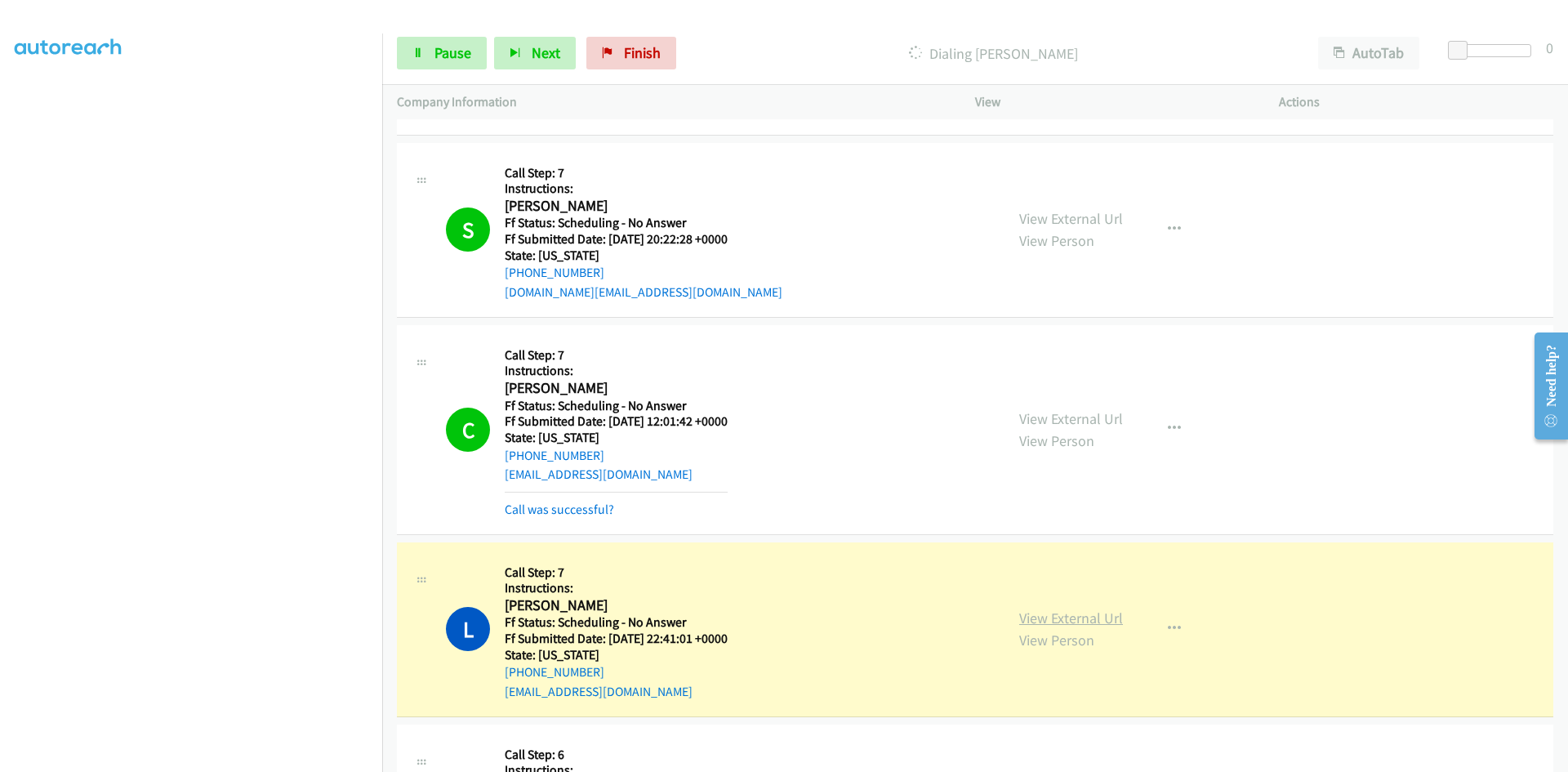
click at [1096, 619] on link "View External Url" at bounding box center [1071, 618] width 104 height 19
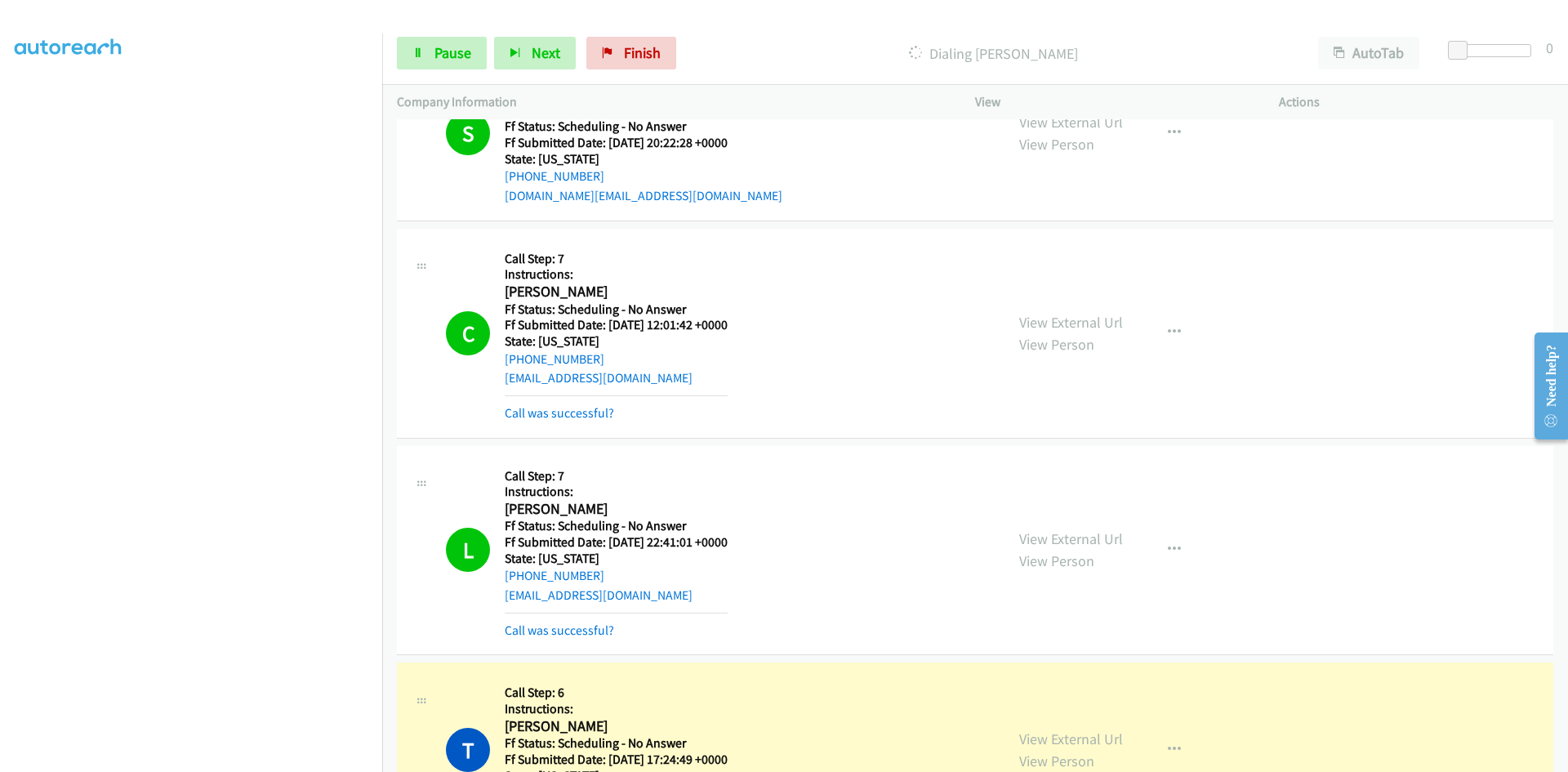
scroll to position [3595, 0]
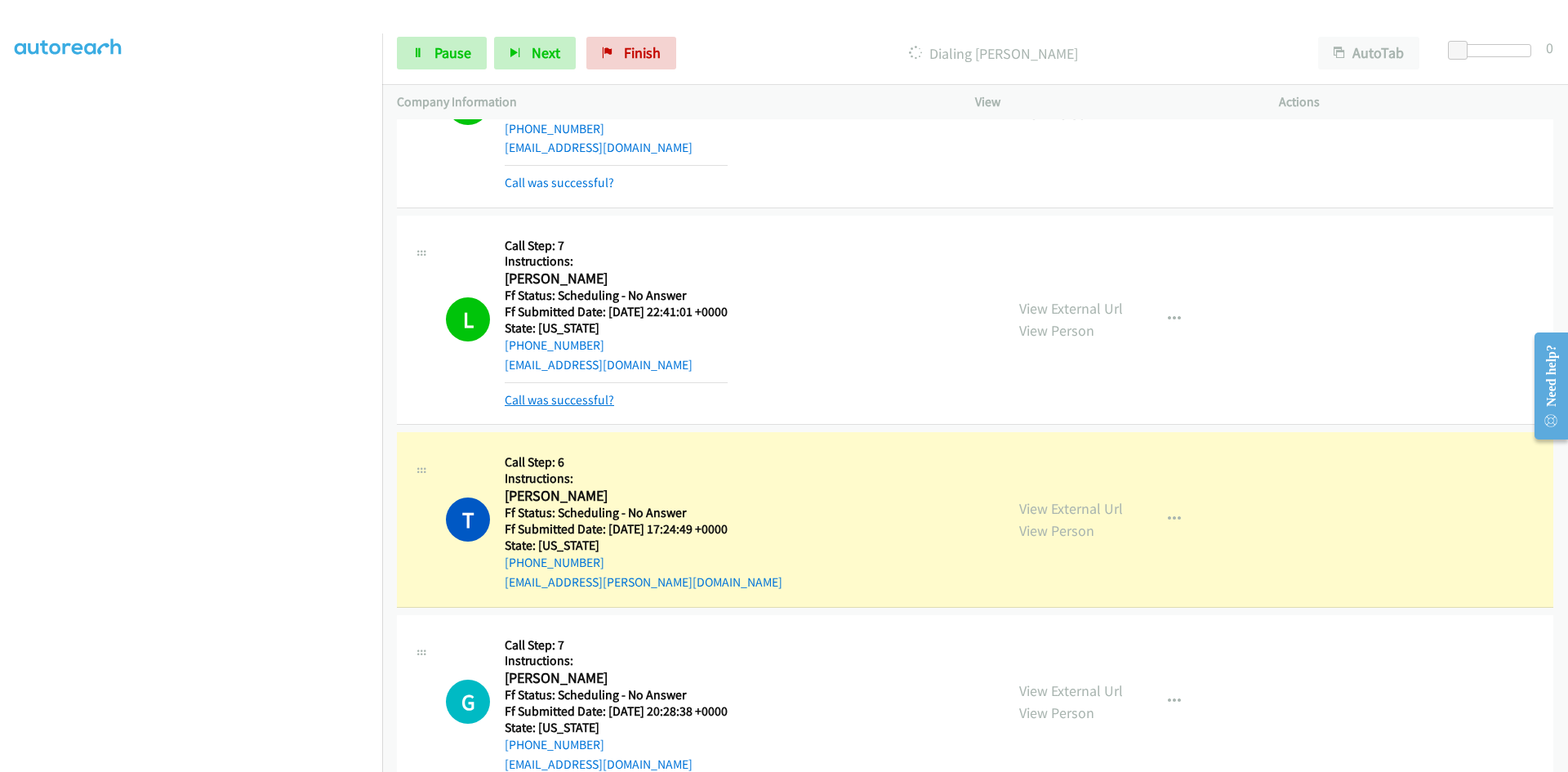
click at [523, 402] on link "Call was successful?" at bounding box center [559, 399] width 109 height 15
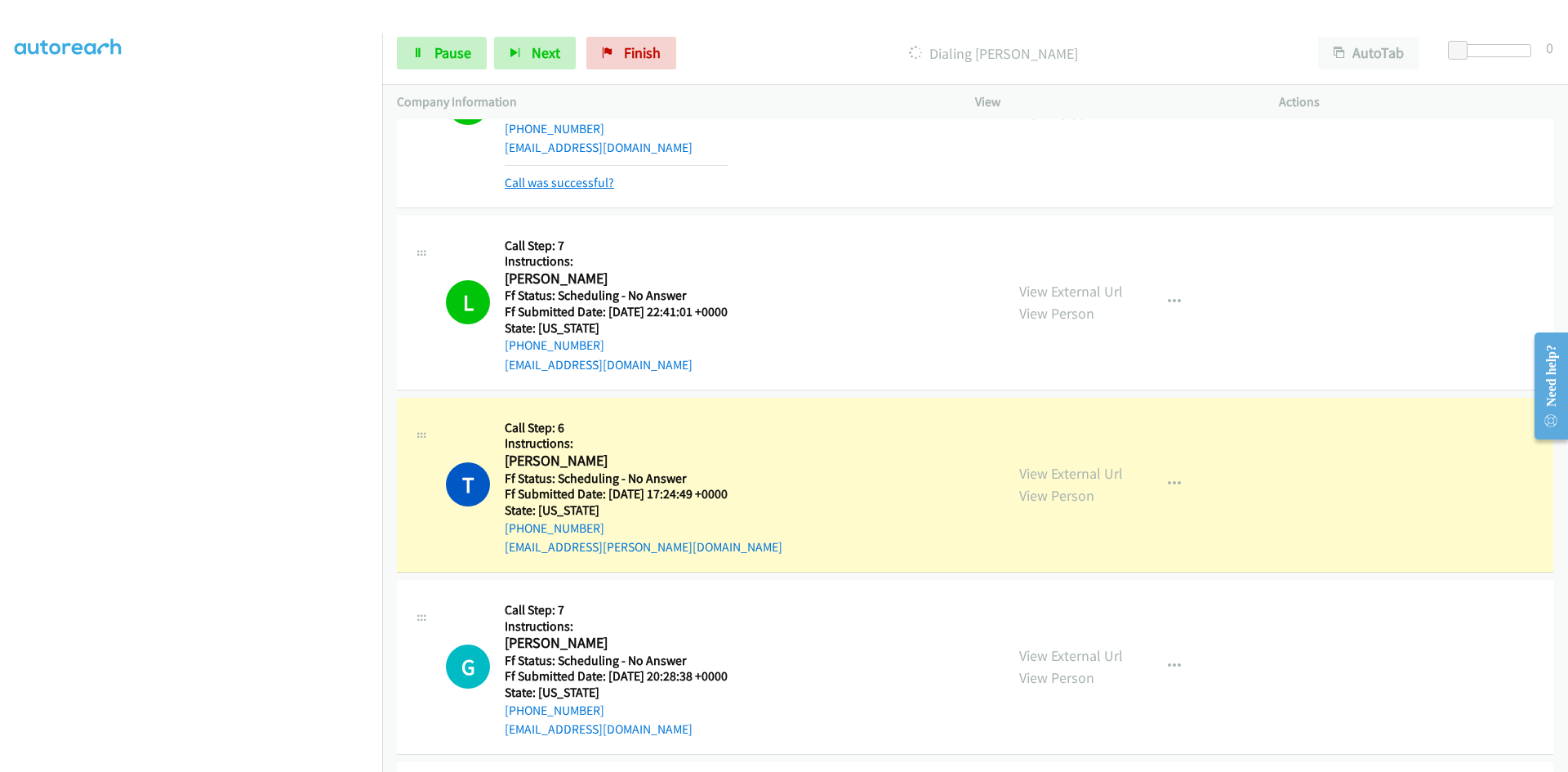
click at [535, 189] on link "Call was successful?" at bounding box center [559, 182] width 109 height 15
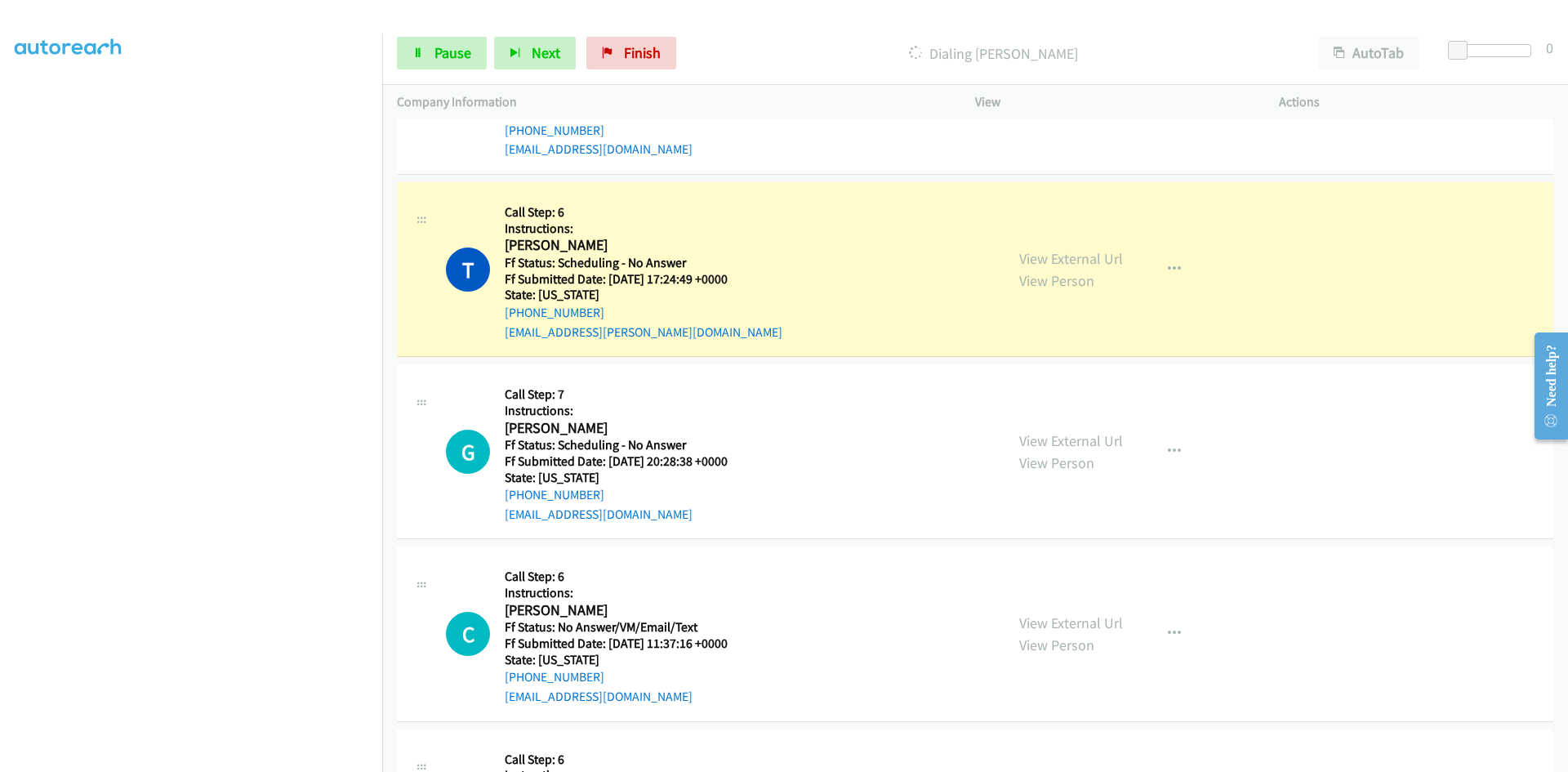
scroll to position [3822, 0]
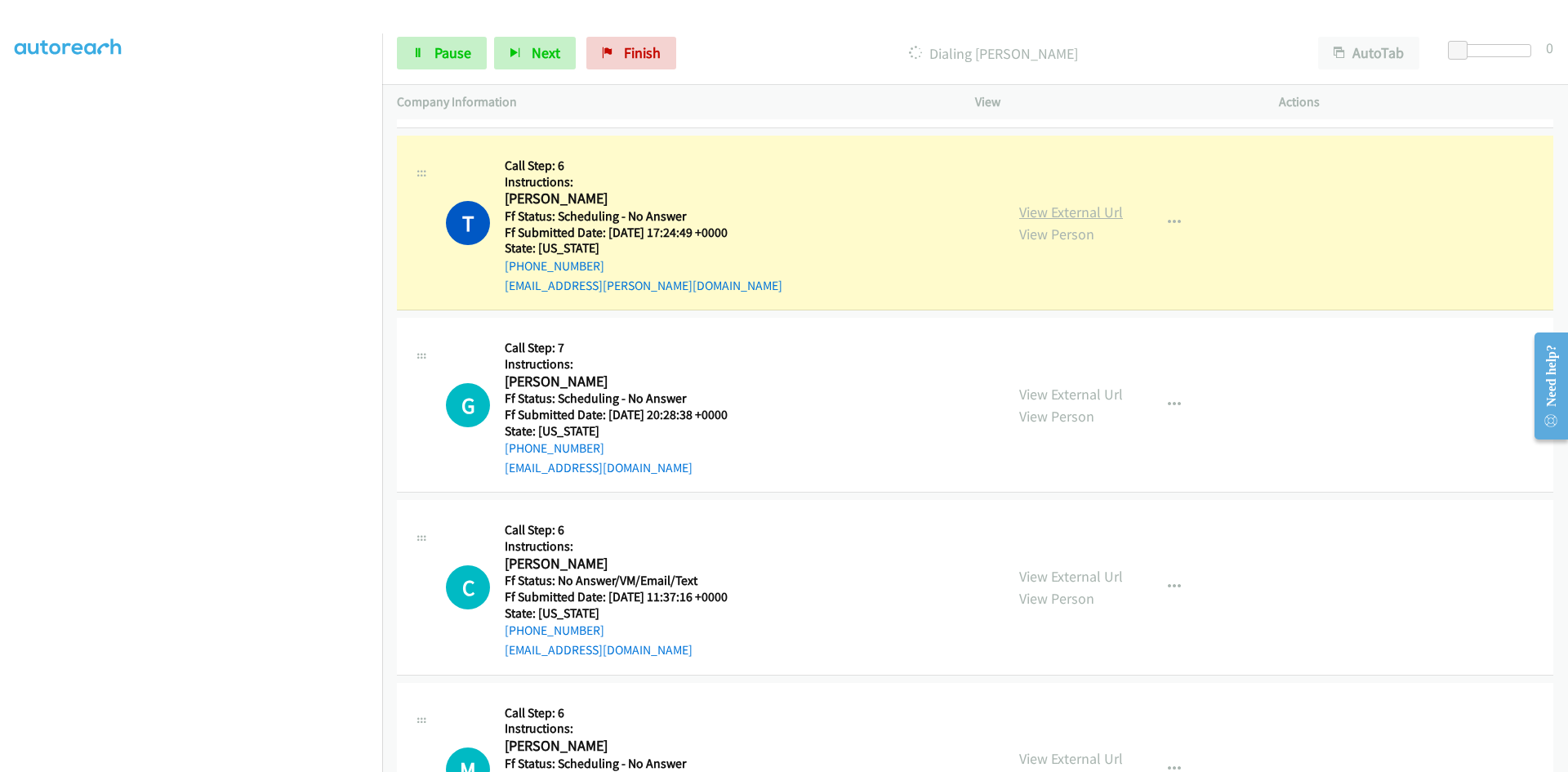
click at [1097, 215] on link "View External Url" at bounding box center [1071, 212] width 104 height 19
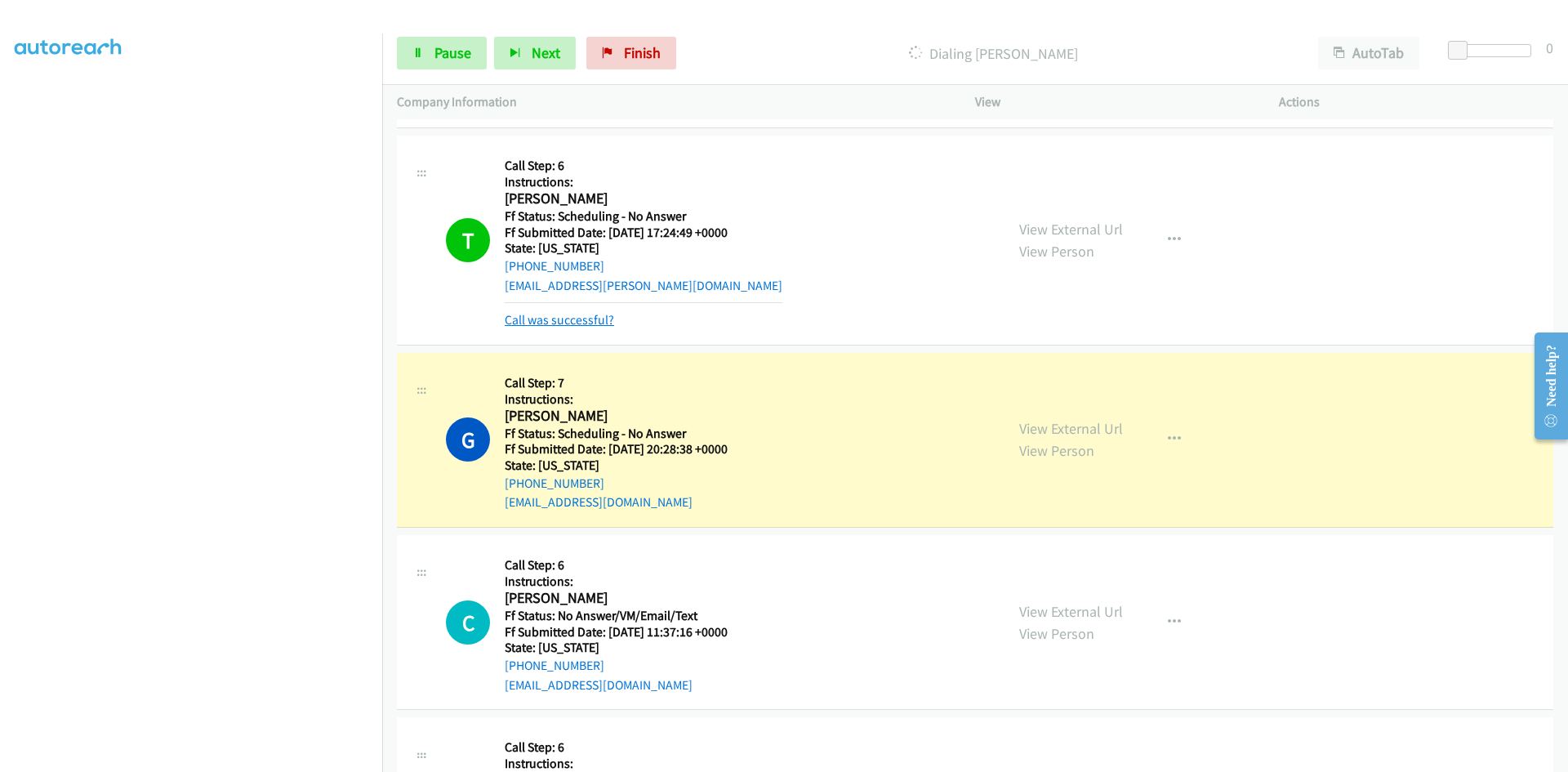
click at [563, 318] on link "Call was successful?" at bounding box center [559, 319] width 109 height 15
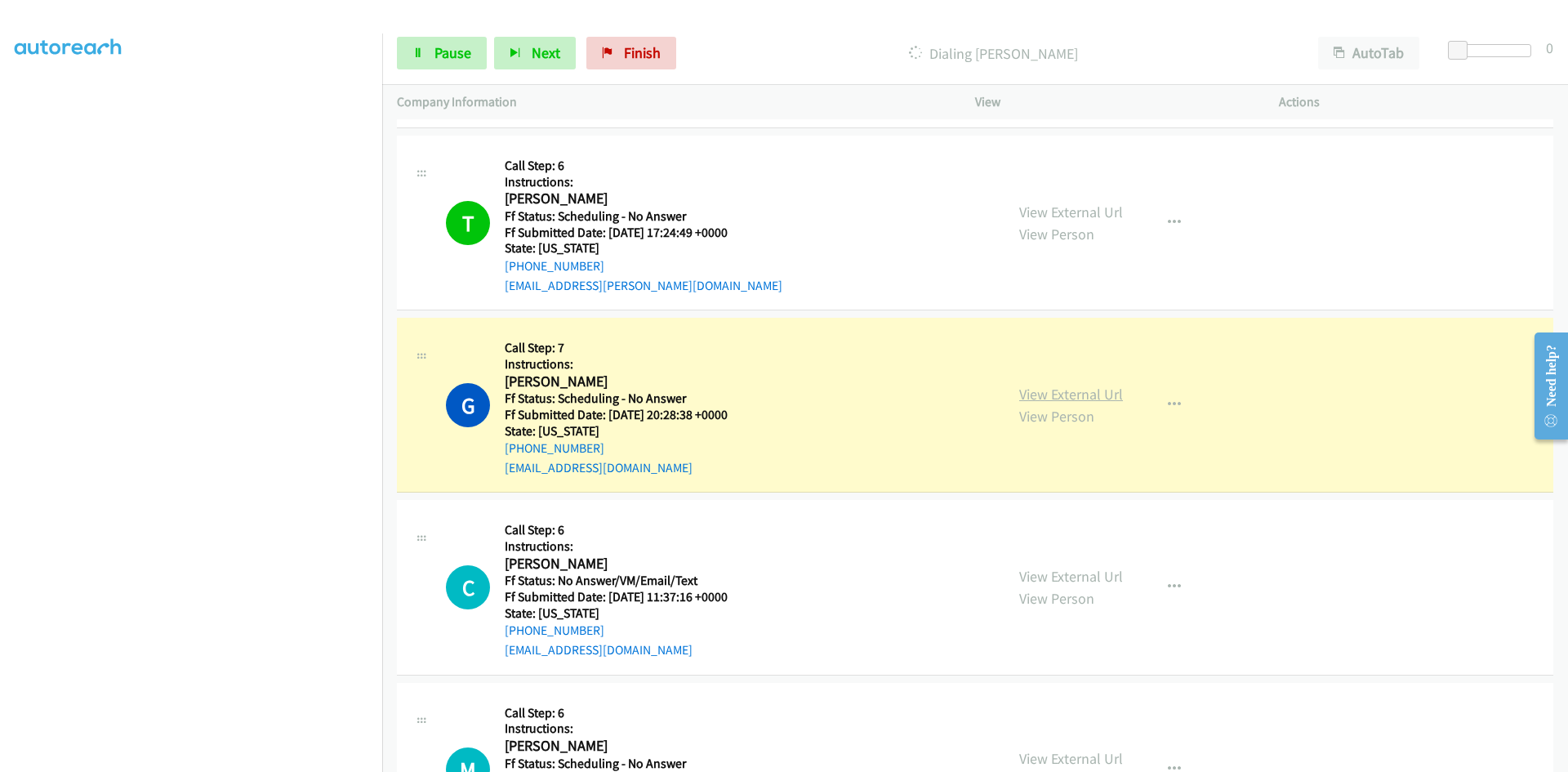
click at [1037, 391] on link "View External Url" at bounding box center [1071, 394] width 104 height 19
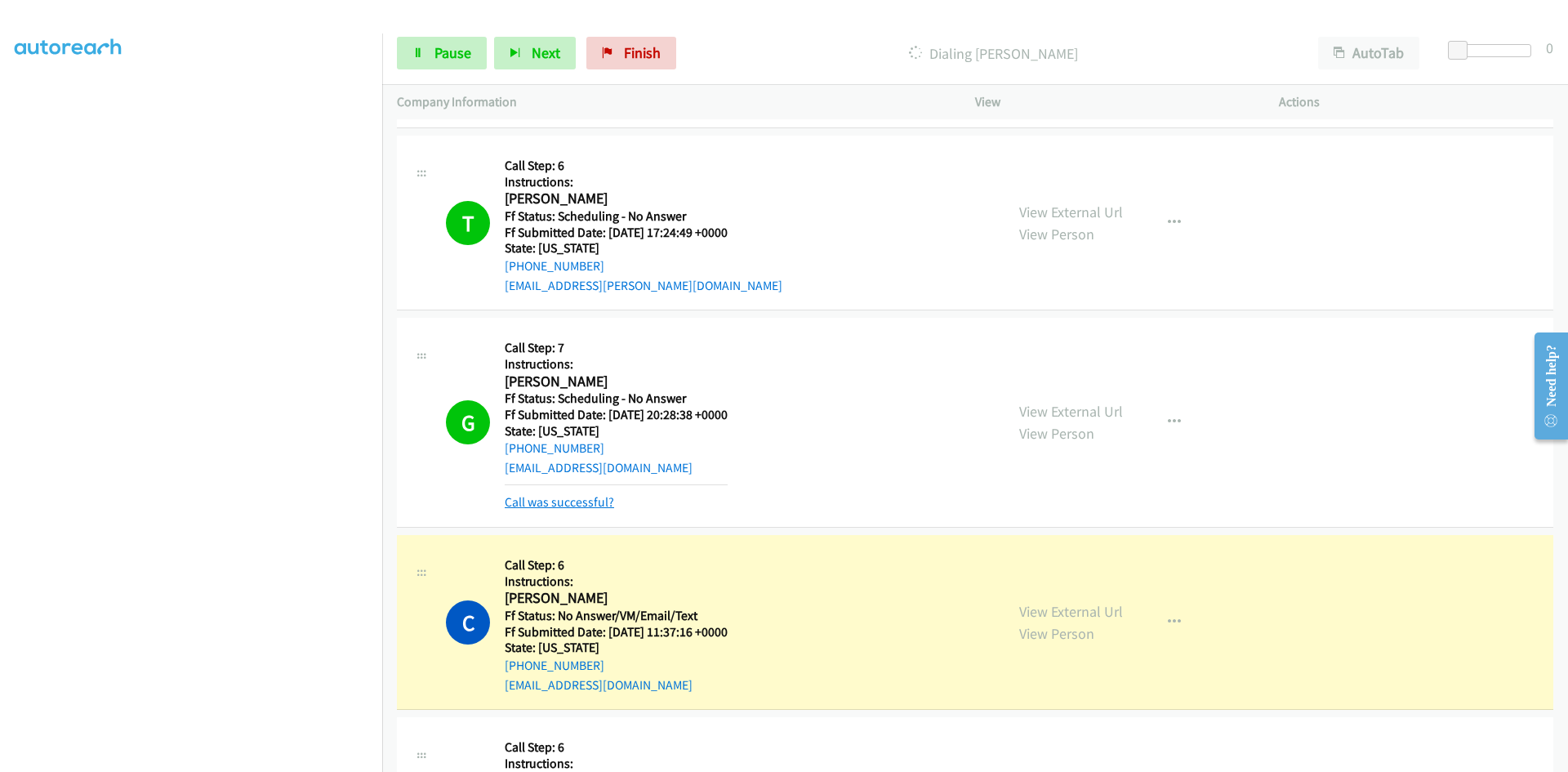
click at [596, 498] on link "Call was successful?" at bounding box center [559, 501] width 109 height 15
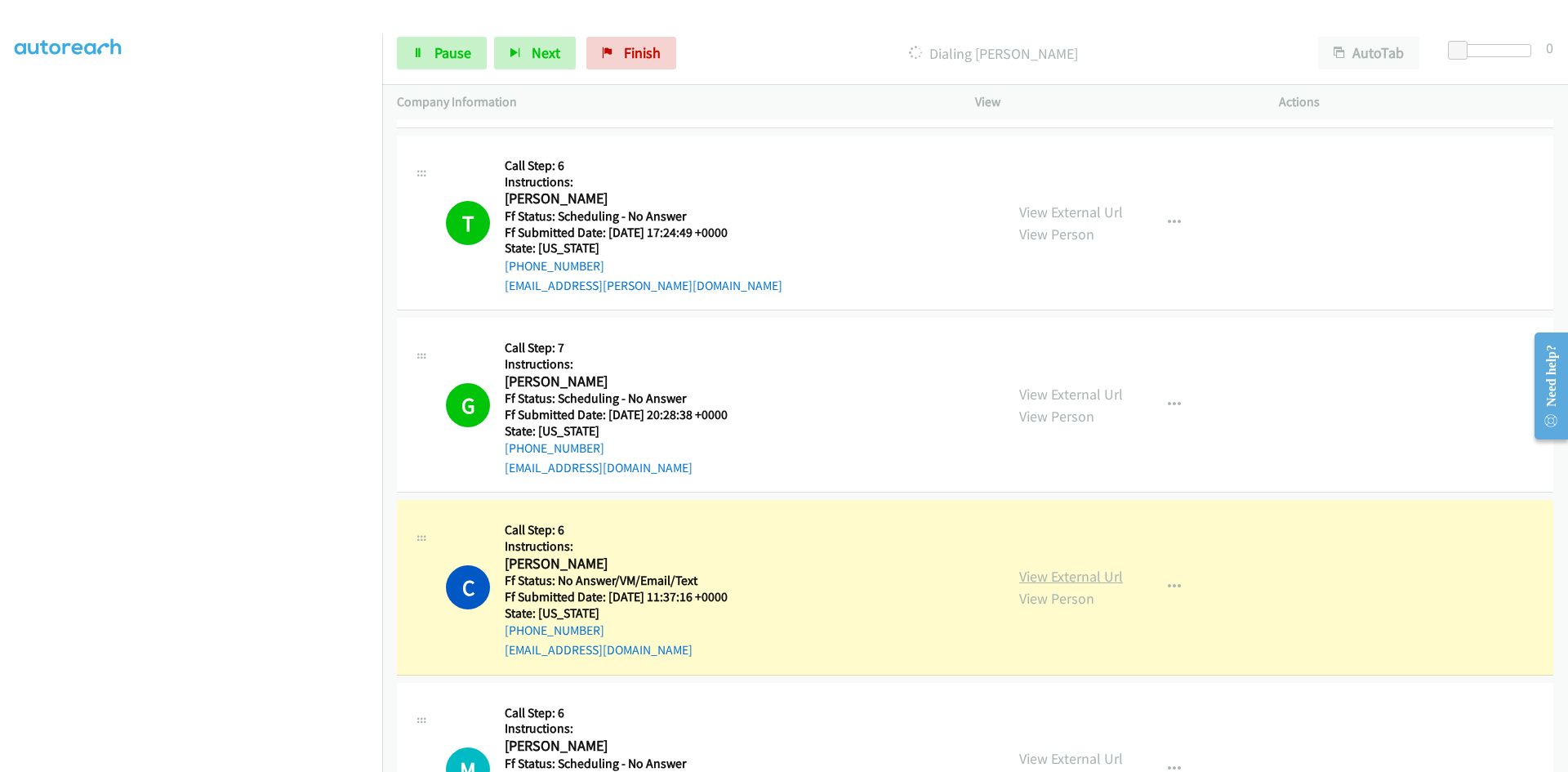
click at [1081, 578] on link "View External Url" at bounding box center [1071, 577] width 104 height 19
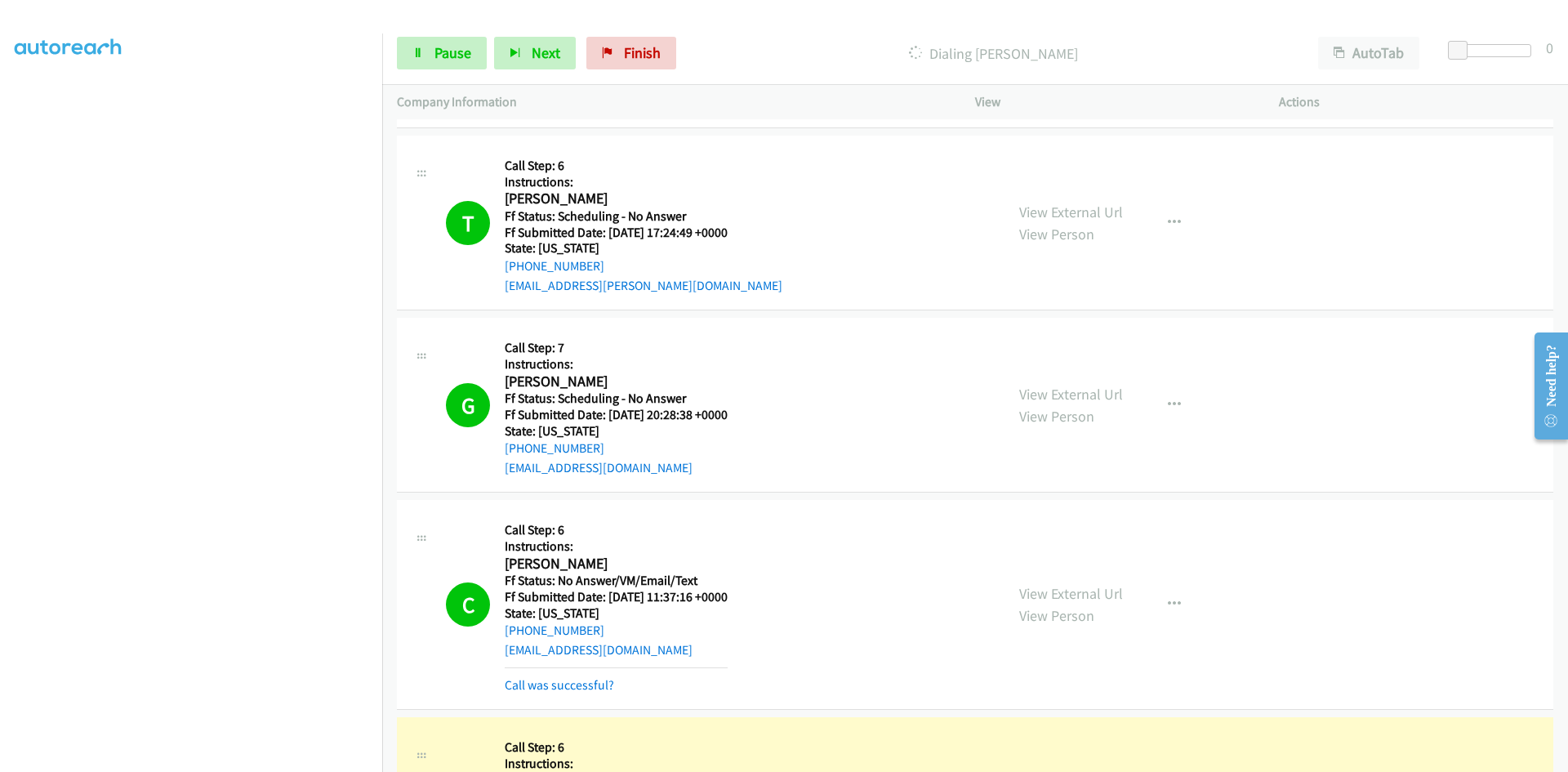
click at [559, 693] on div "Call was successful?" at bounding box center [616, 686] width 223 height 20
click at [559, 681] on link "Call was successful?" at bounding box center [559, 684] width 109 height 15
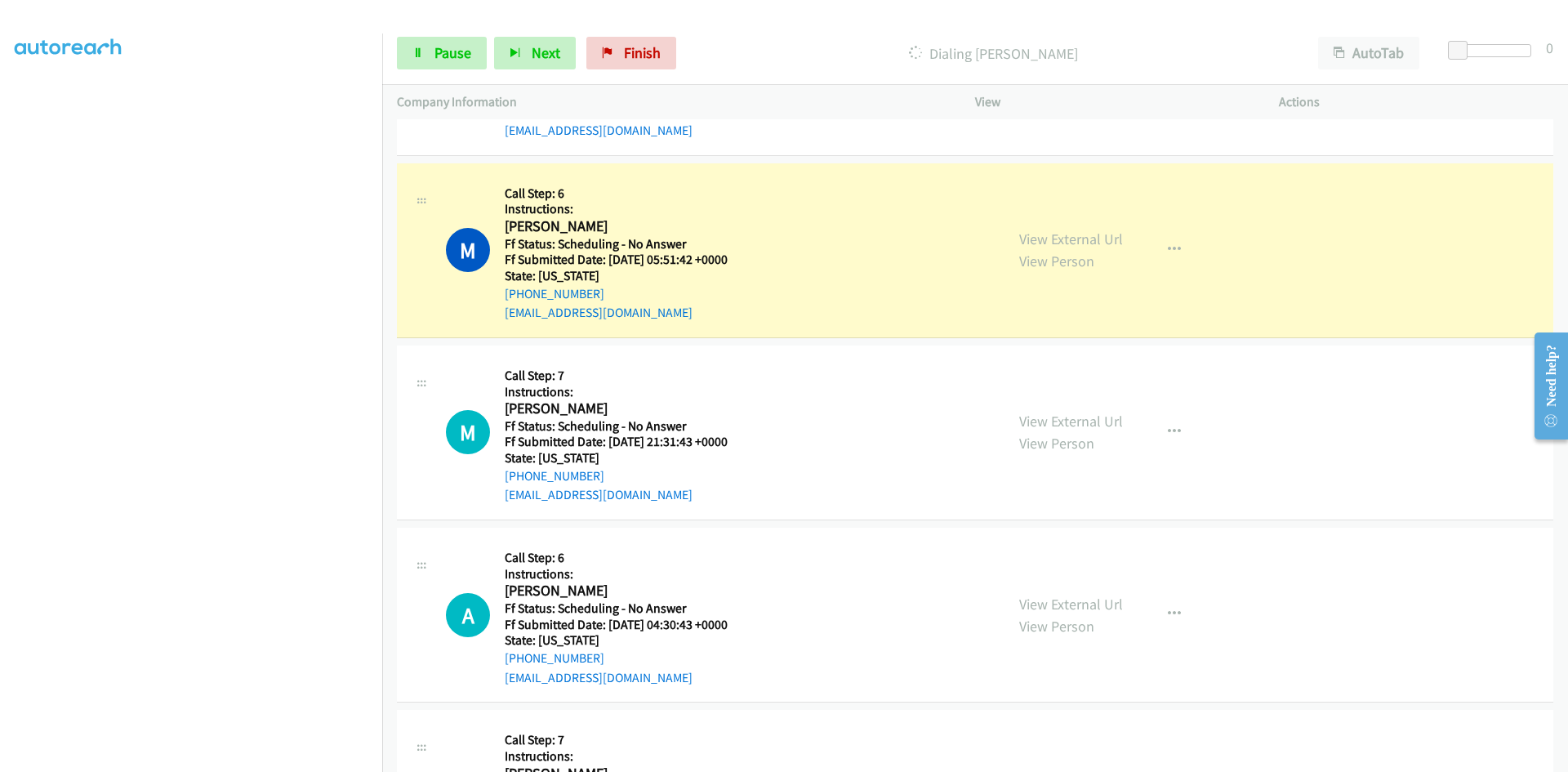
scroll to position [4394, 0]
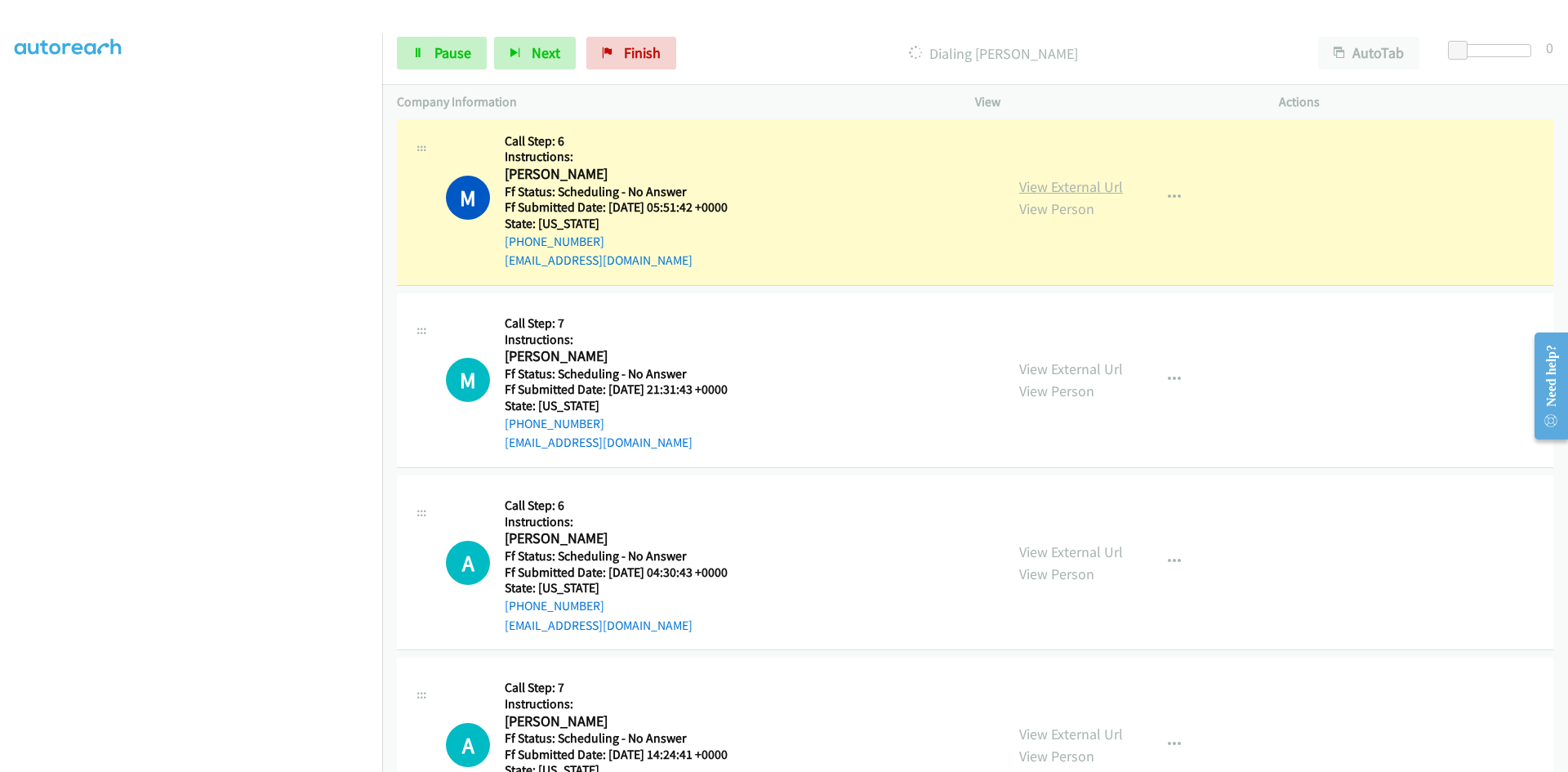
click at [1089, 186] on link "View External Url" at bounding box center [1071, 186] width 104 height 19
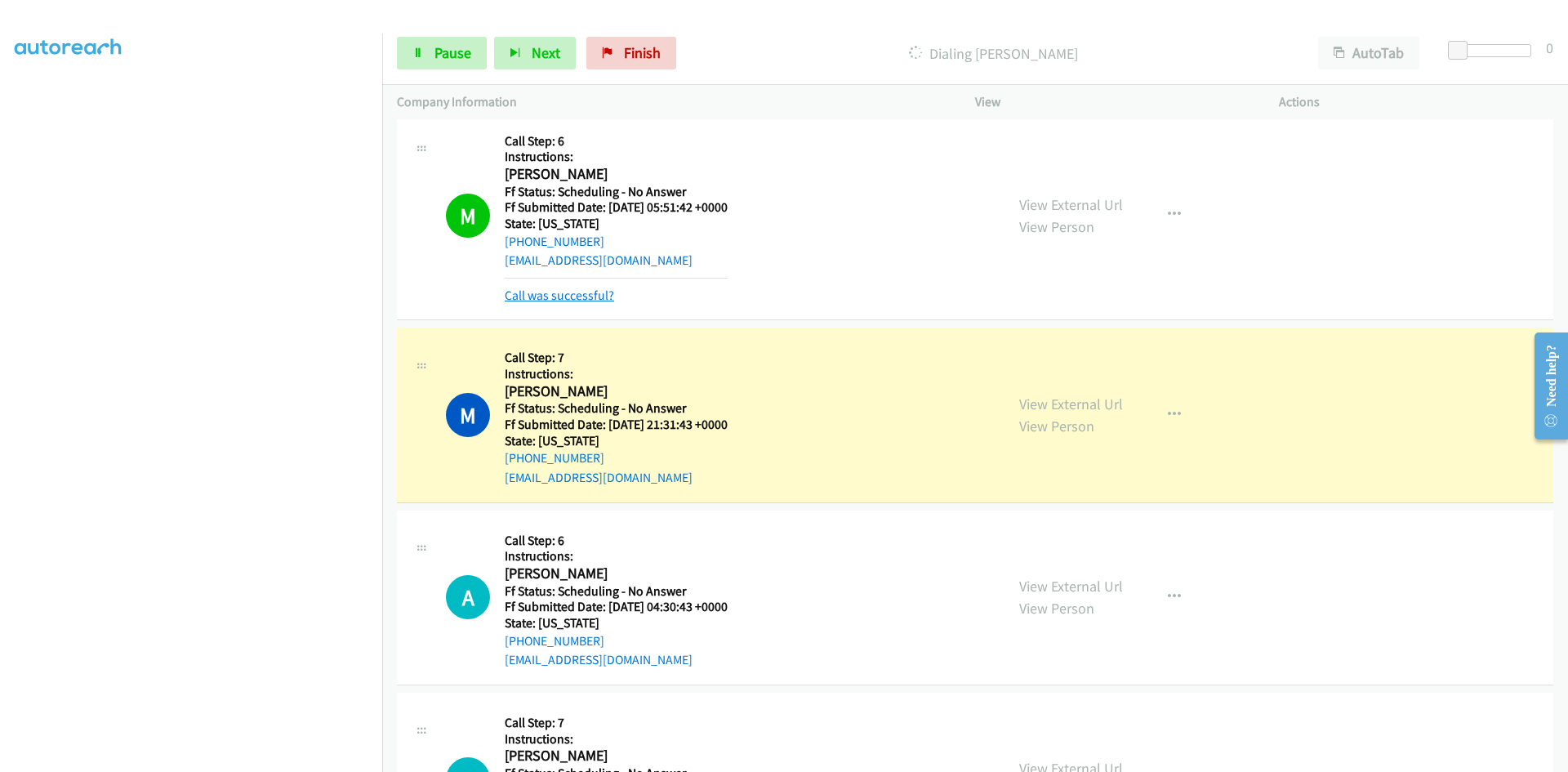
click at [584, 297] on link "Call was successful?" at bounding box center [559, 295] width 109 height 15
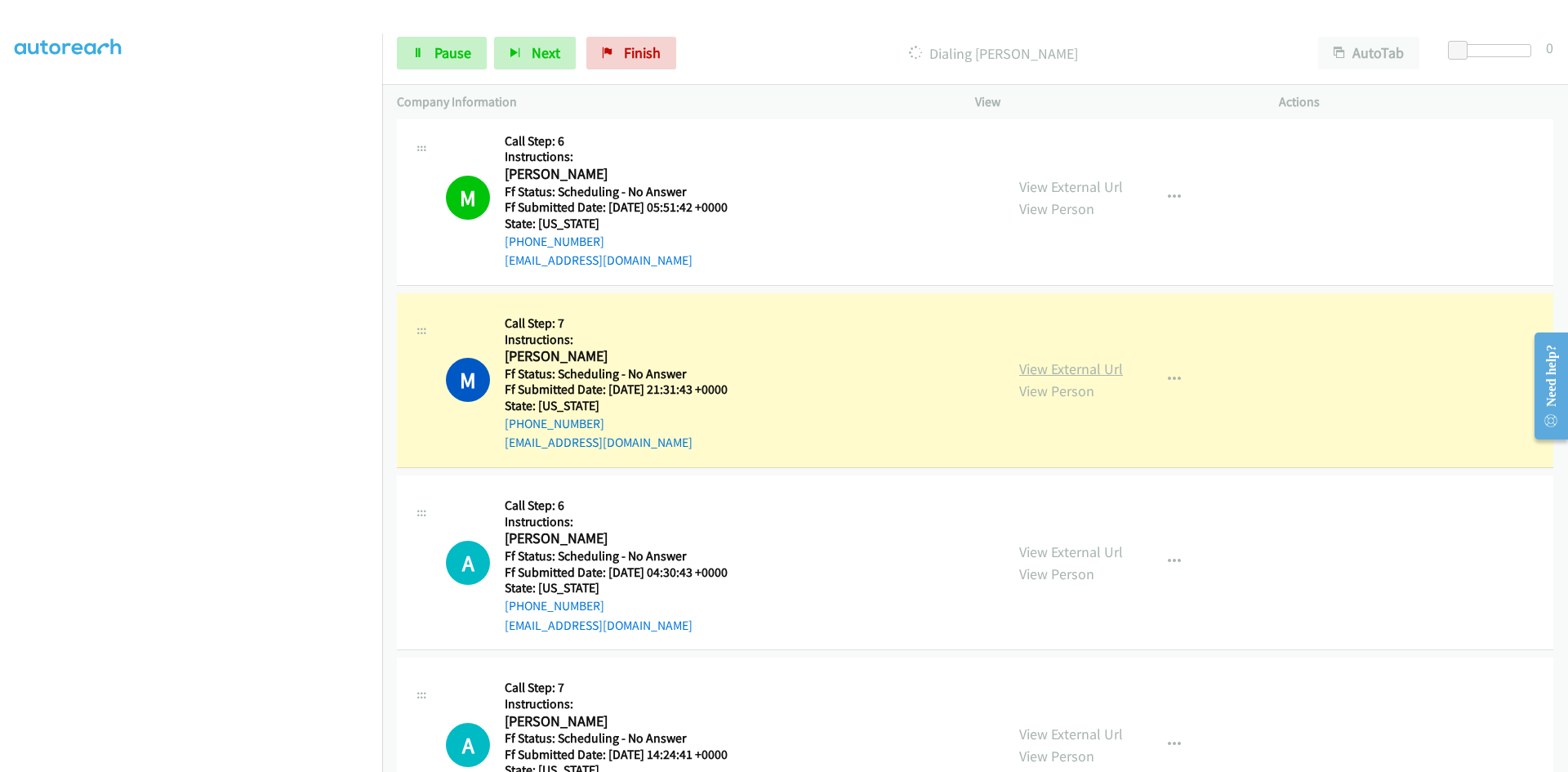
click at [1050, 367] on link "View External Url" at bounding box center [1071, 368] width 104 height 19
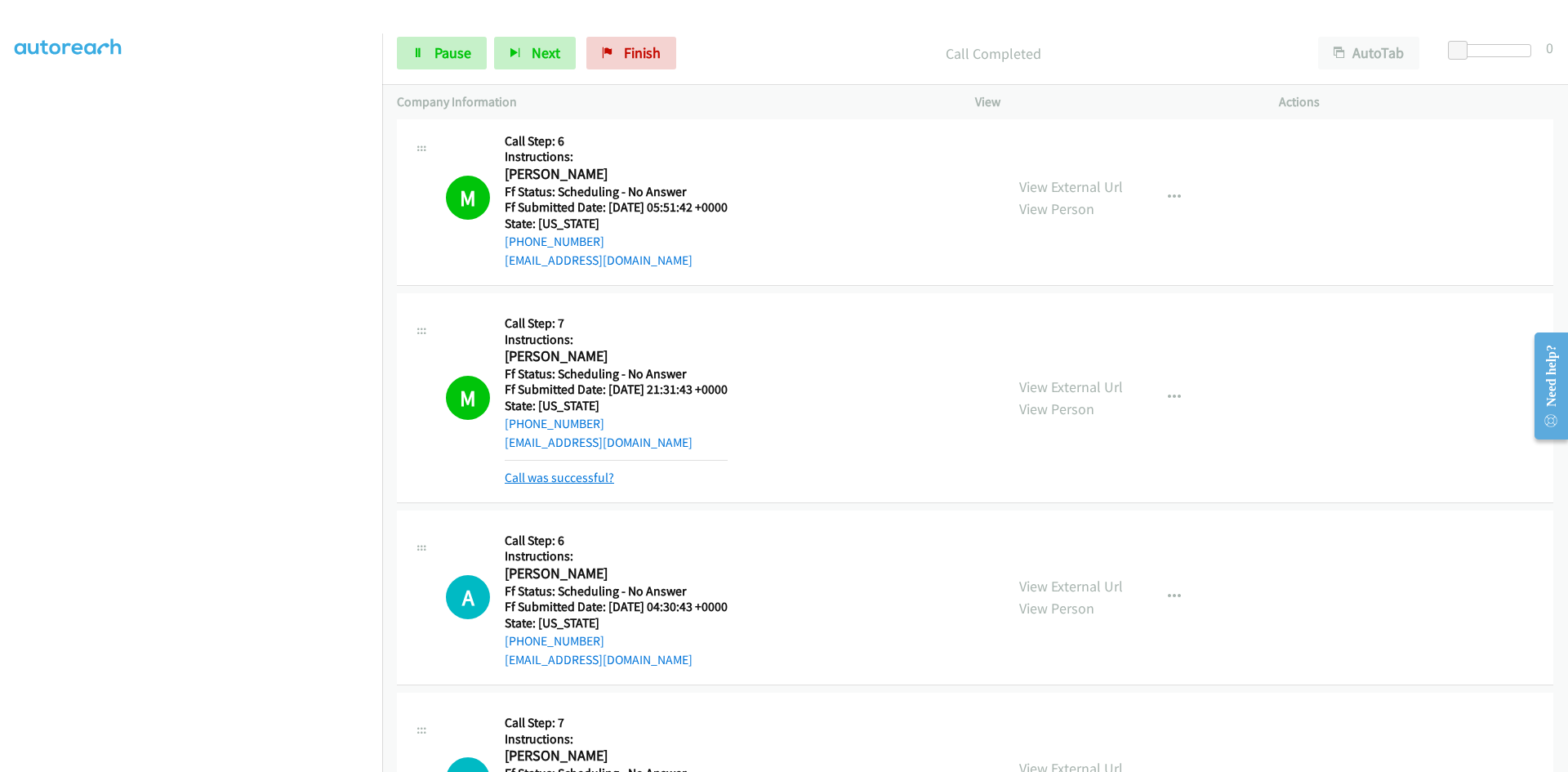
click at [575, 481] on link "Call was successful?" at bounding box center [559, 477] width 109 height 15
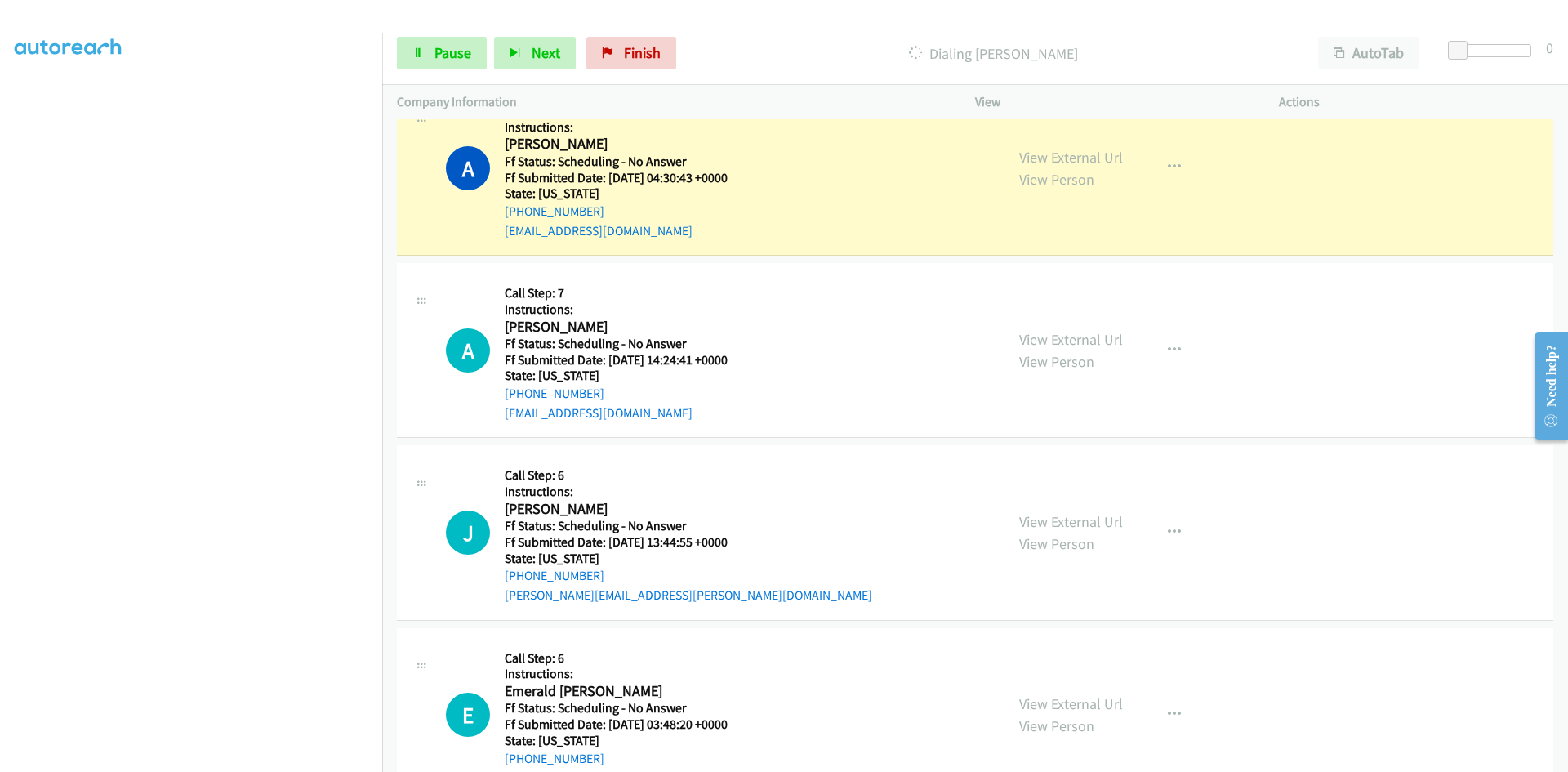
scroll to position [4803, 0]
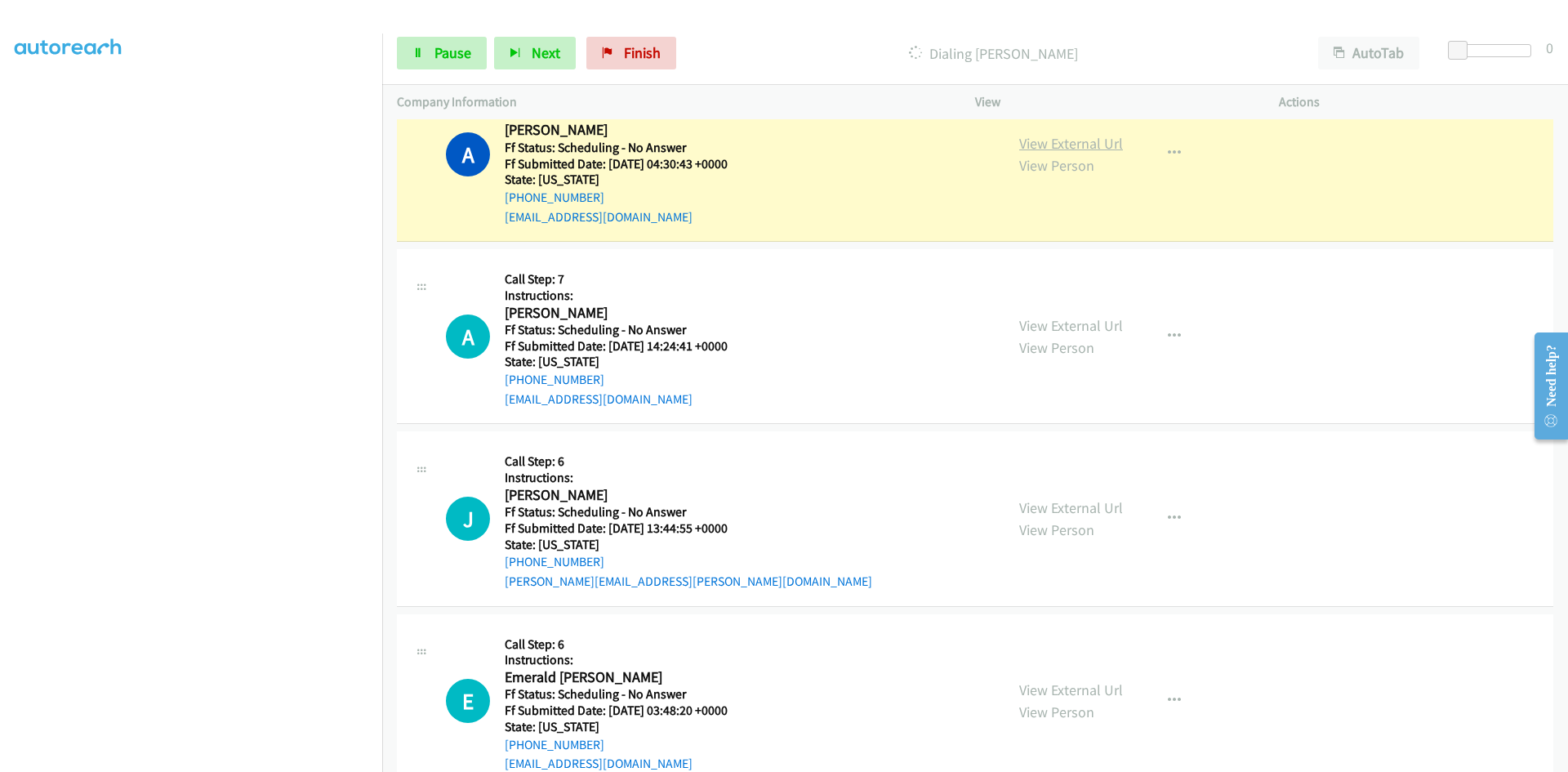
click at [1085, 149] on link "View External Url" at bounding box center [1071, 143] width 104 height 19
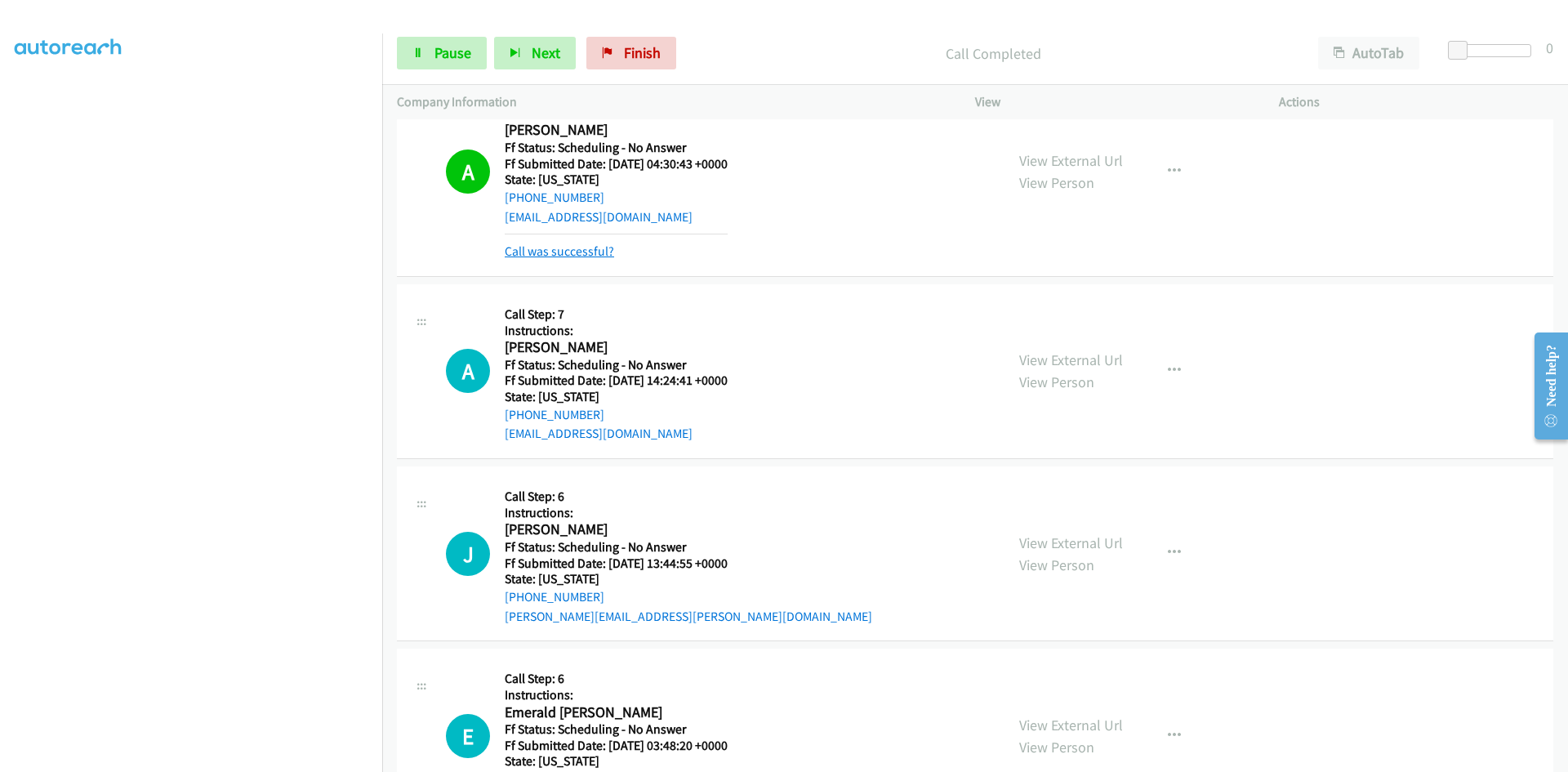
click at [542, 254] on link "Call was successful?" at bounding box center [559, 251] width 109 height 15
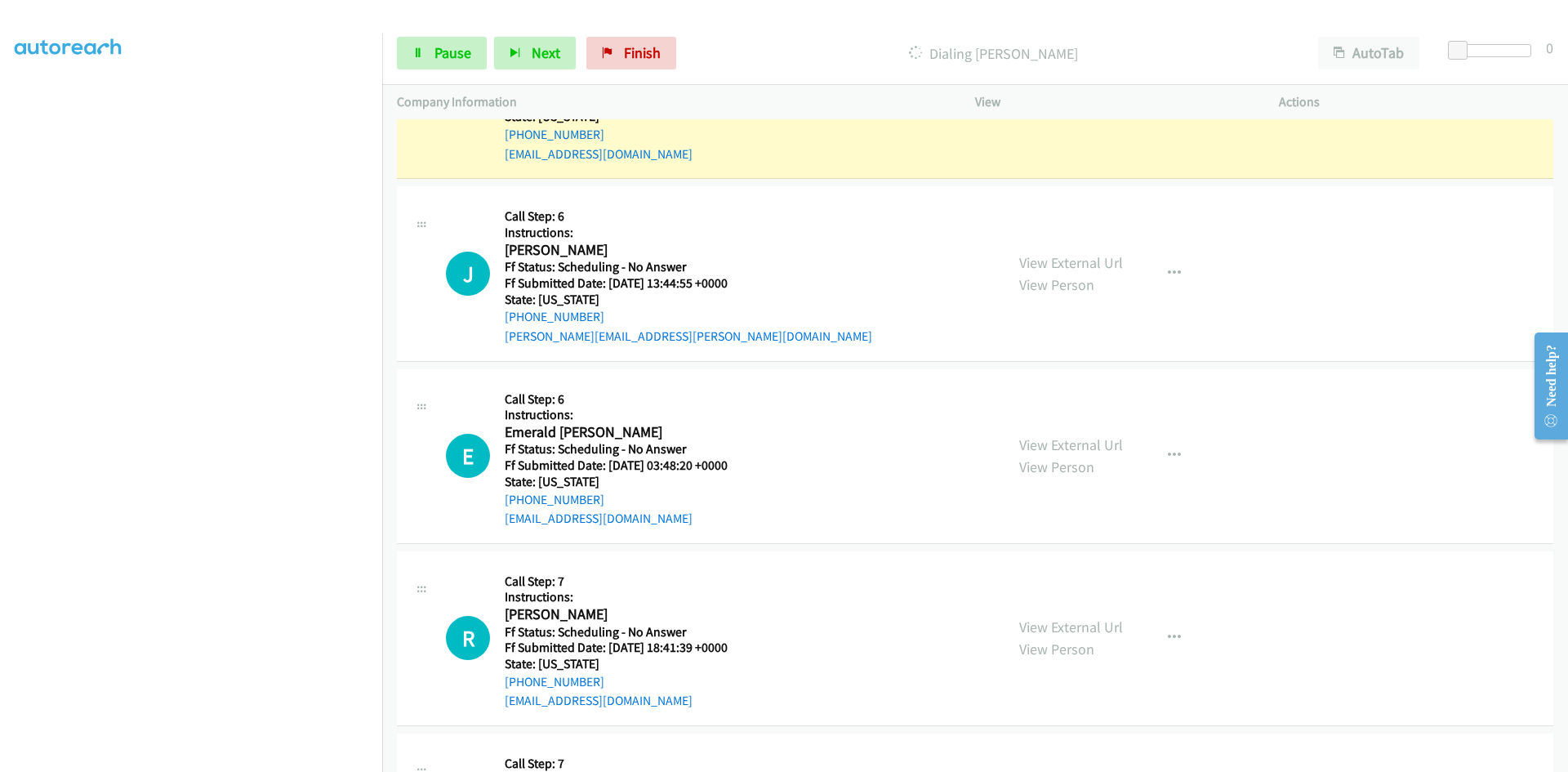
scroll to position [4966, 0]
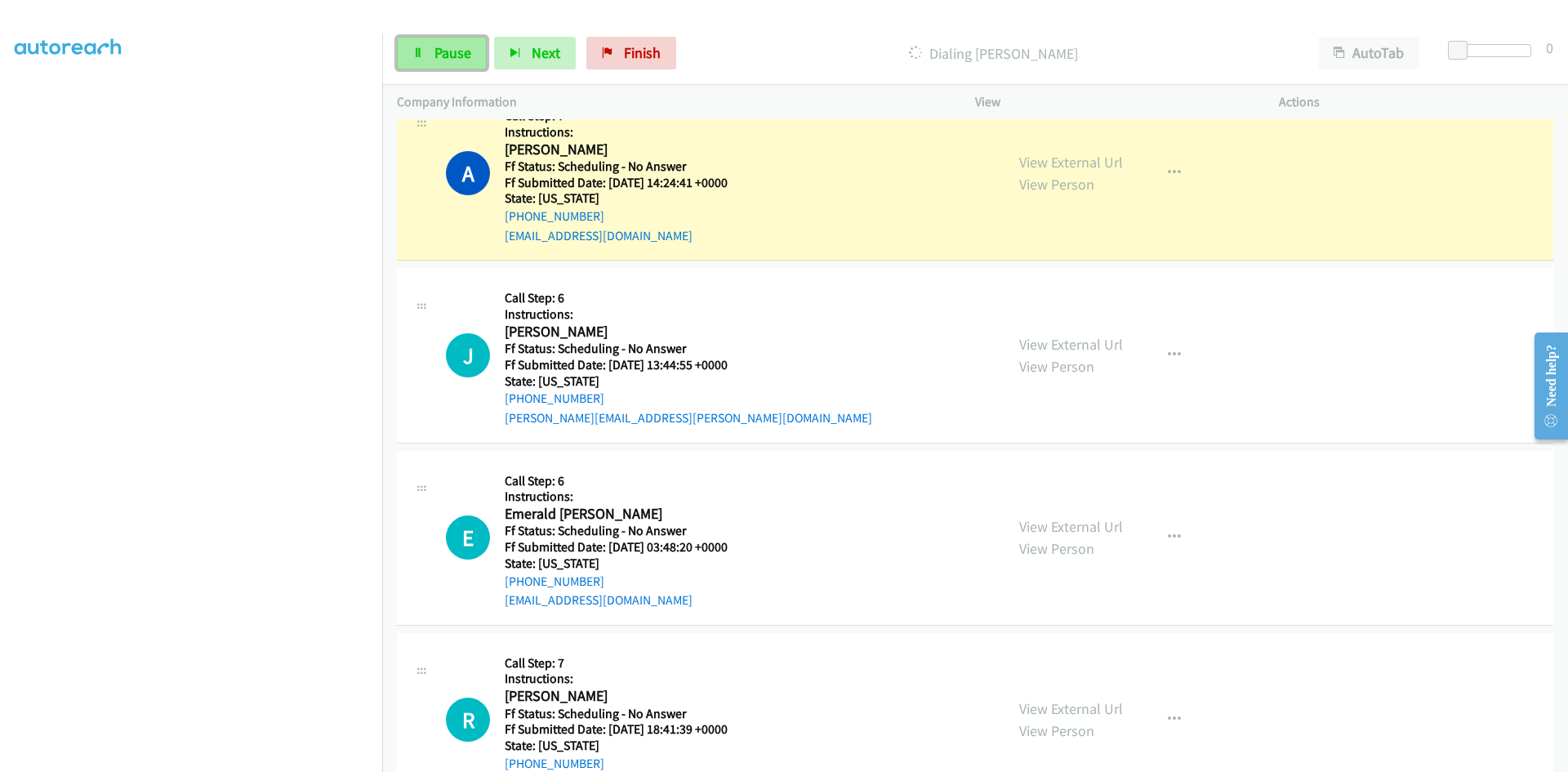
click at [451, 42] on link "Pause" at bounding box center [442, 53] width 90 height 33
click at [1047, 163] on link "View External Url" at bounding box center [1071, 162] width 104 height 19
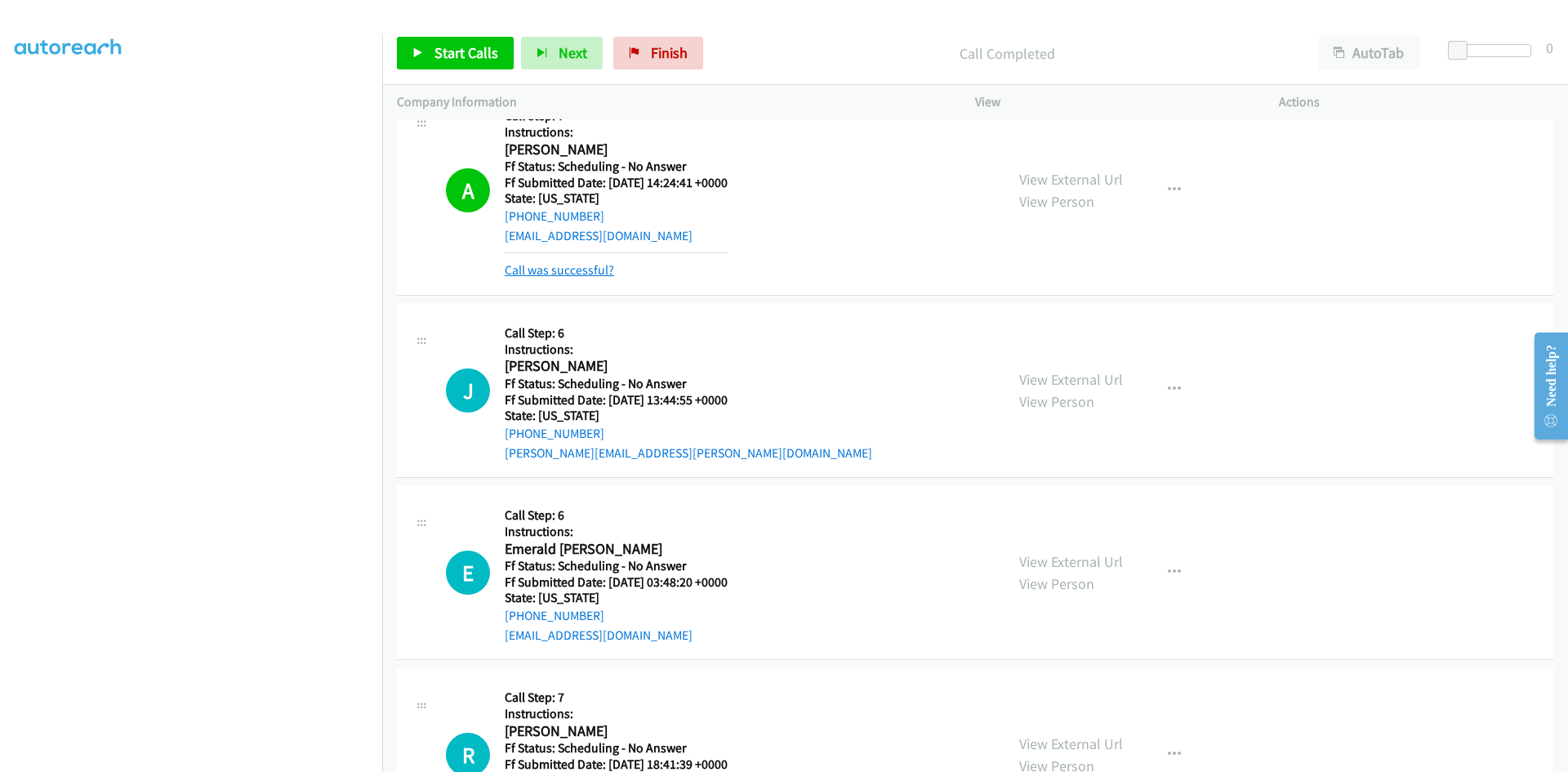
click at [576, 265] on link "Call was successful?" at bounding box center [559, 270] width 109 height 15
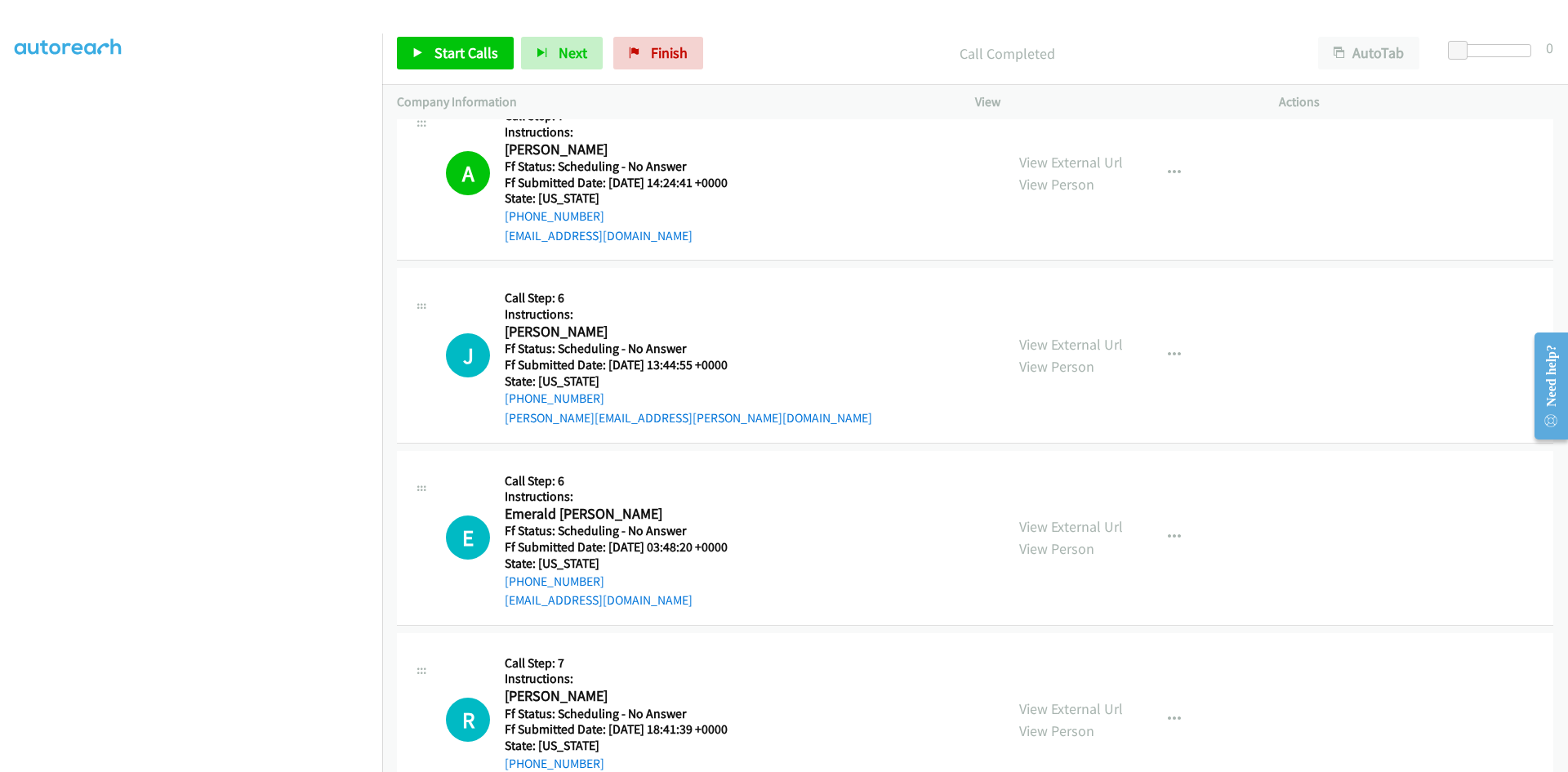
click at [645, 79] on div "Start Calls Pause Next Finish Call Completed AutoTab AutoTab 0" at bounding box center [975, 53] width 1186 height 63
click at [645, 52] on link "Finish" at bounding box center [658, 53] width 90 height 33
